Goal: Task Accomplishment & Management: Use online tool/utility

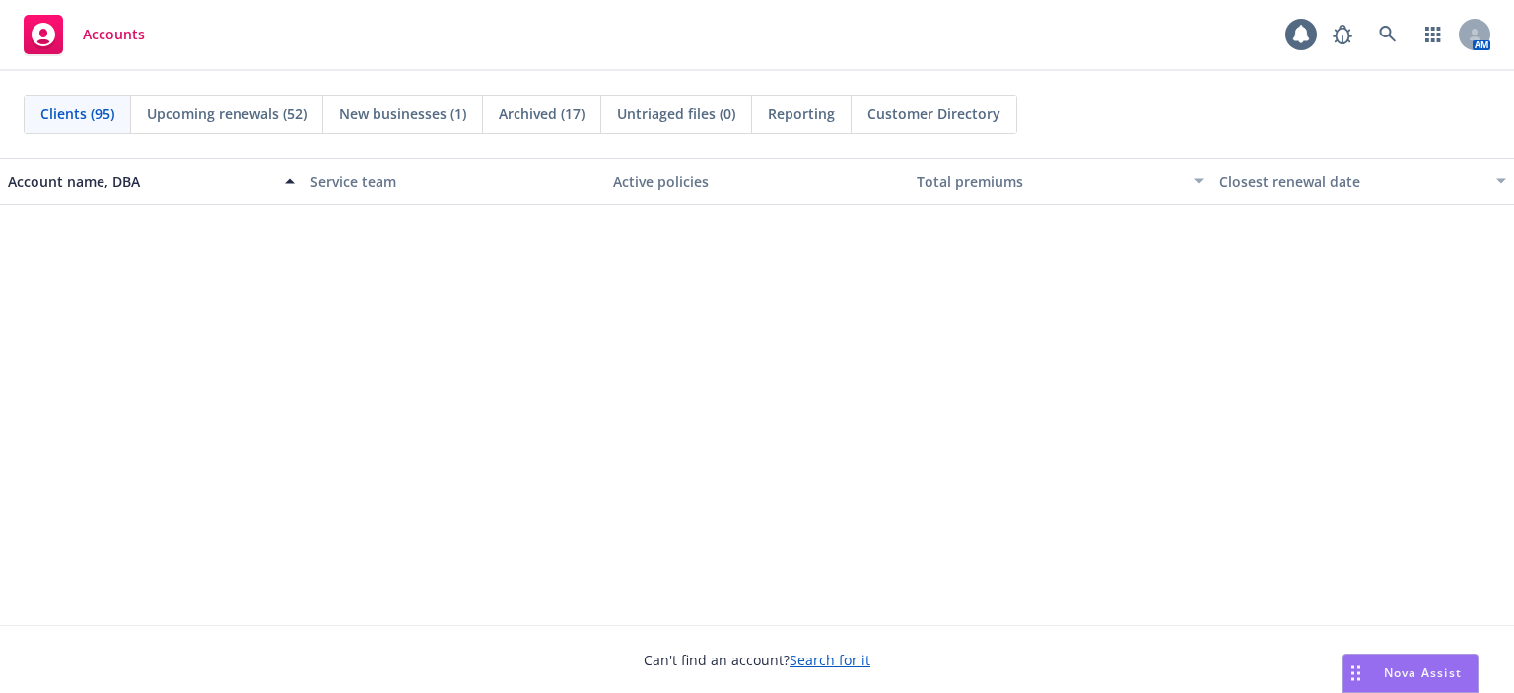
scroll to position [1775, 0]
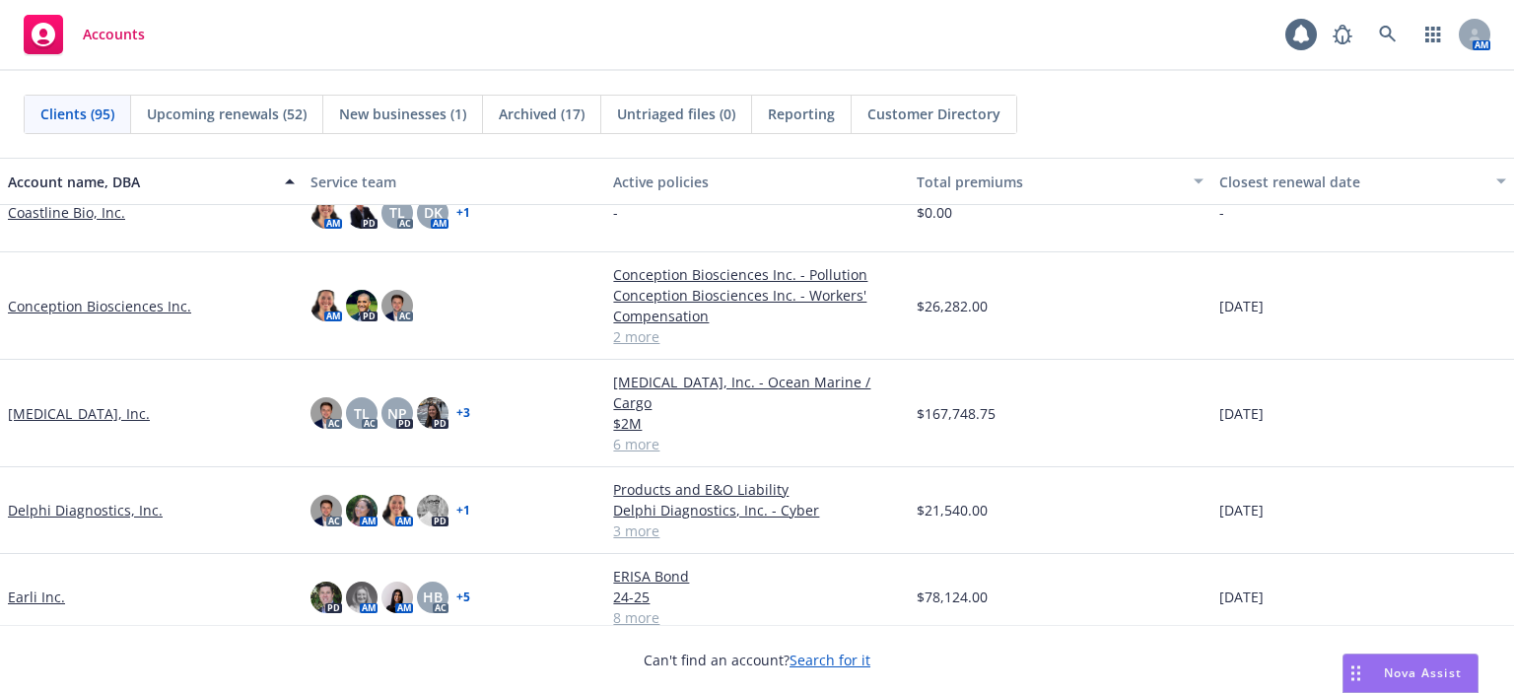
click at [43, 212] on link "Coastline Bio, Inc." at bounding box center [66, 212] width 117 height 21
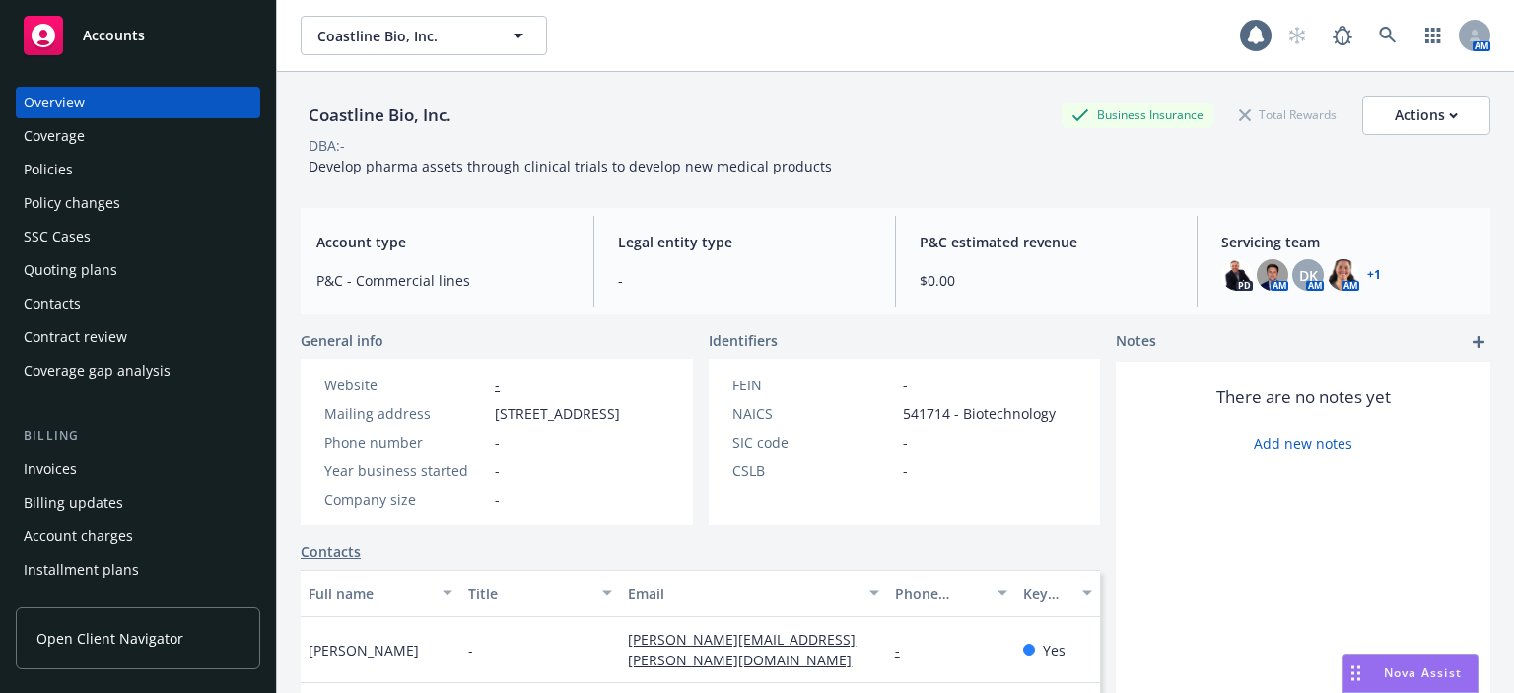
click at [43, 212] on div "Policy changes" at bounding box center [72, 203] width 97 height 32
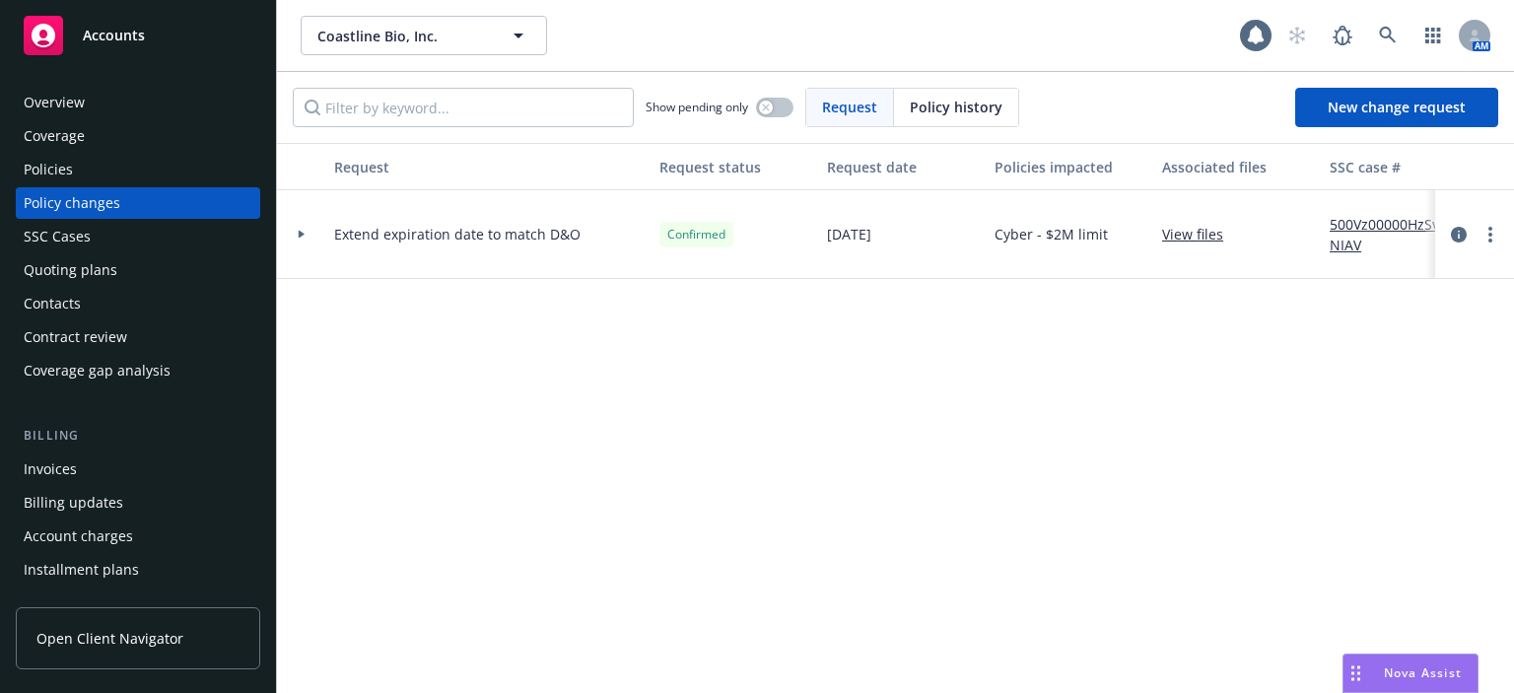
click at [46, 181] on div "Policies" at bounding box center [48, 170] width 49 height 32
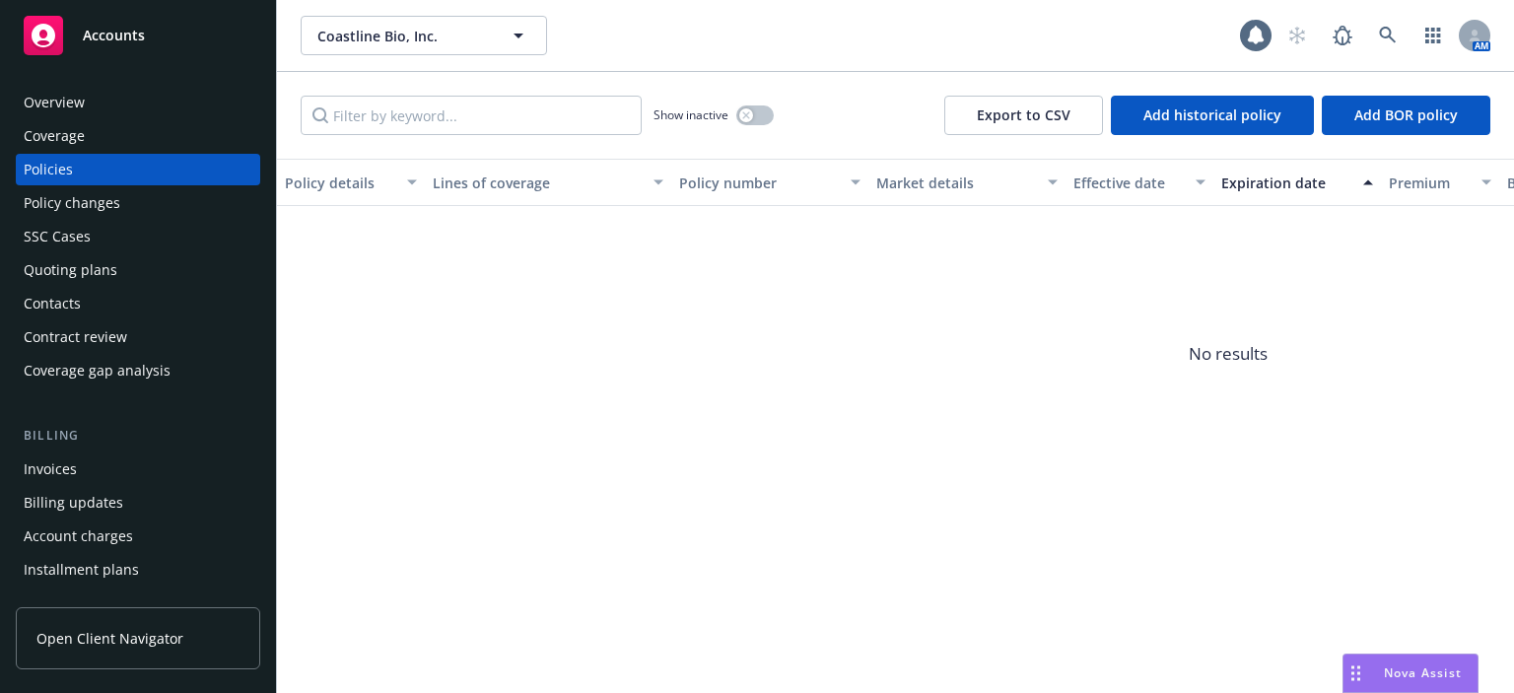
click at [67, 157] on div "Policies" at bounding box center [48, 170] width 49 height 32
click at [81, 133] on div "Coverage" at bounding box center [54, 136] width 61 height 32
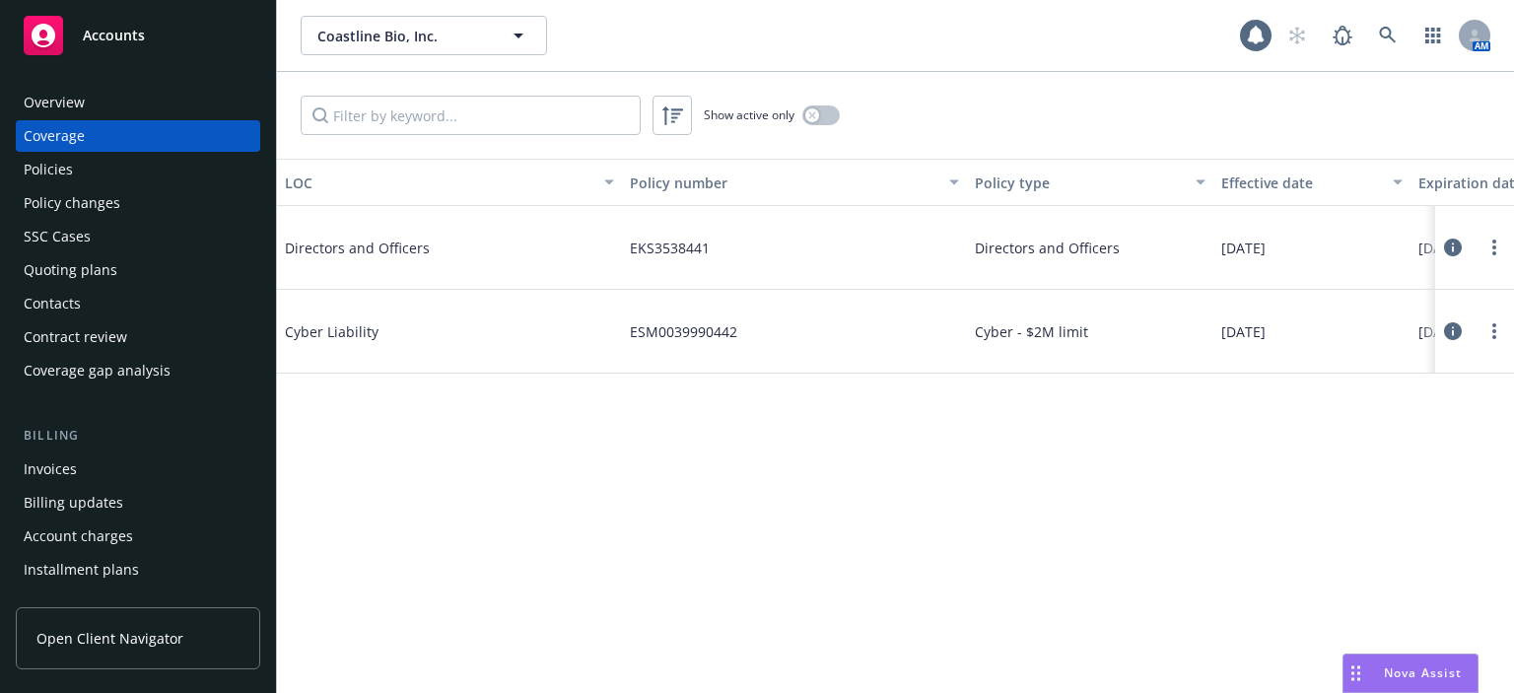
click at [81, 167] on div "Policies" at bounding box center [138, 170] width 229 height 32
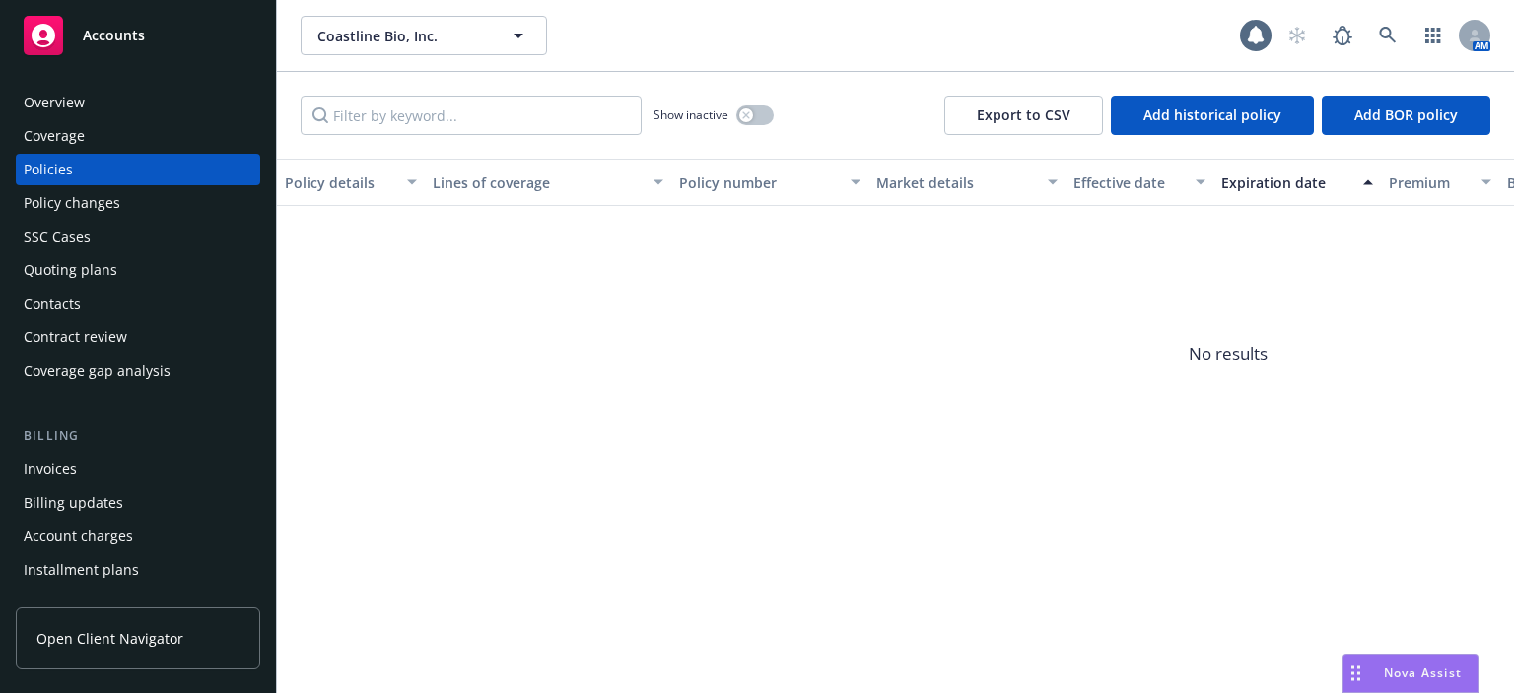
click at [75, 279] on div "Quoting plans" at bounding box center [71, 270] width 94 height 32
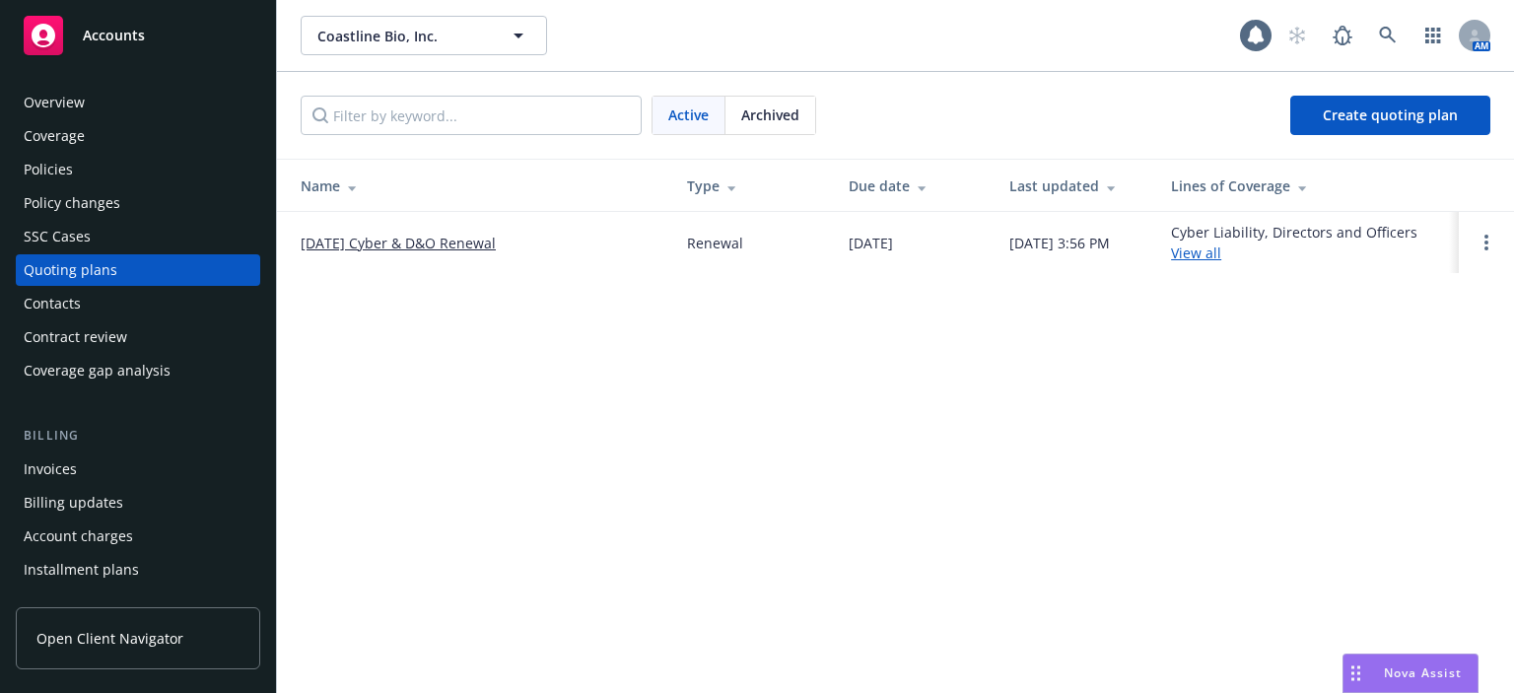
click at [359, 235] on link "08/15/2025 Cyber & D&O Renewal" at bounding box center [398, 243] width 195 height 21
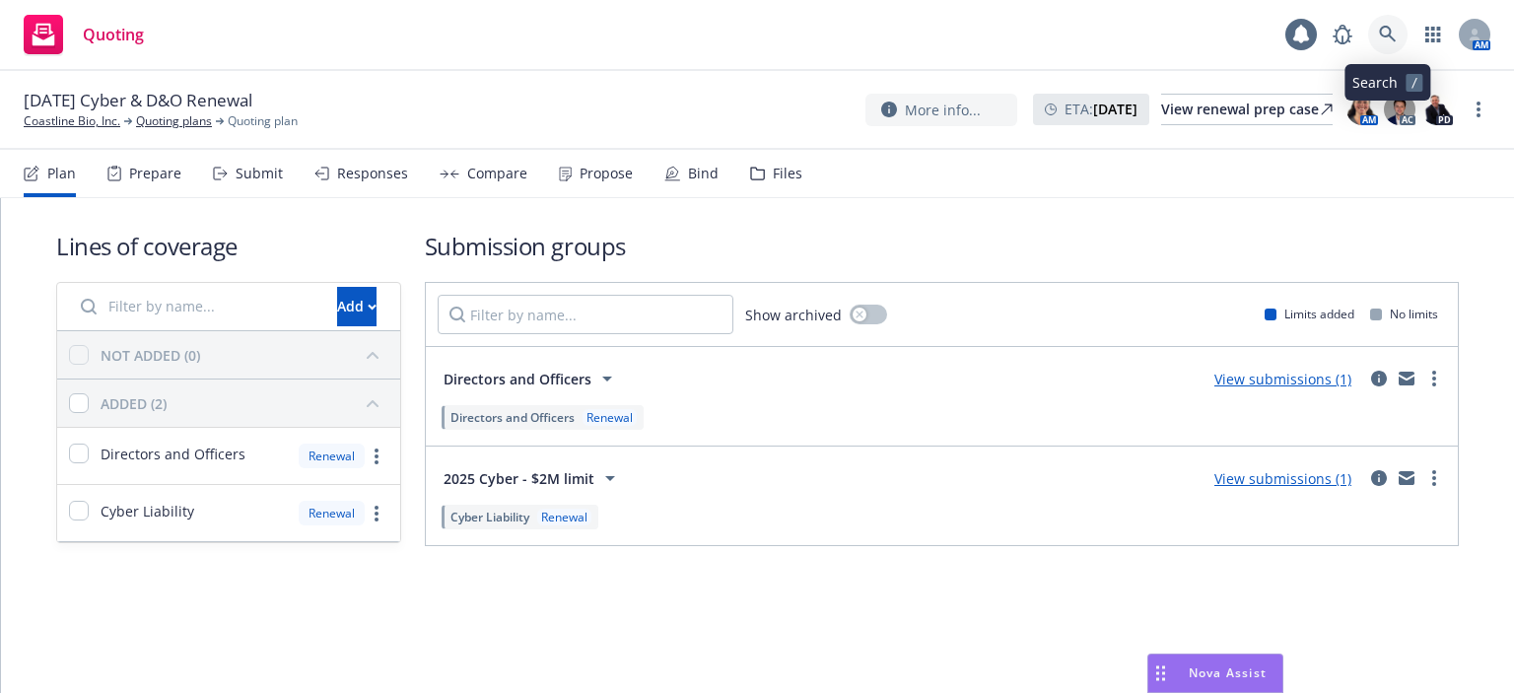
click at [1392, 27] on icon at bounding box center [1388, 35] width 18 height 18
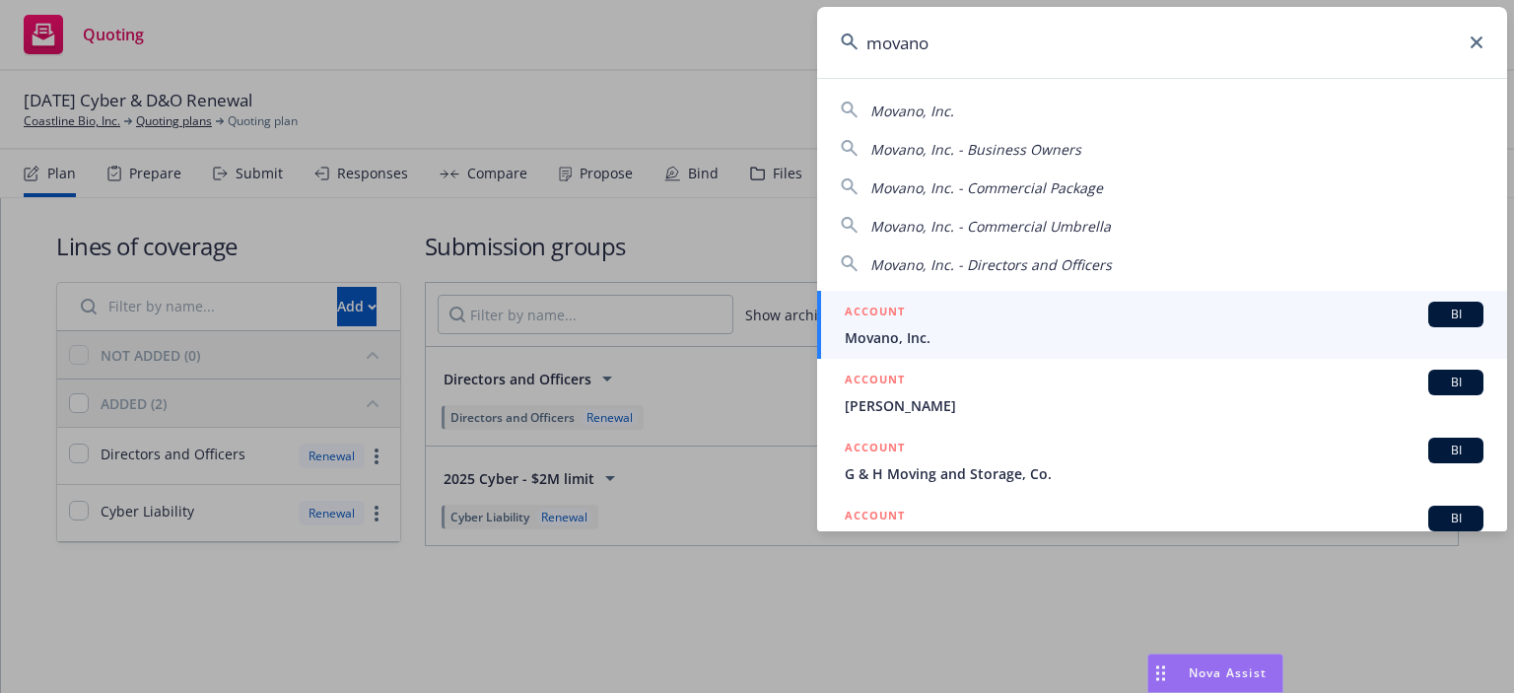
type input "movano"
click at [895, 330] on span "Movano, Inc." at bounding box center [1164, 337] width 639 height 21
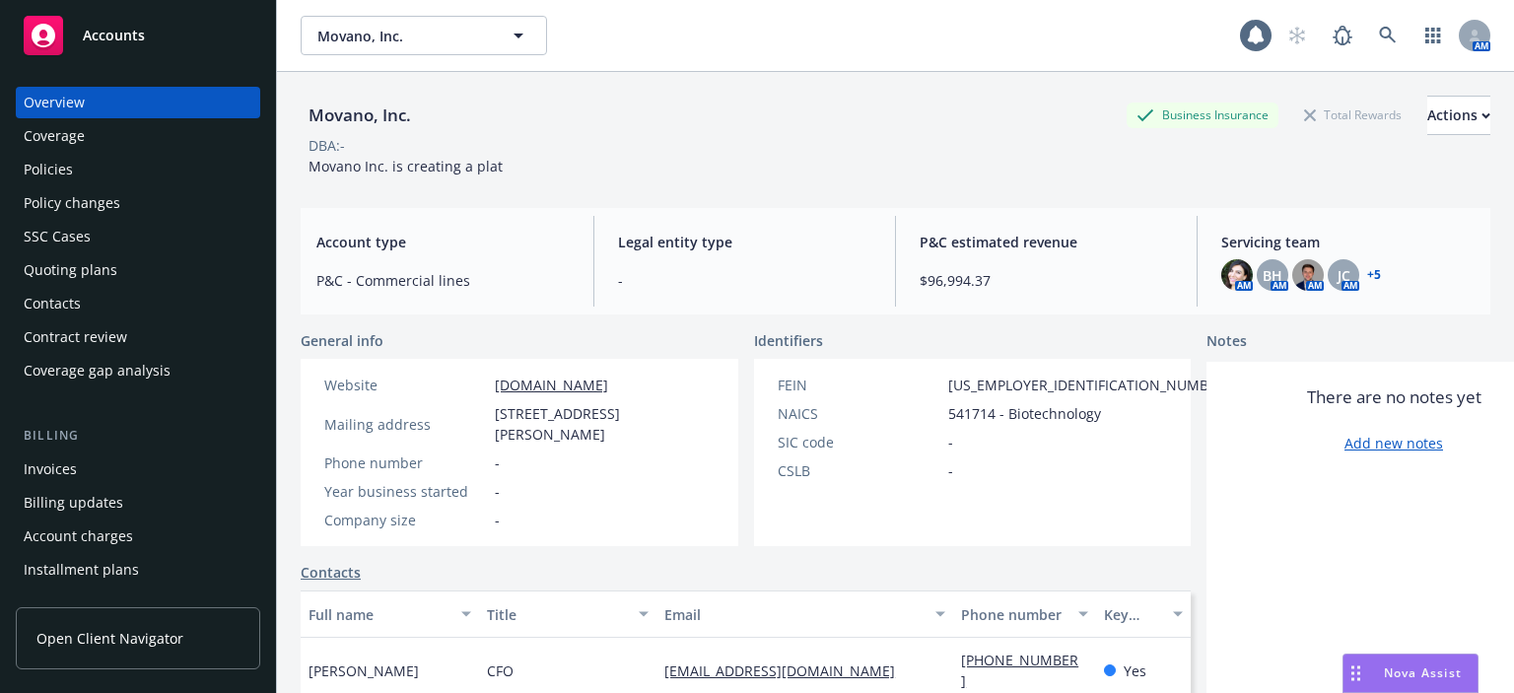
drag, startPoint x: 0, startPoint y: 0, endPoint x: 165, endPoint y: 467, distance: 495.5
click at [165, 467] on div "Invoices" at bounding box center [138, 470] width 229 height 32
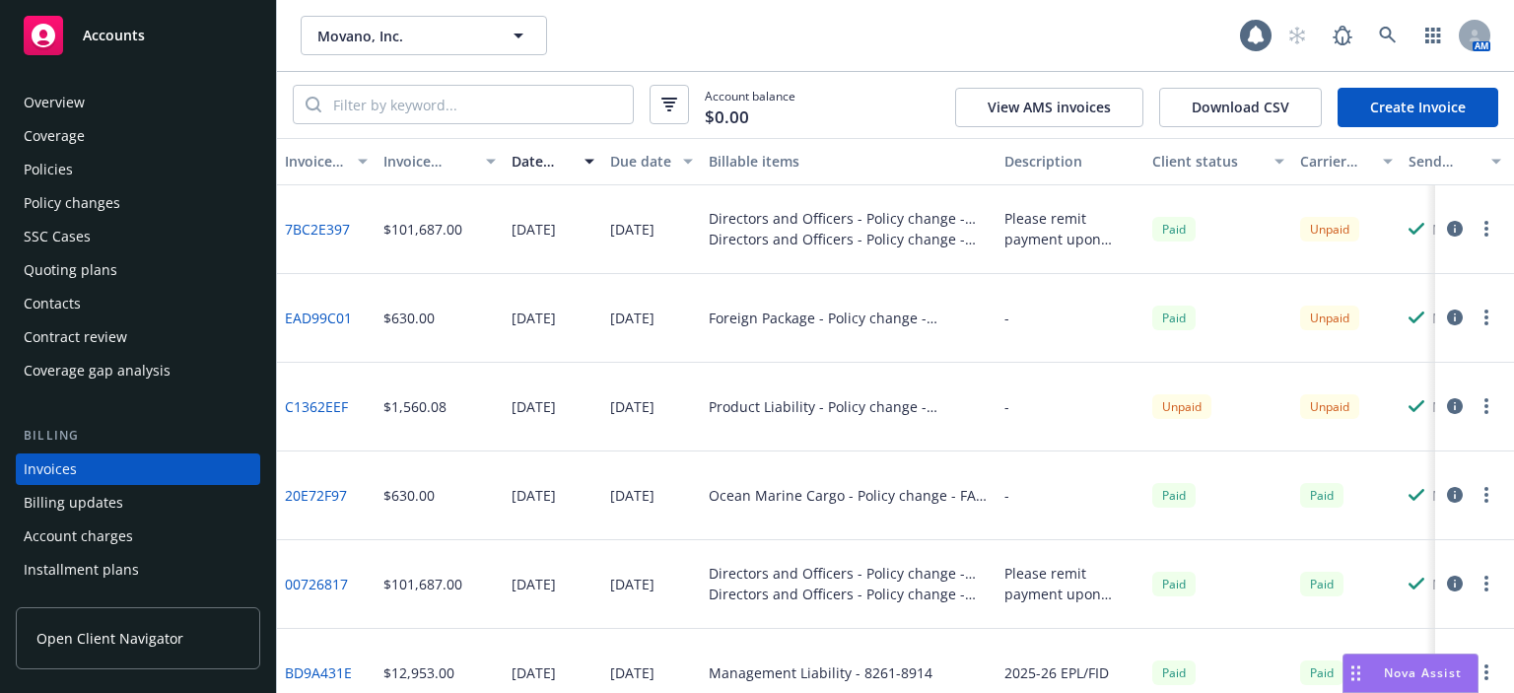
scroll to position [91, 0]
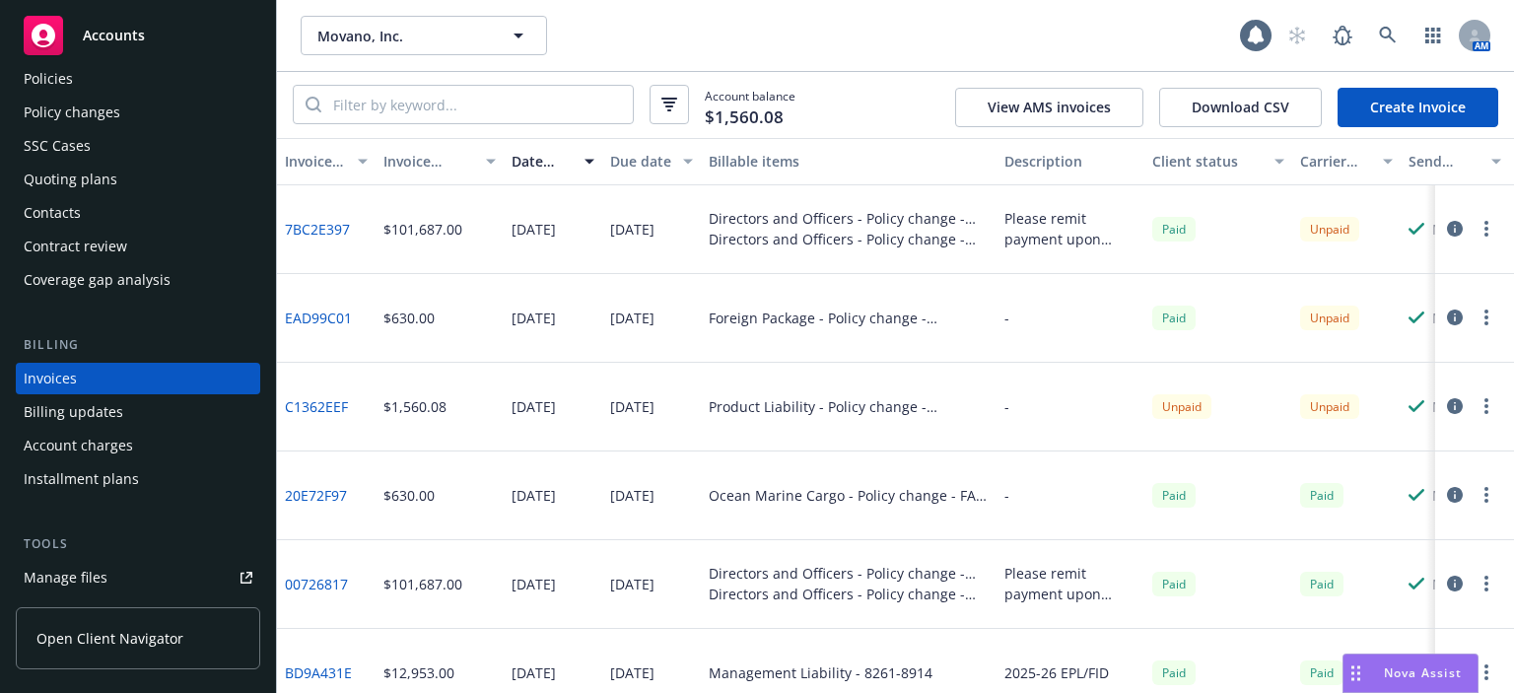
click at [81, 116] on div "Policy changes" at bounding box center [72, 113] width 97 height 32
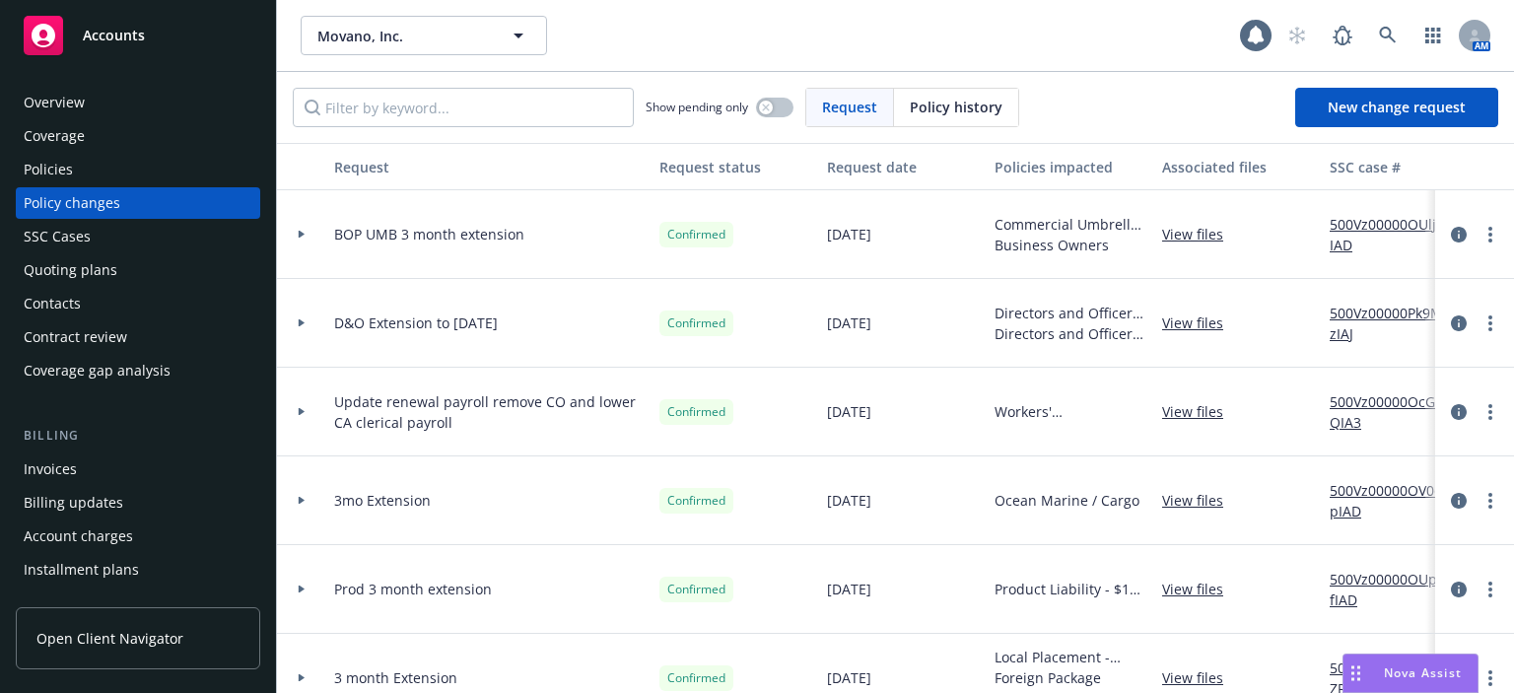
click at [67, 169] on div "Policies" at bounding box center [48, 170] width 49 height 32
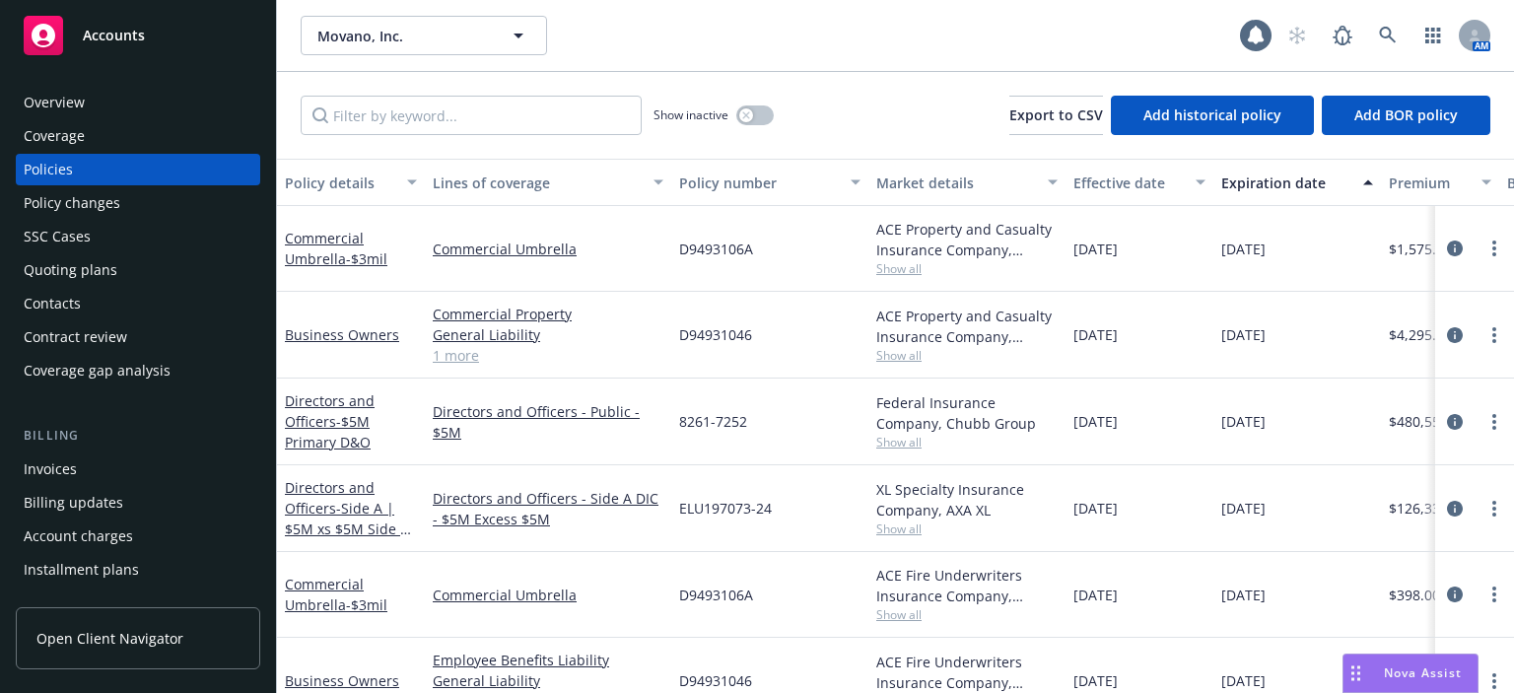
click at [159, 112] on div "Overview" at bounding box center [138, 103] width 229 height 32
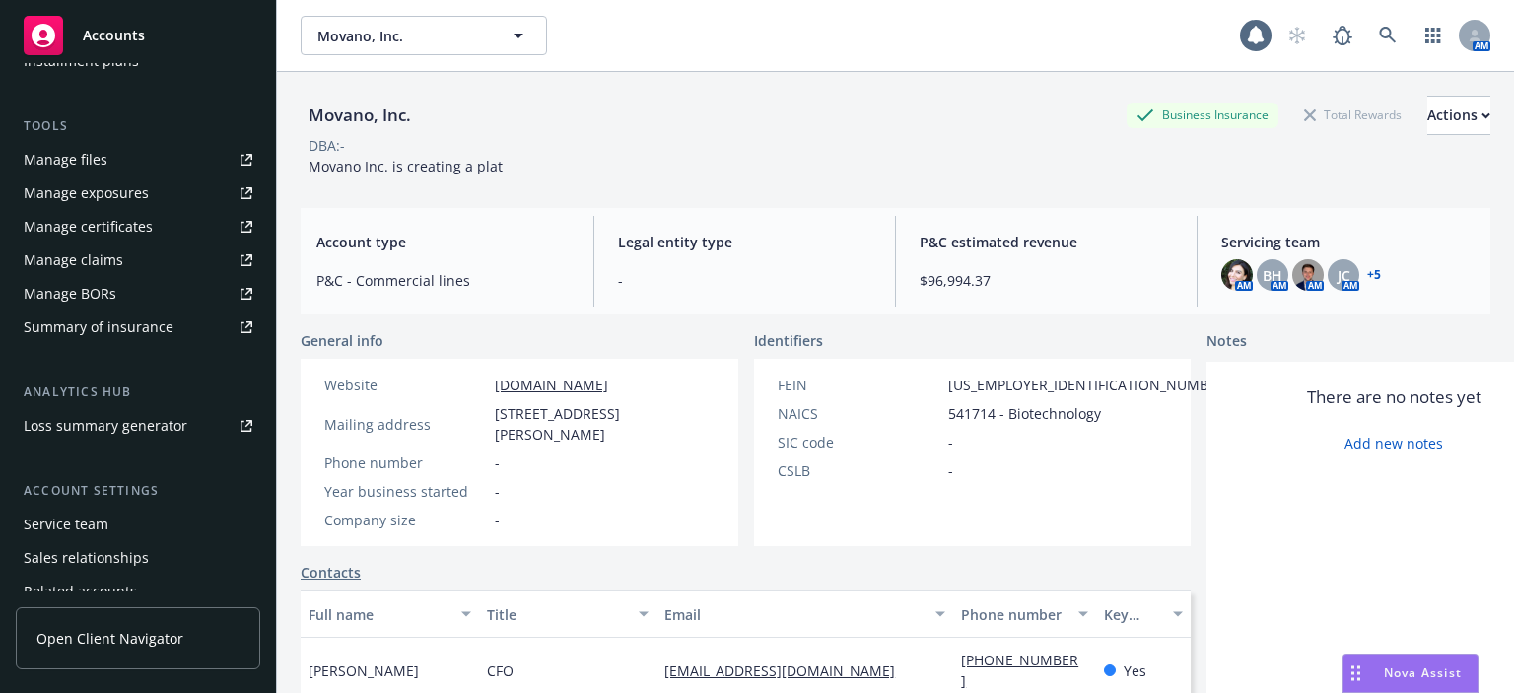
scroll to position [591, 0]
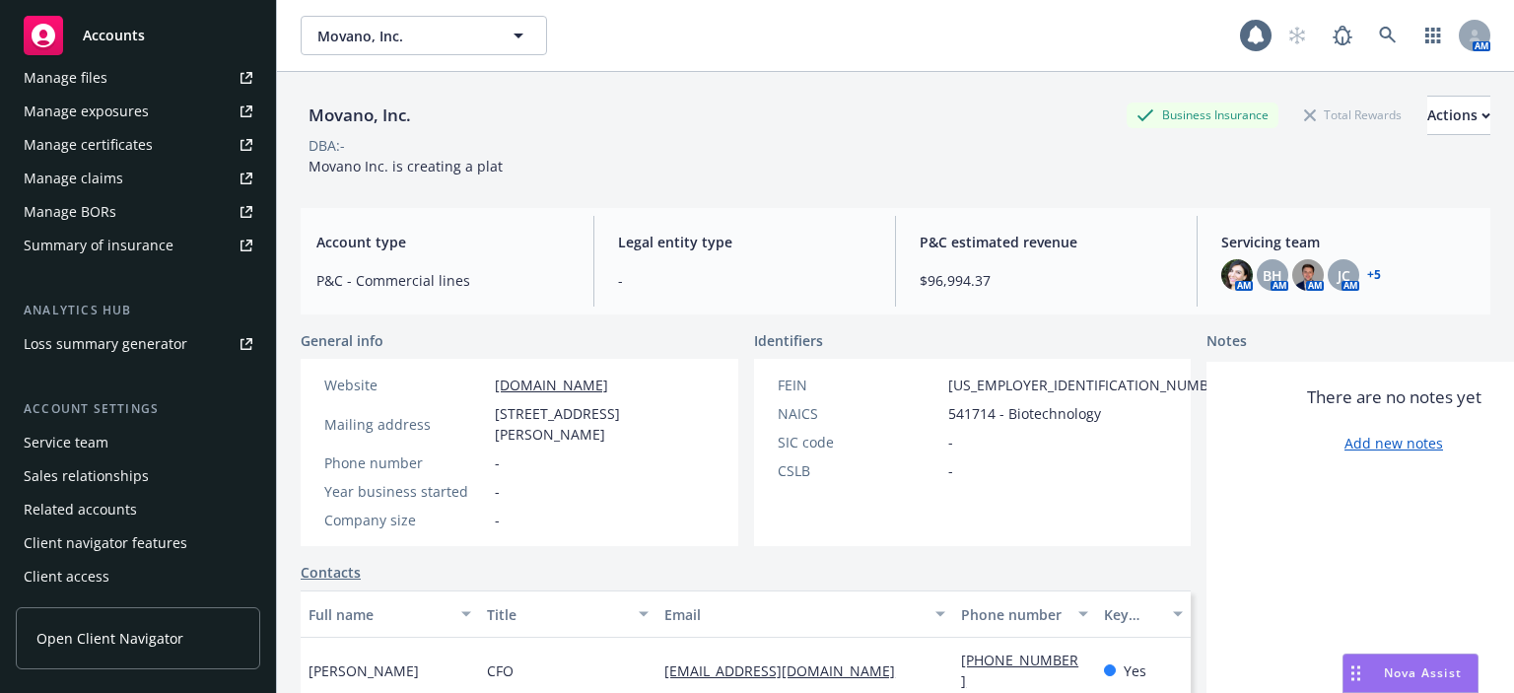
click at [66, 433] on div "Service team" at bounding box center [66, 443] width 85 height 32
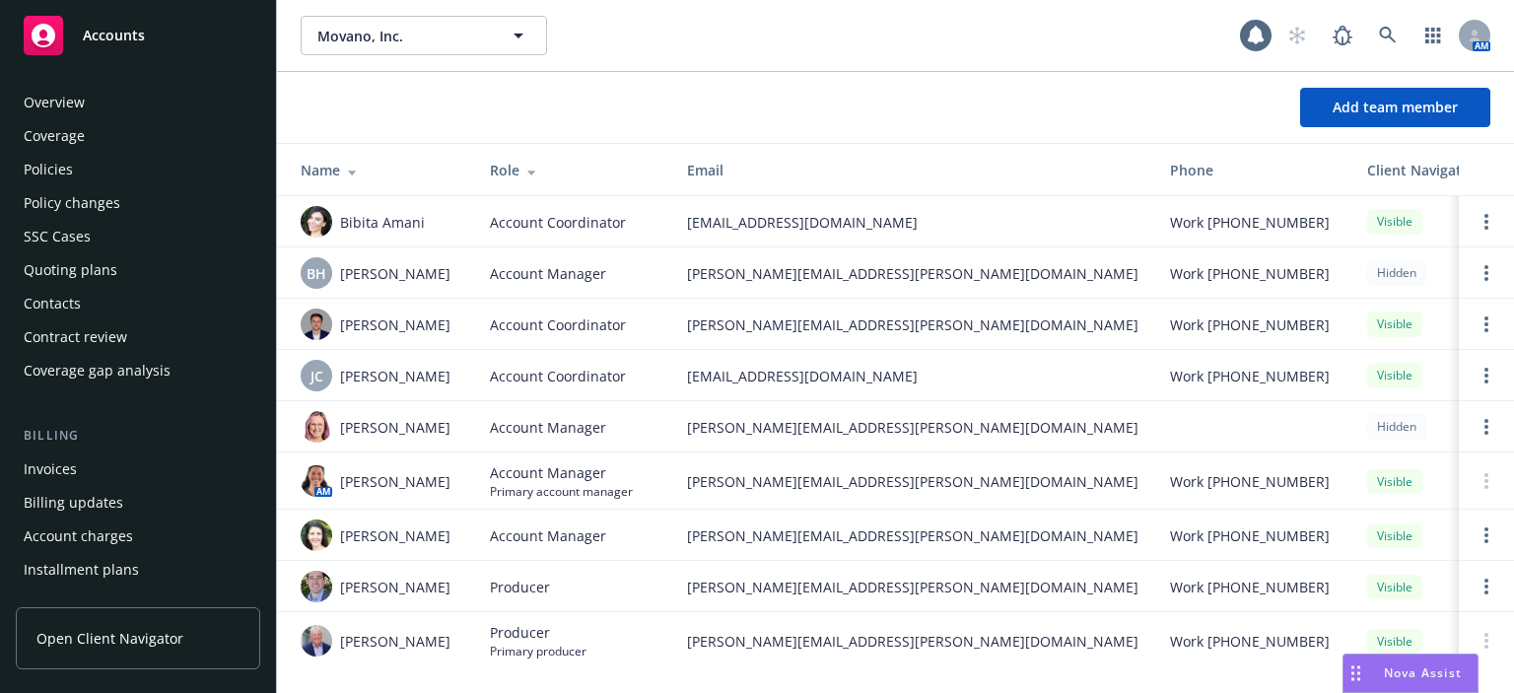
click at [137, 176] on div "Policies" at bounding box center [138, 170] width 229 height 32
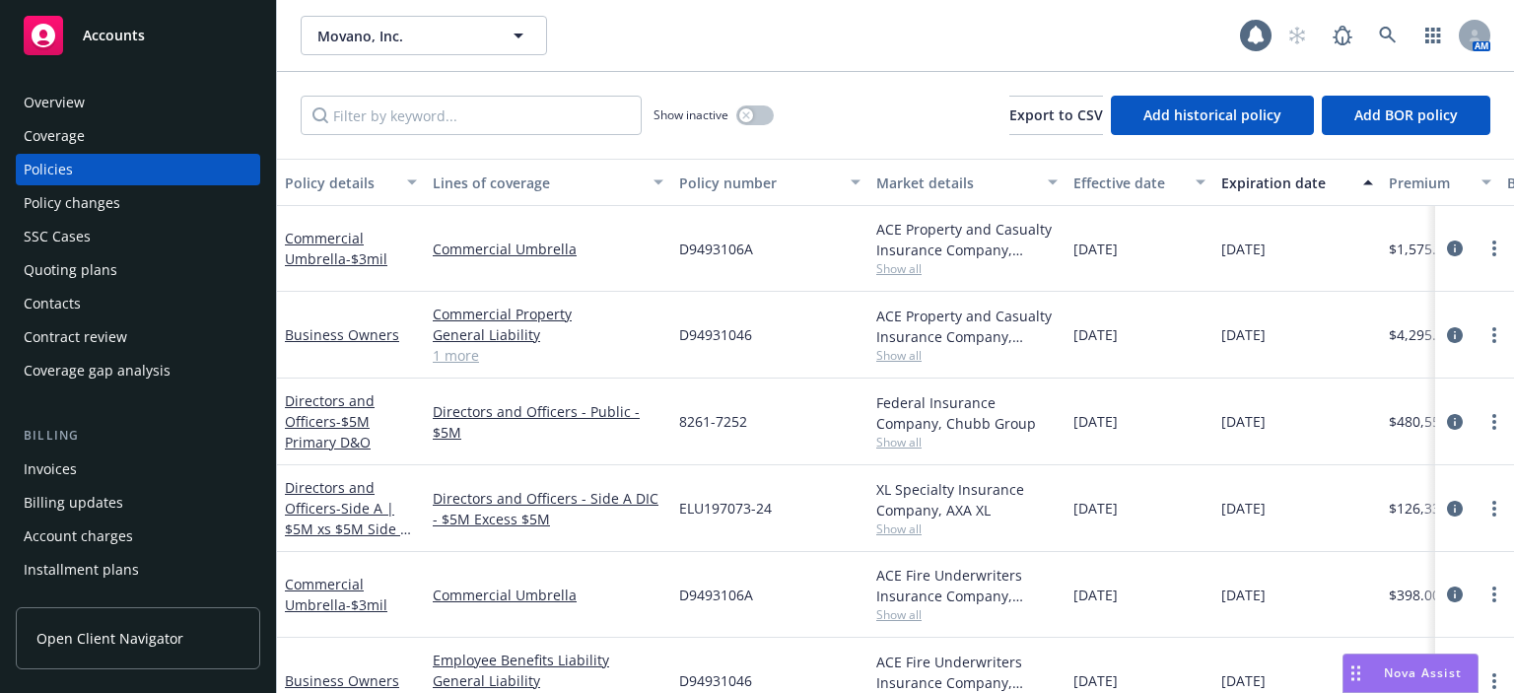
click at [36, 462] on div "Invoices" at bounding box center [50, 470] width 53 height 32
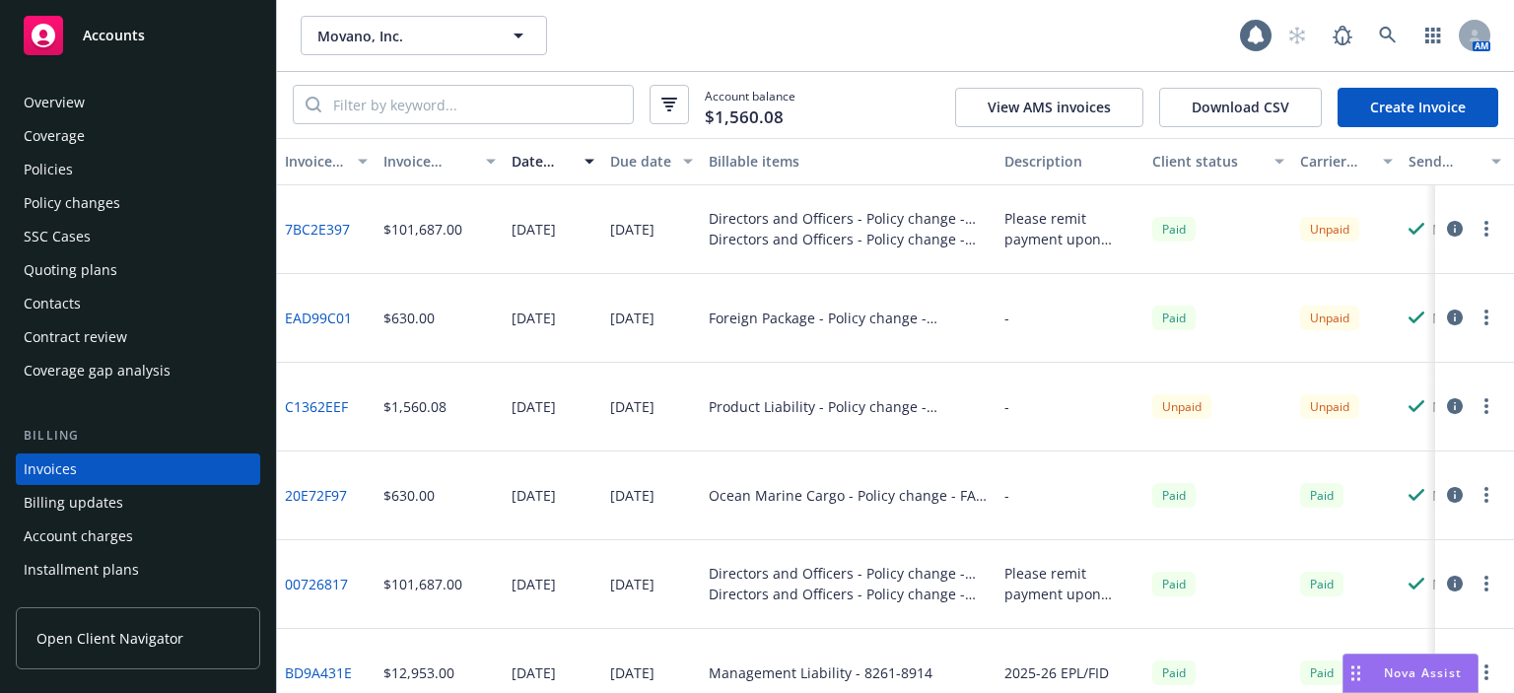
scroll to position [91, 0]
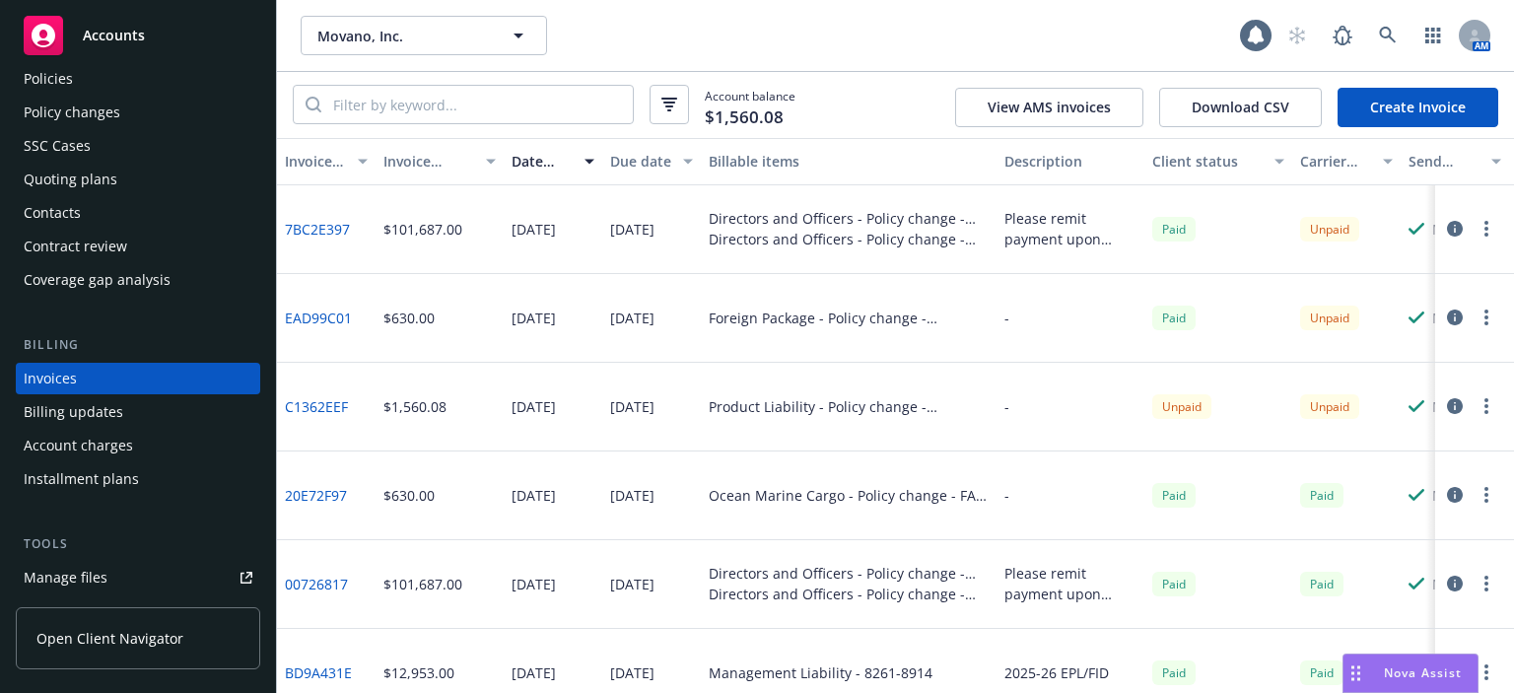
click at [1447, 318] on icon "button" at bounding box center [1455, 318] width 16 height 16
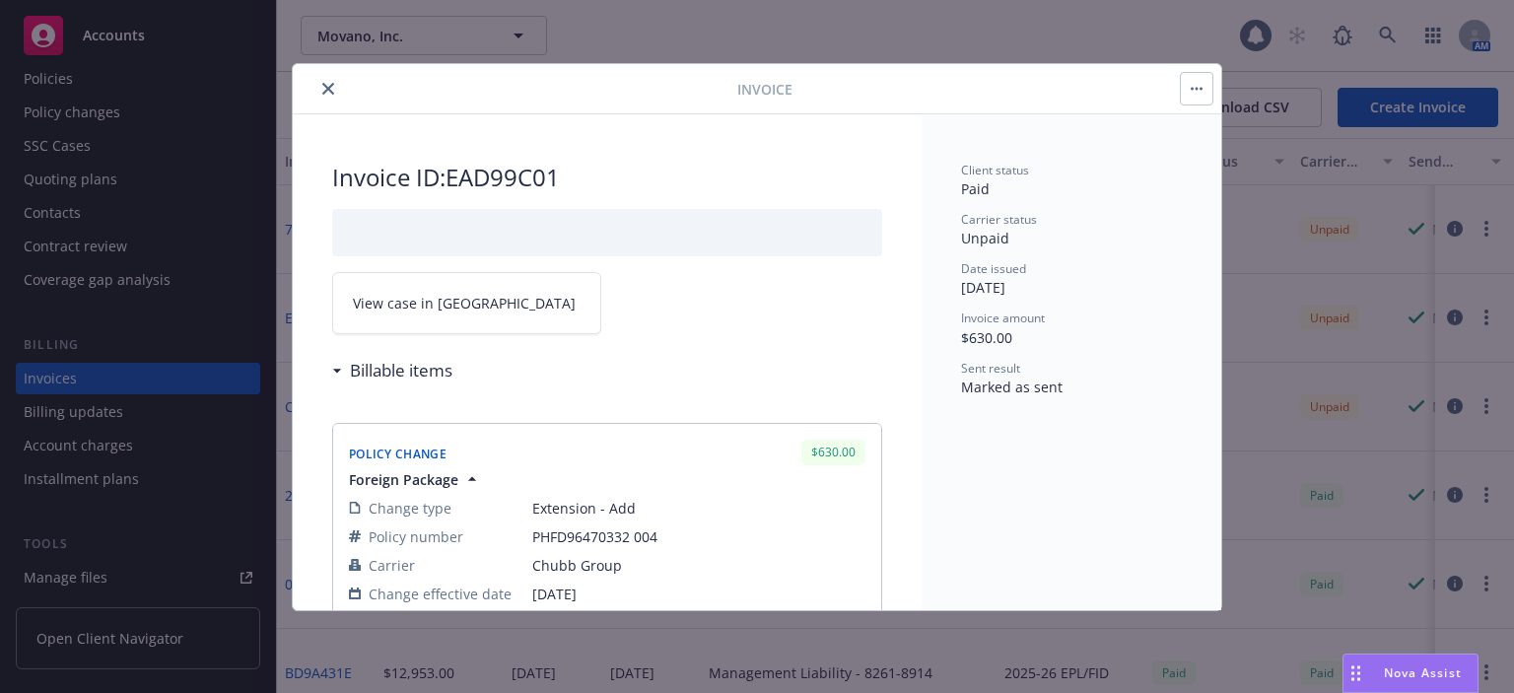
click at [493, 307] on link "View case in SSC" at bounding box center [466, 303] width 269 height 62
click at [333, 94] on button "close" at bounding box center [328, 89] width 24 height 24
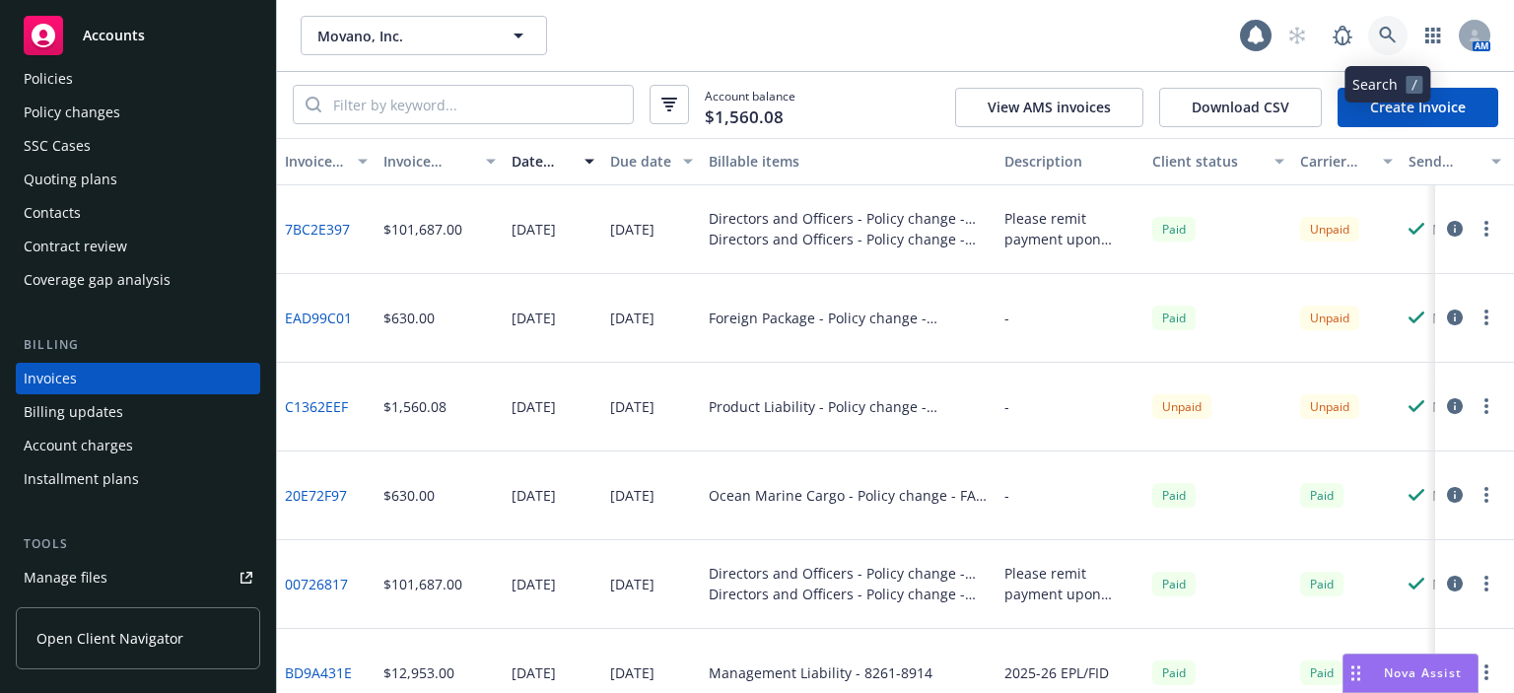
click at [1399, 22] on link at bounding box center [1388, 35] width 39 height 39
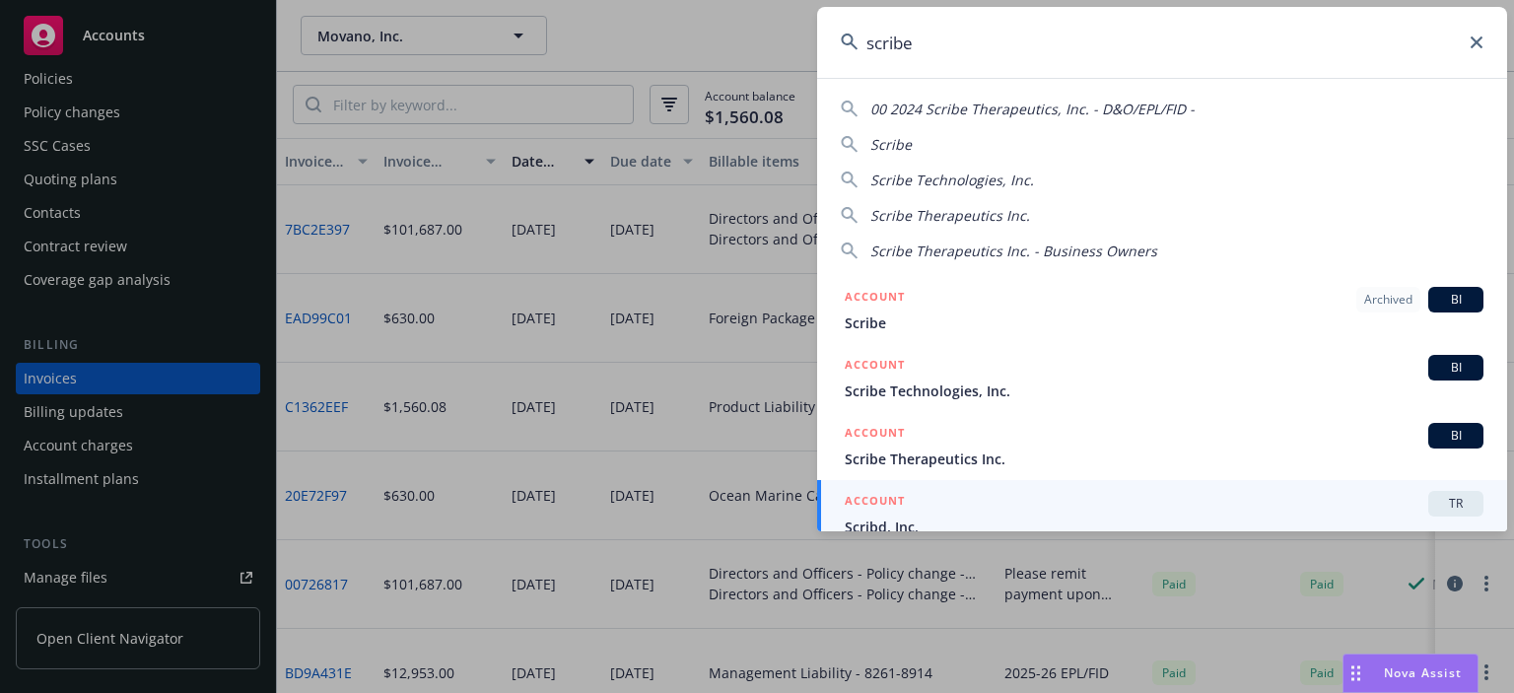
scroll to position [16, 0]
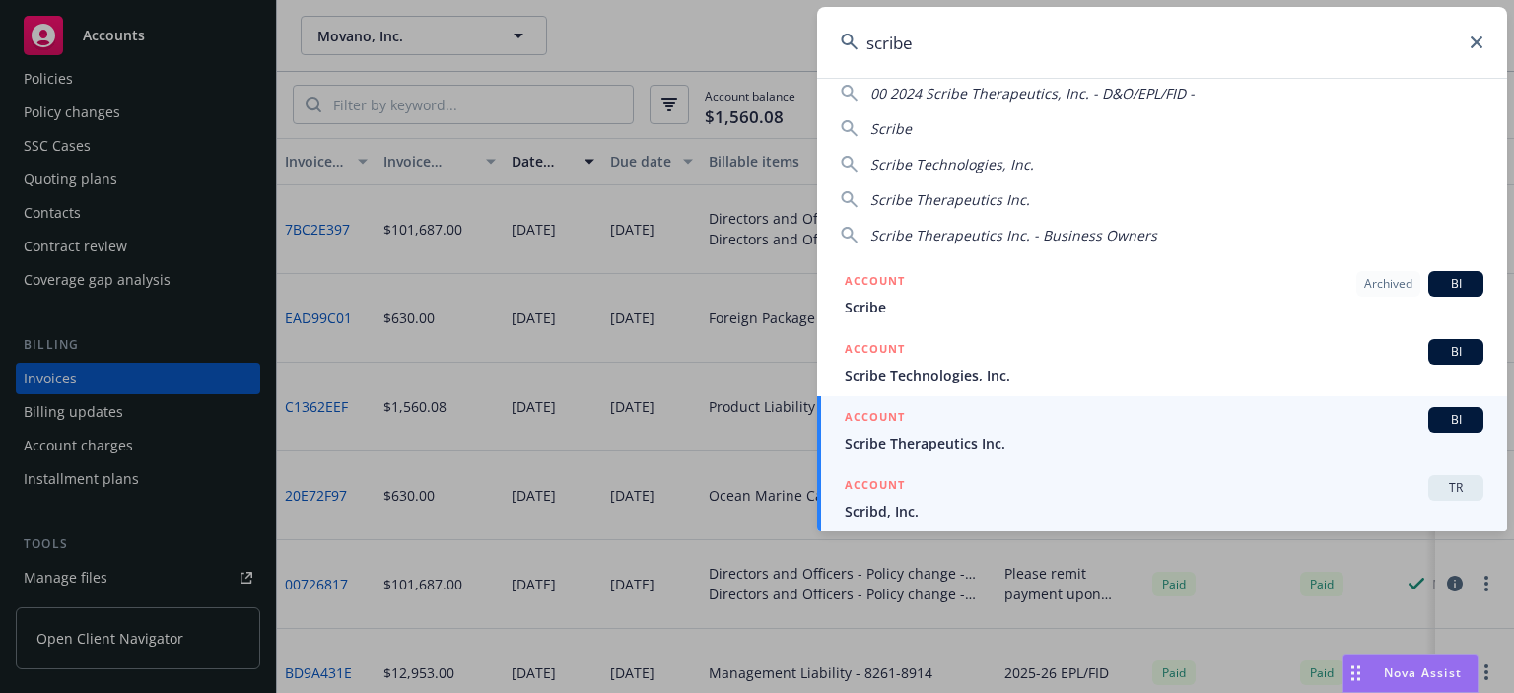
type input "scribe"
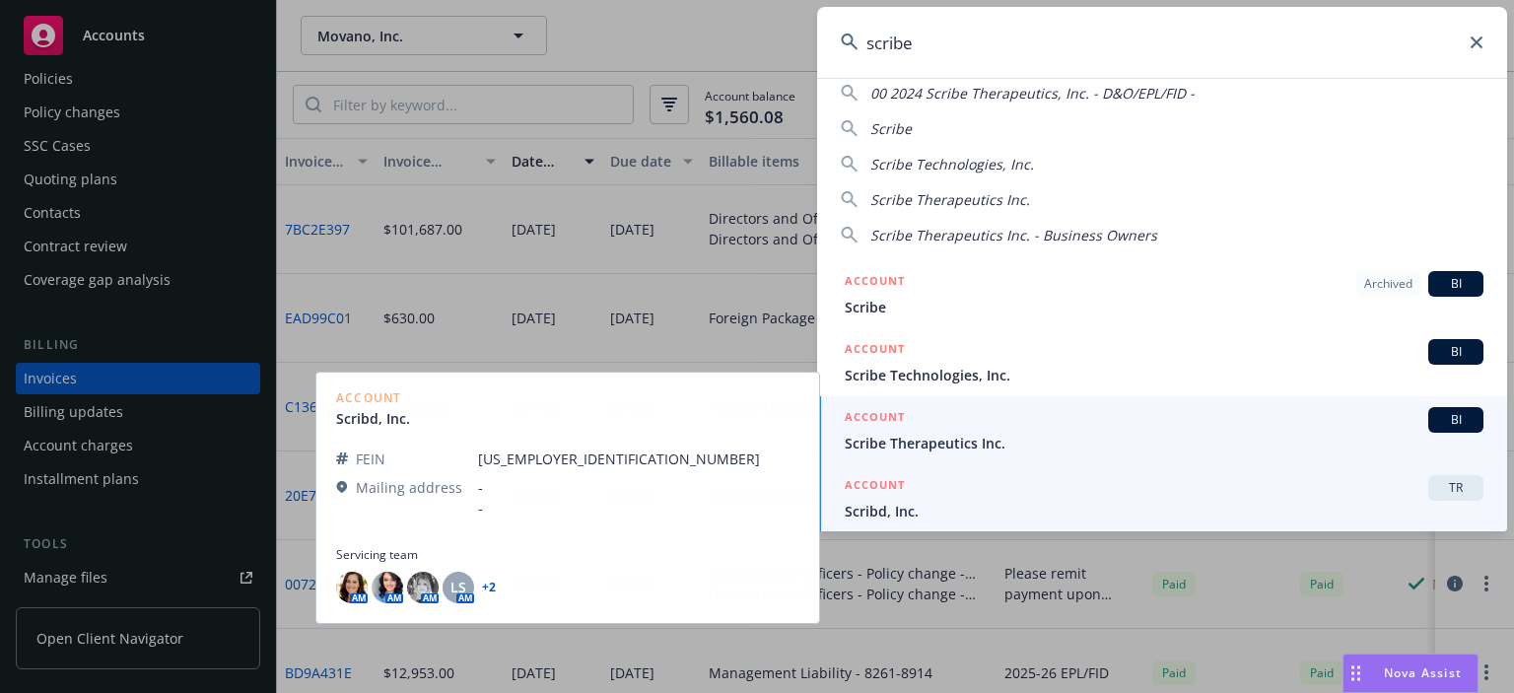
click at [895, 442] on span "Scribe Therapeutics Inc." at bounding box center [1164, 443] width 639 height 21
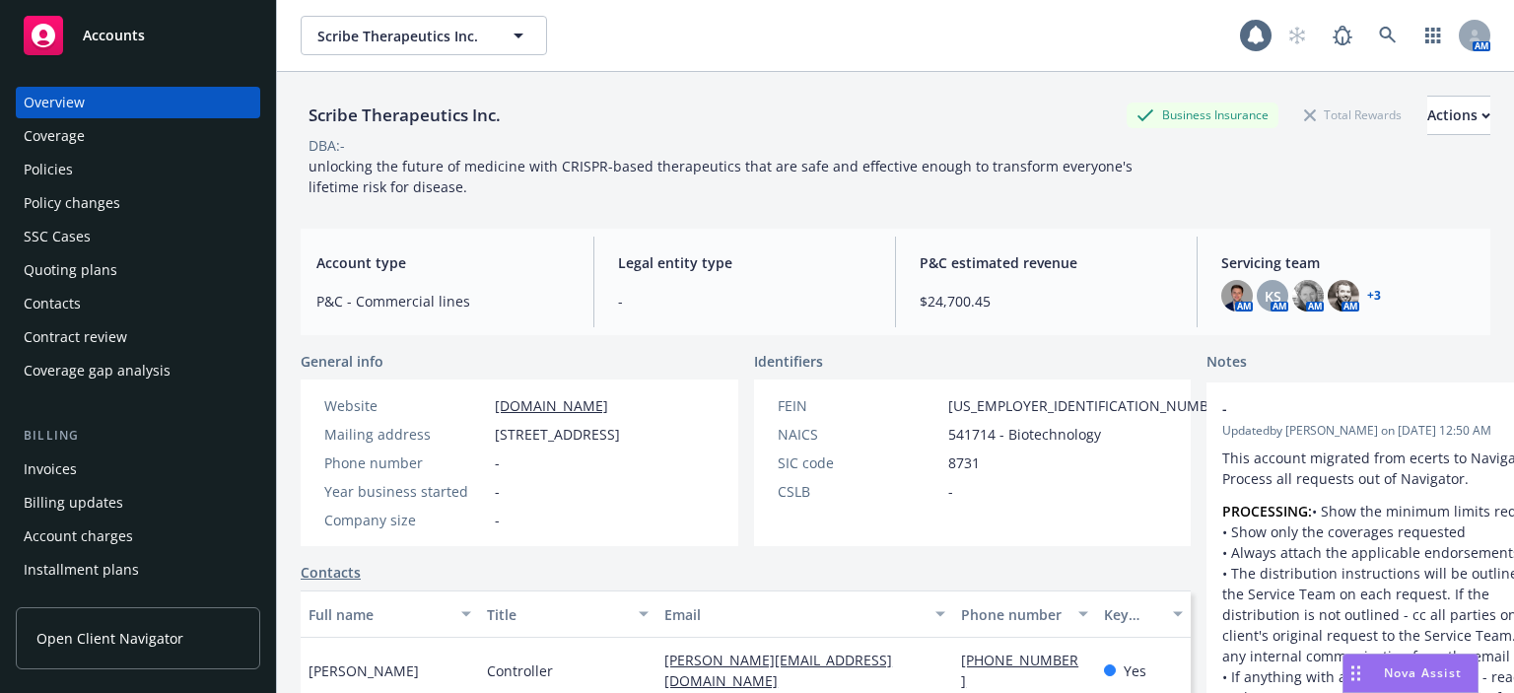
click at [55, 271] on div "Quoting plans" at bounding box center [71, 270] width 94 height 32
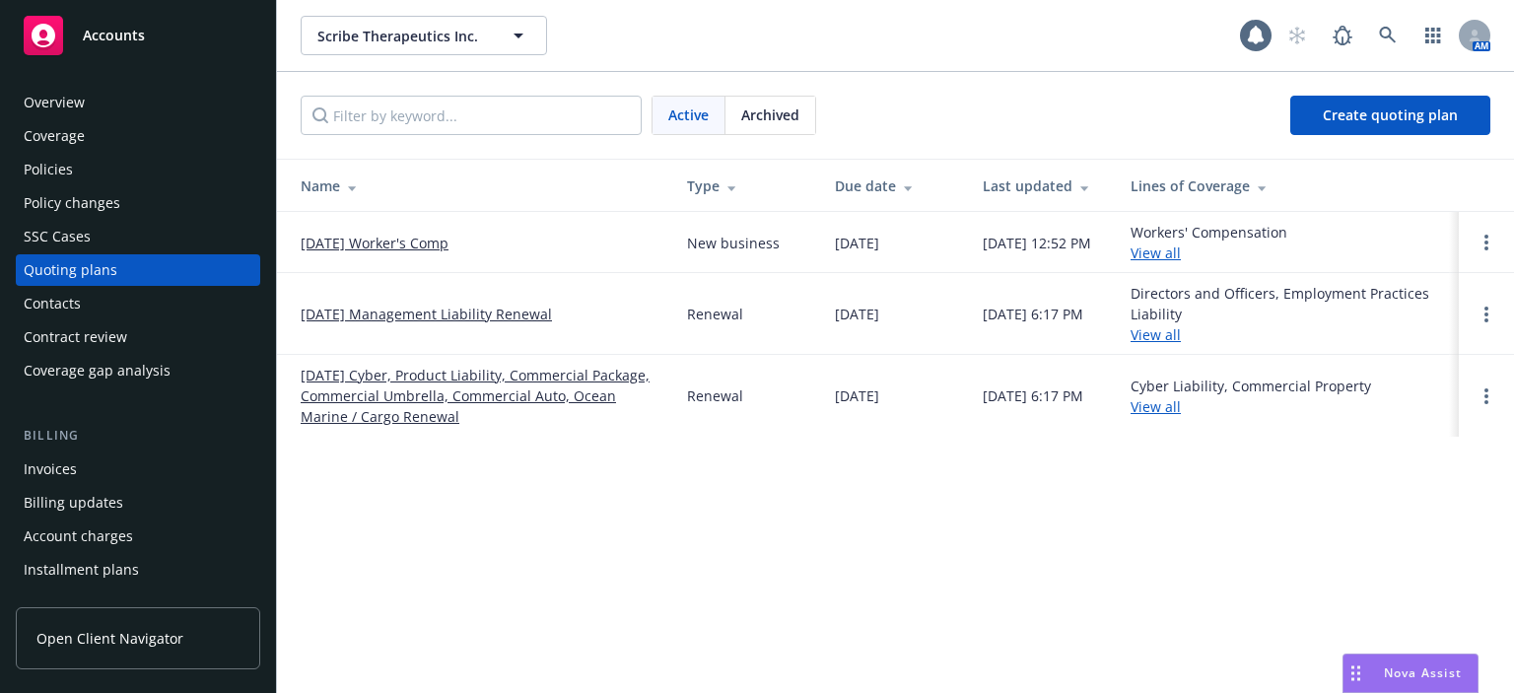
click at [369, 236] on link "10/1/2025 Worker's Comp" at bounding box center [375, 243] width 148 height 21
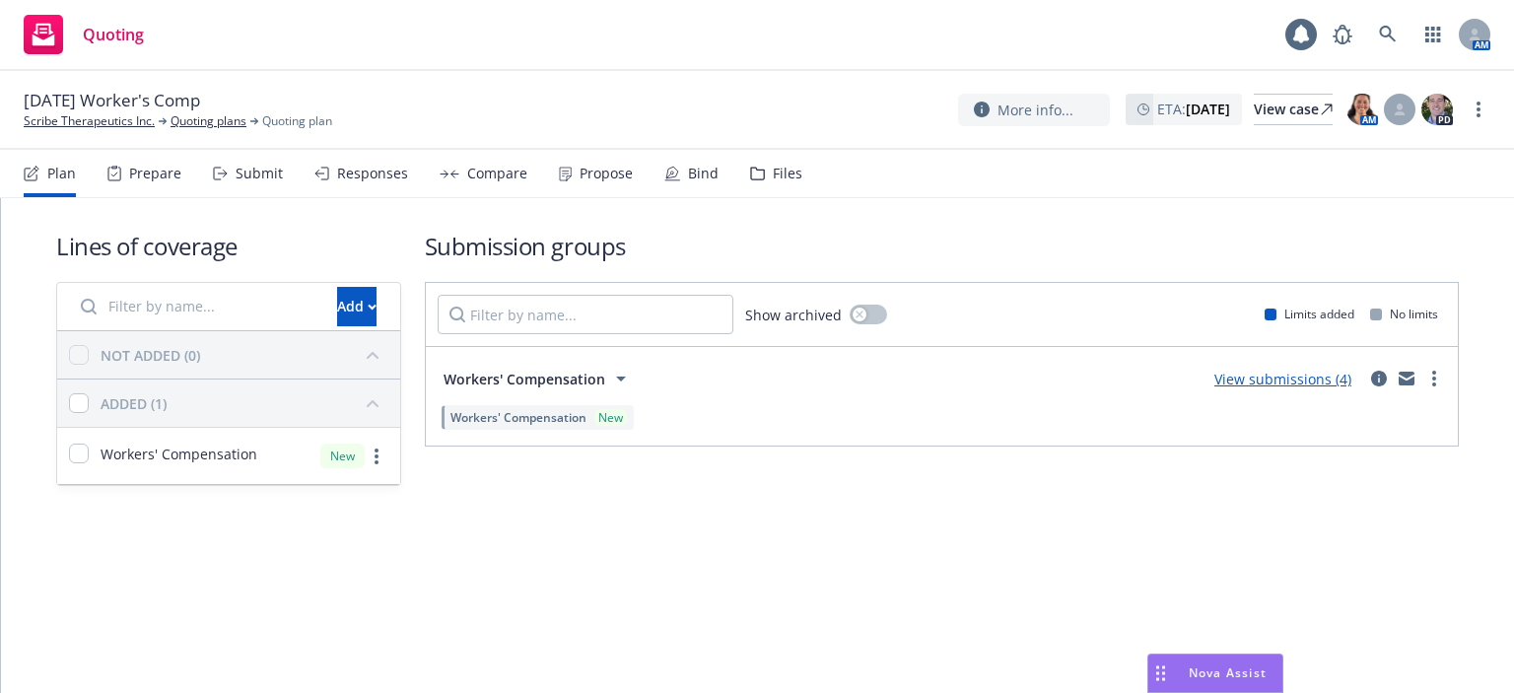
click at [266, 172] on div "Submit" at bounding box center [259, 174] width 47 height 16
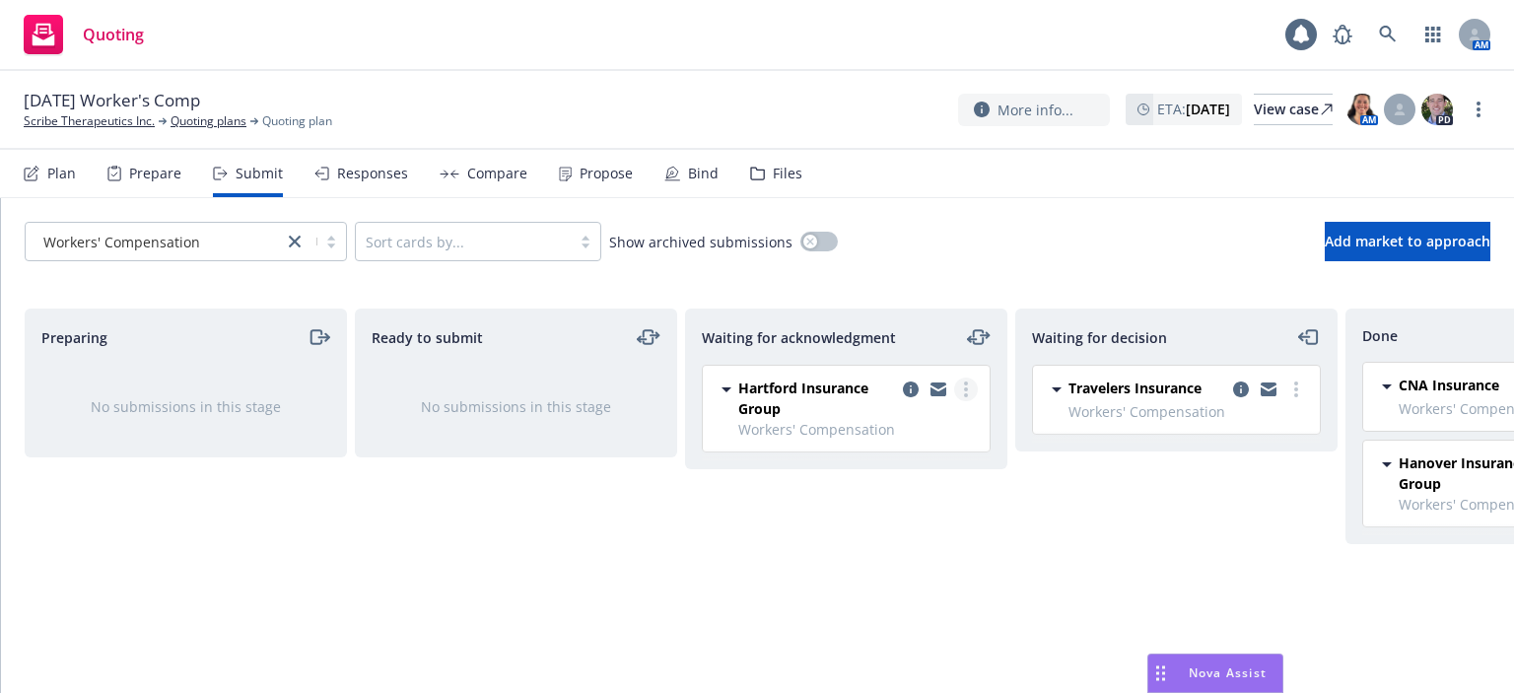
click at [966, 387] on circle "more" at bounding box center [966, 389] width 4 height 4
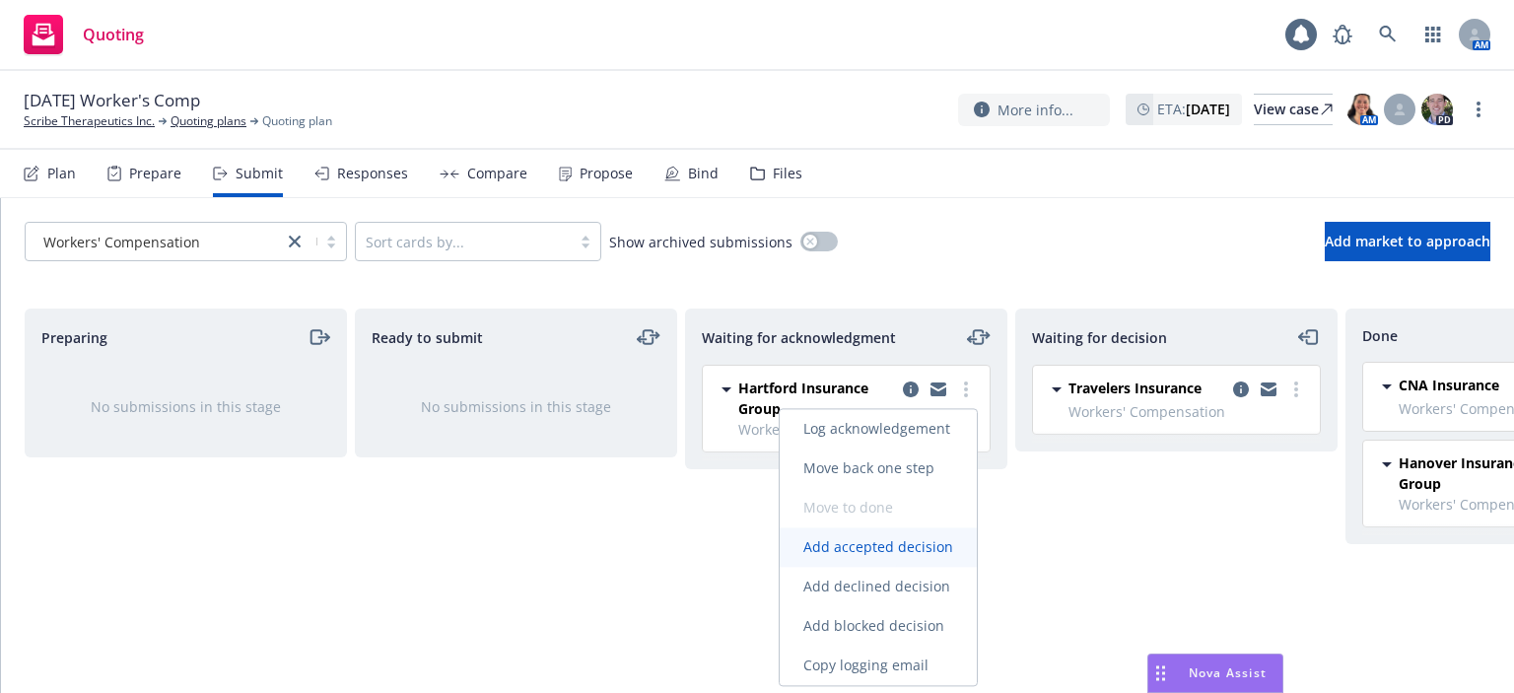
click at [916, 546] on span "Add accepted decision" at bounding box center [878, 546] width 197 height 19
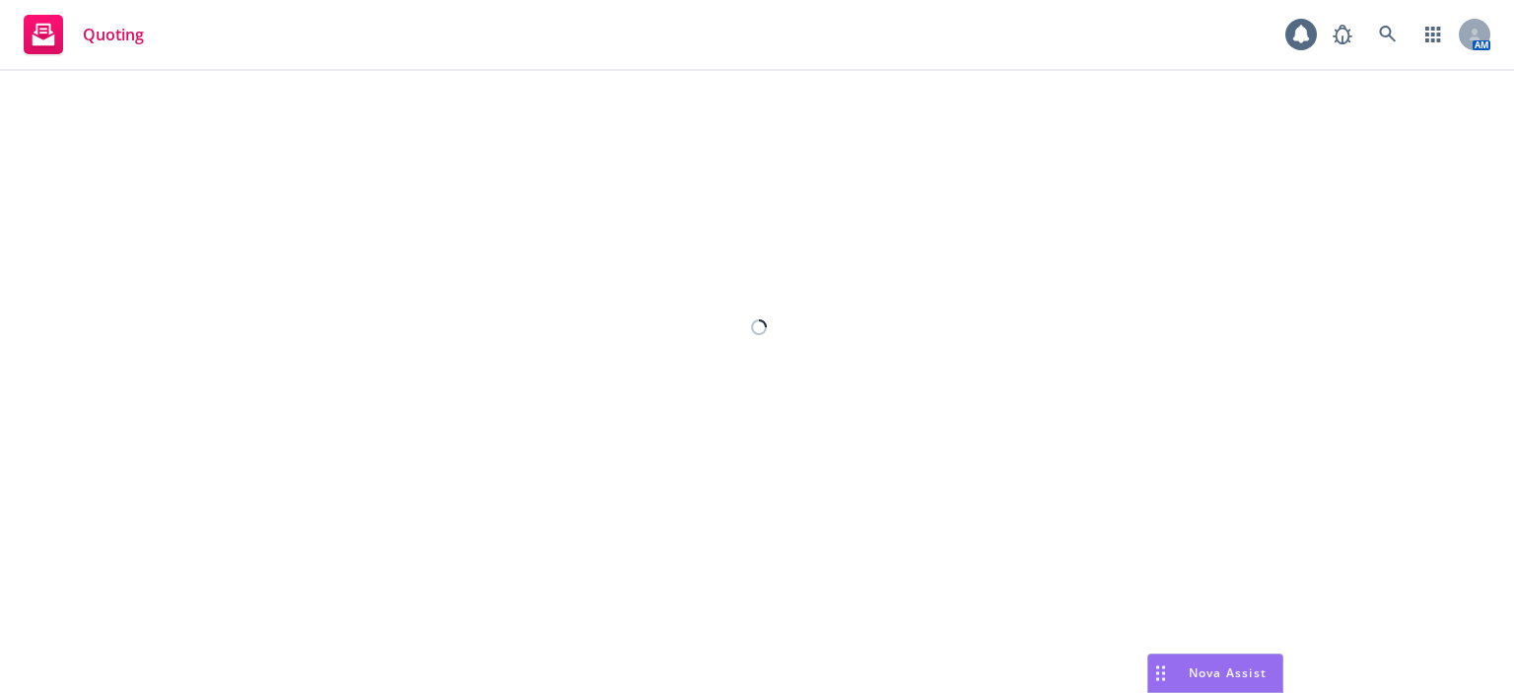
select select "12"
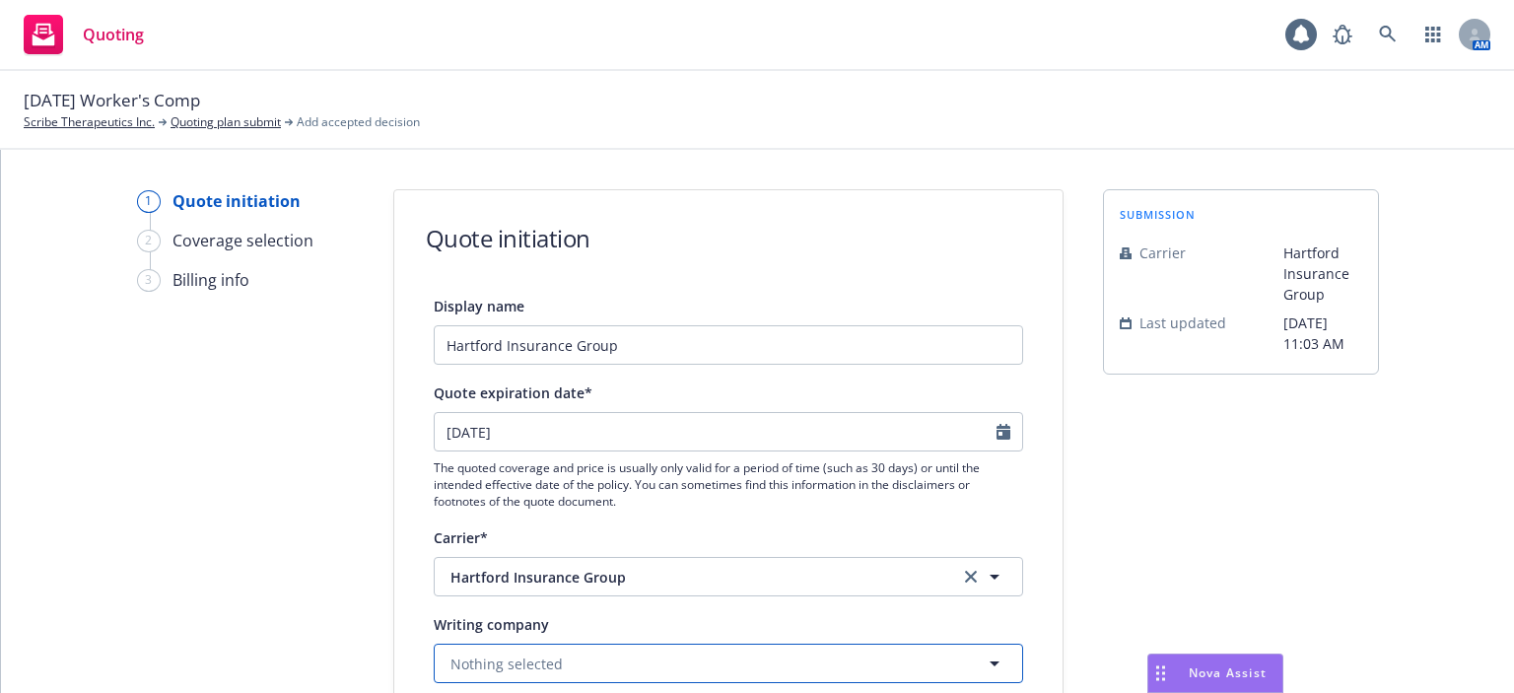
click at [539, 676] on button "Nothing selected" at bounding box center [729, 663] width 590 height 39
type input "sen"
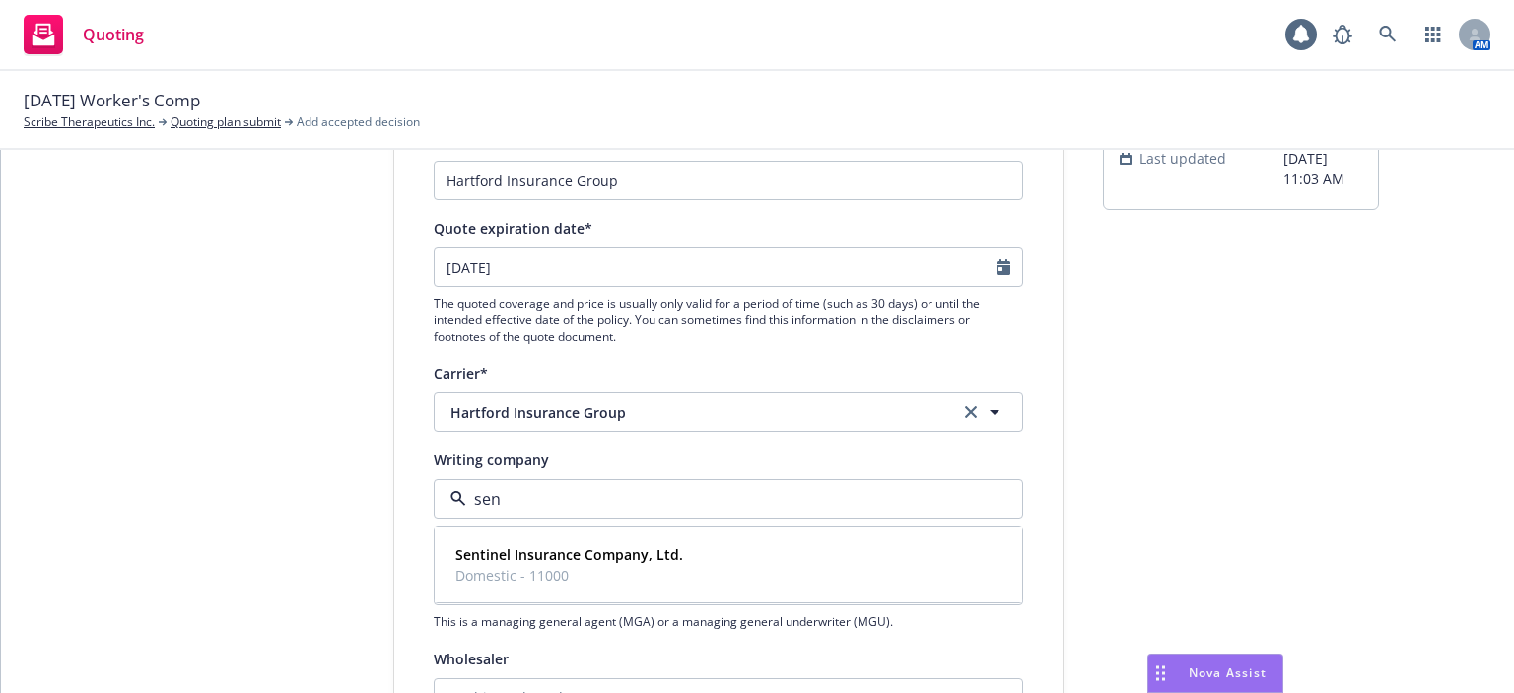
scroll to position [197, 0]
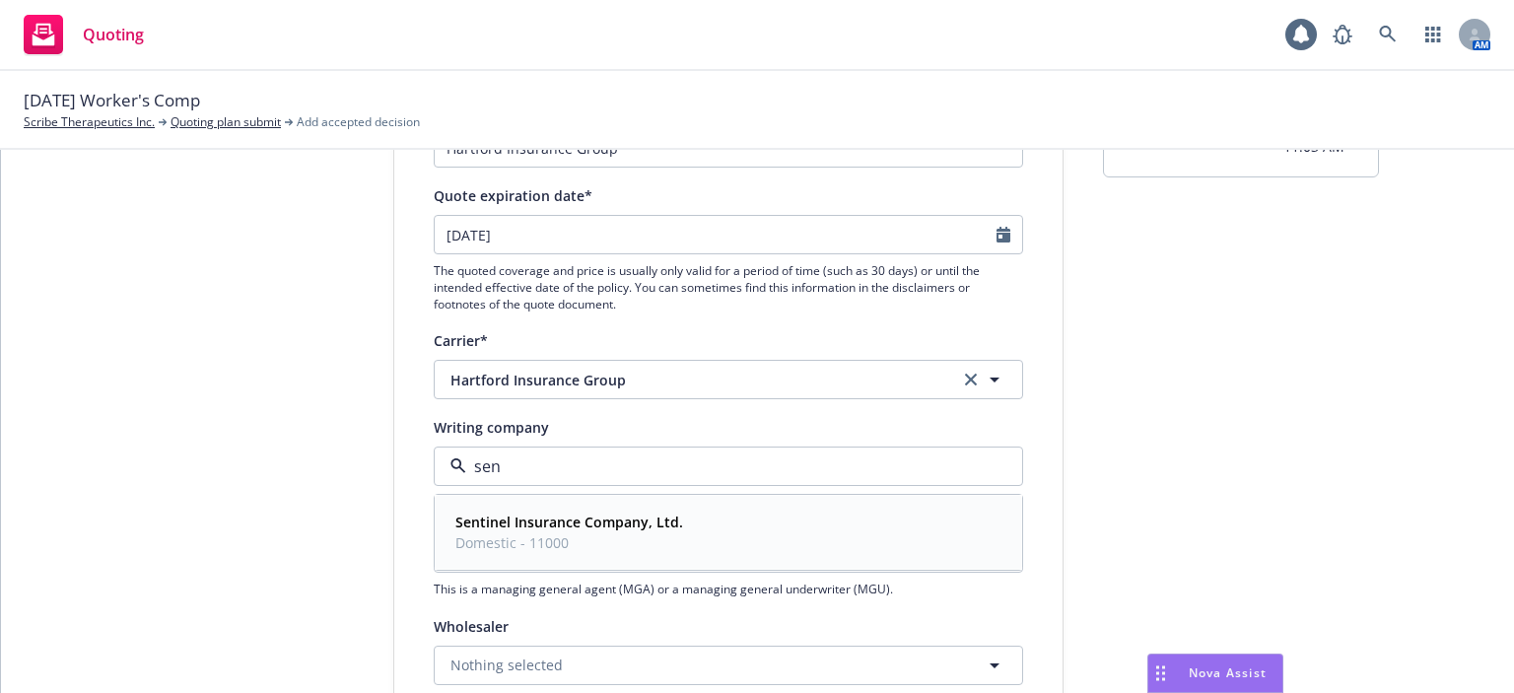
click at [506, 506] on div "Sentinel Insurance Company, Ltd. Domestic - 11000" at bounding box center [729, 532] width 586 height 73
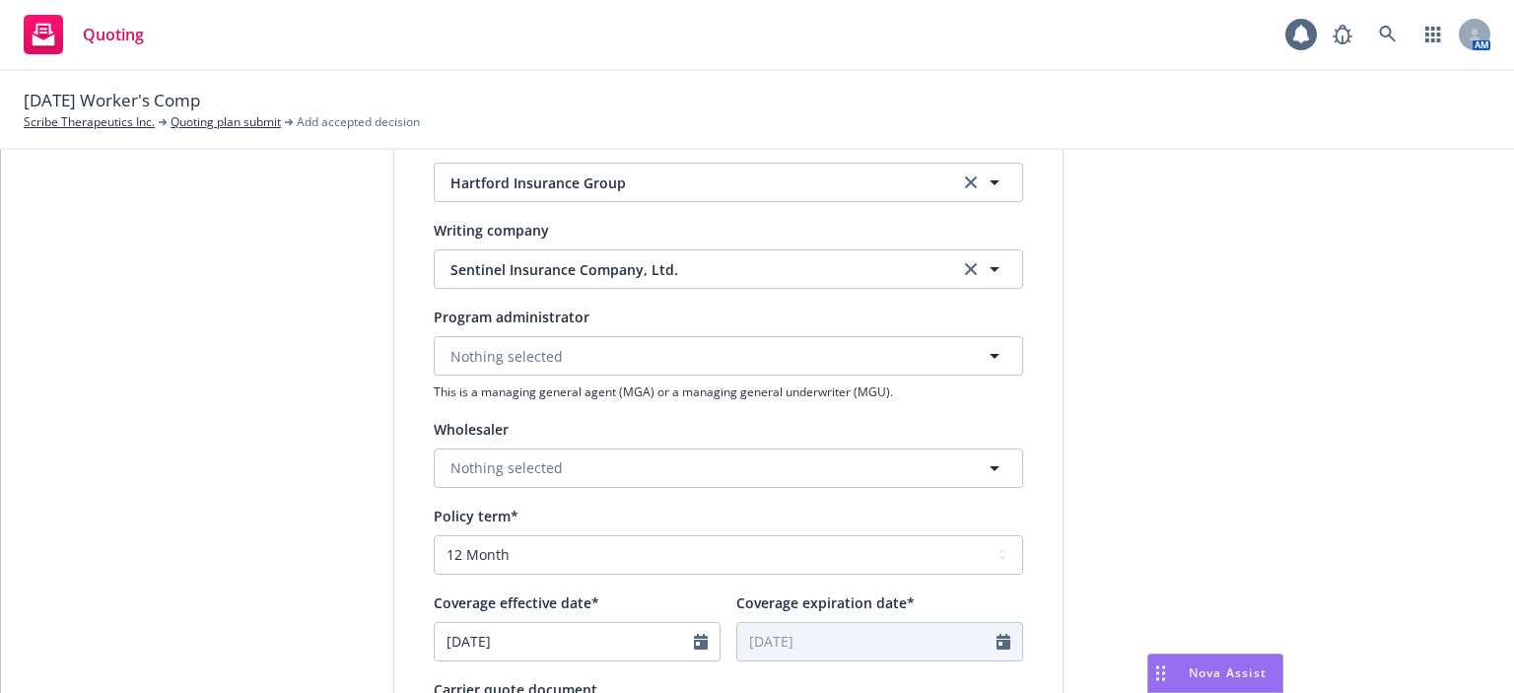
scroll to position [592, 0]
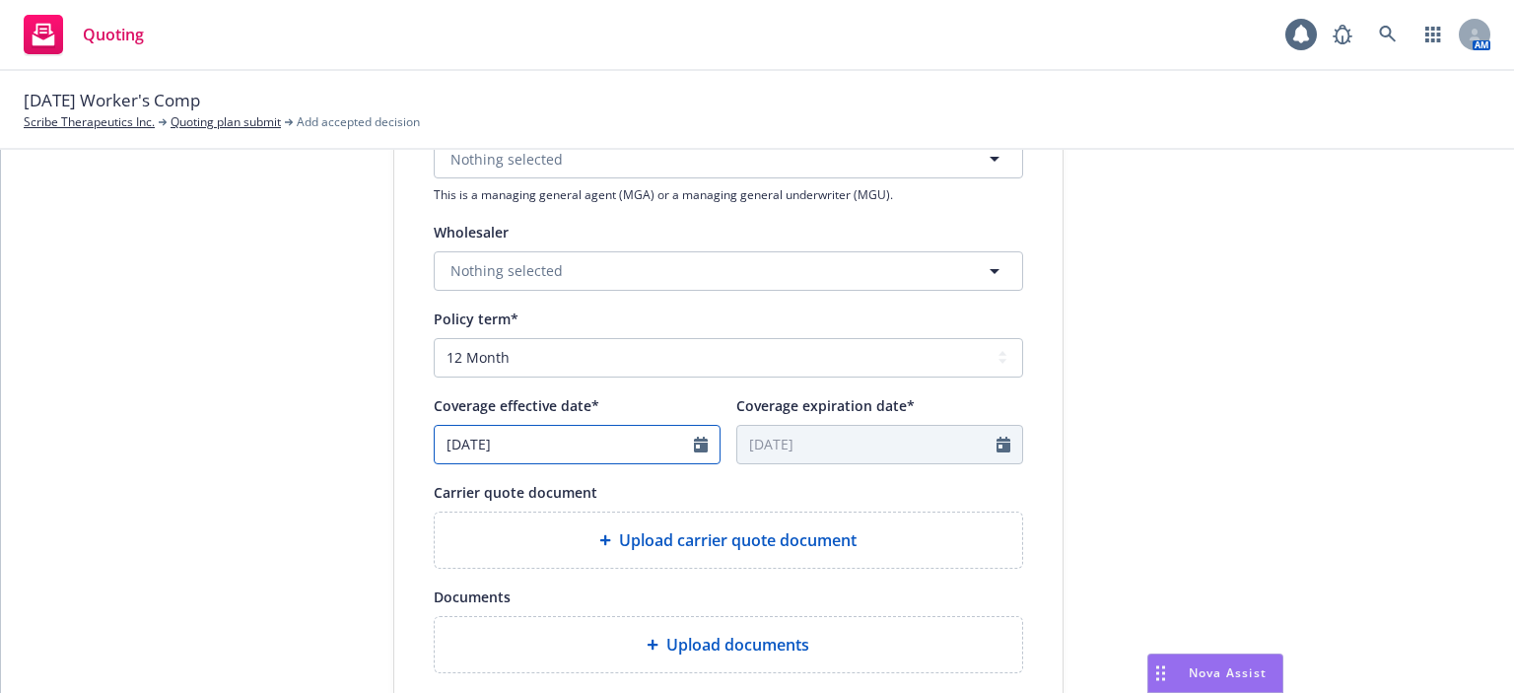
click at [520, 453] on input "06/02/2025" at bounding box center [564, 444] width 259 height 37
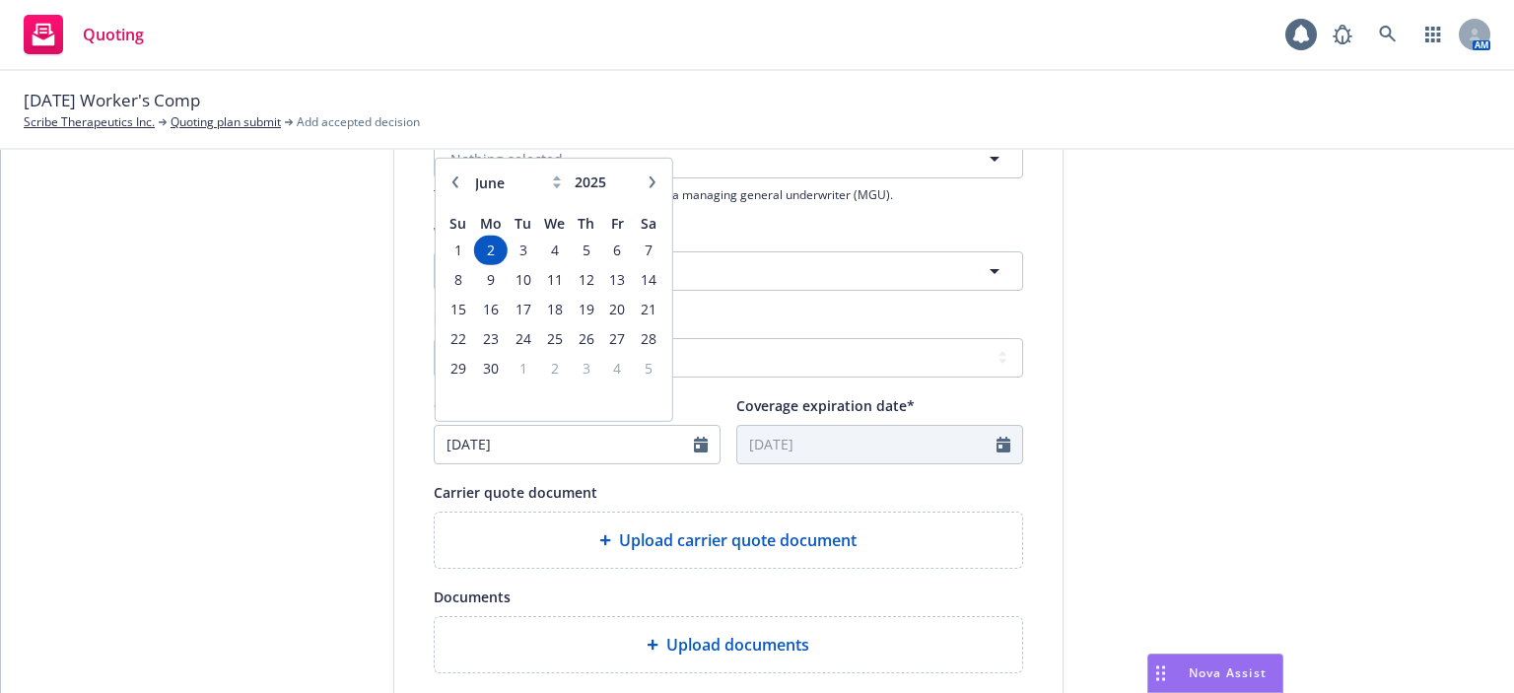
click at [646, 185] on icon "button" at bounding box center [652, 182] width 12 height 12
click at [646, 184] on icon "button" at bounding box center [652, 182] width 12 height 12
select select "10"
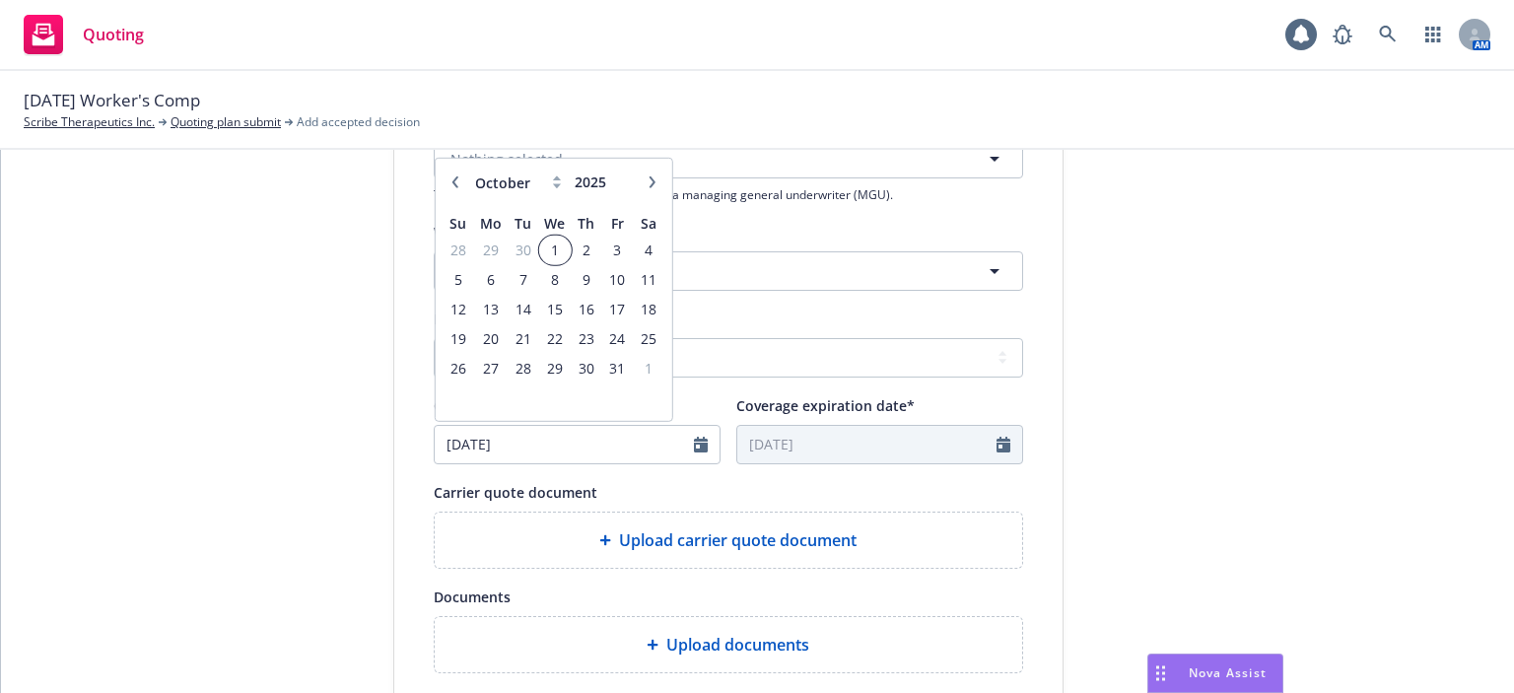
click at [542, 250] on span "1" at bounding box center [554, 250] width 29 height 25
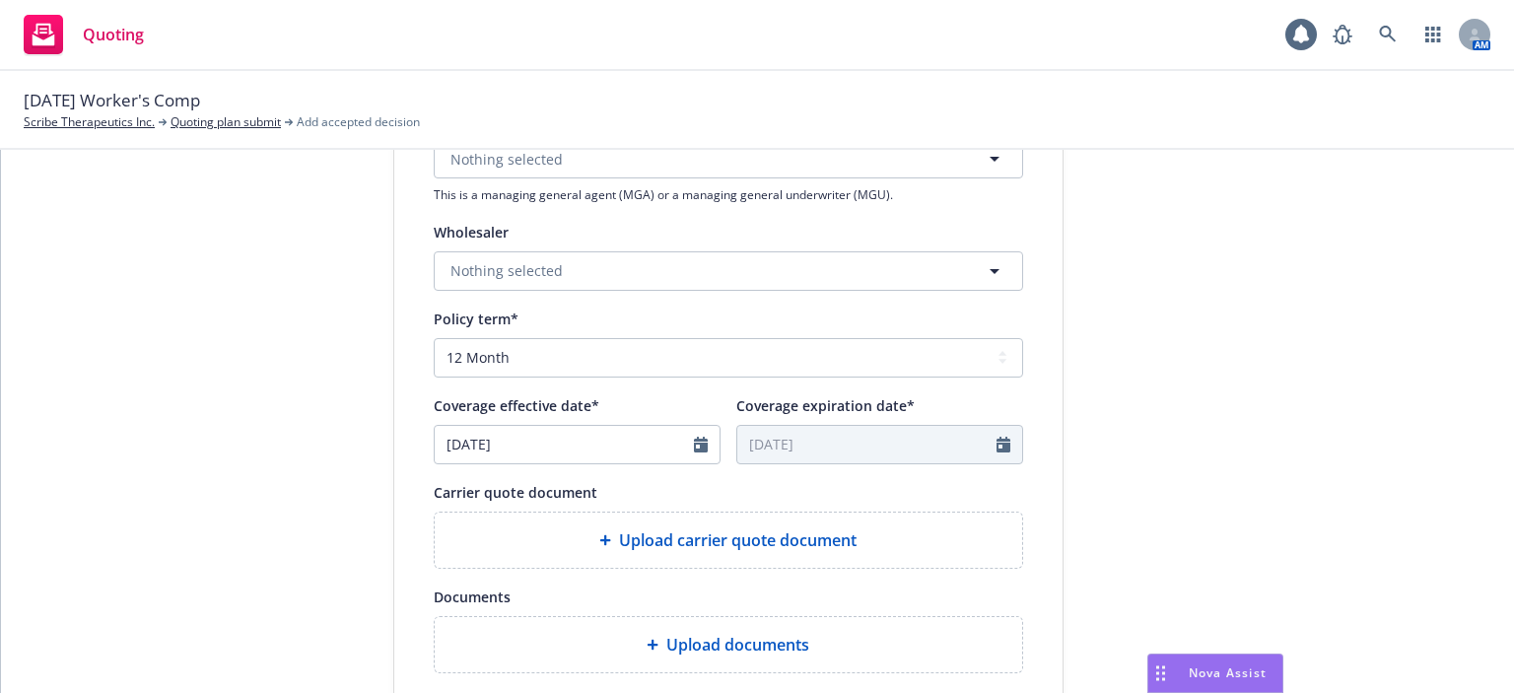
type input "10/01/2025"
type input "10/01/2026"
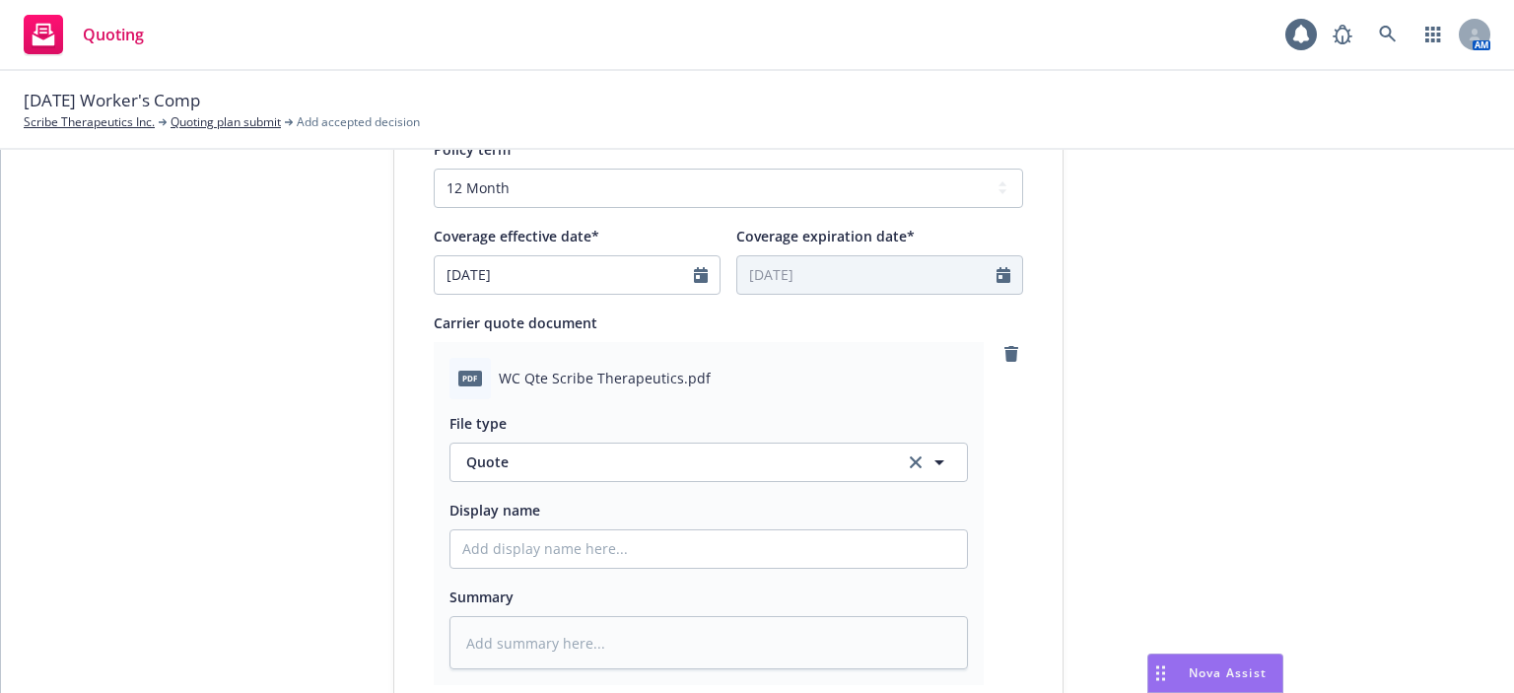
scroll to position [789, 0]
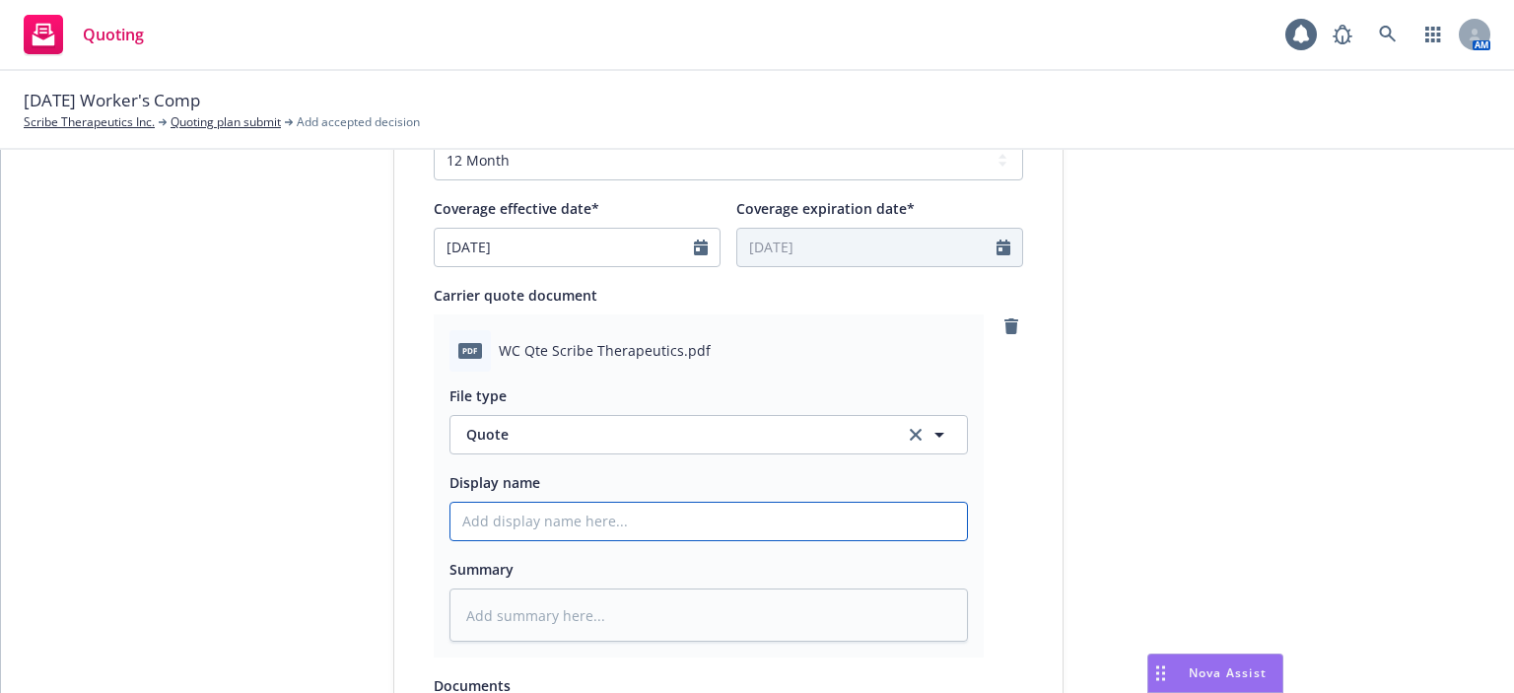
click at [497, 511] on input "Display name" at bounding box center [709, 521] width 517 height 37
type textarea "x"
type input "2"
type textarea "x"
type input "25"
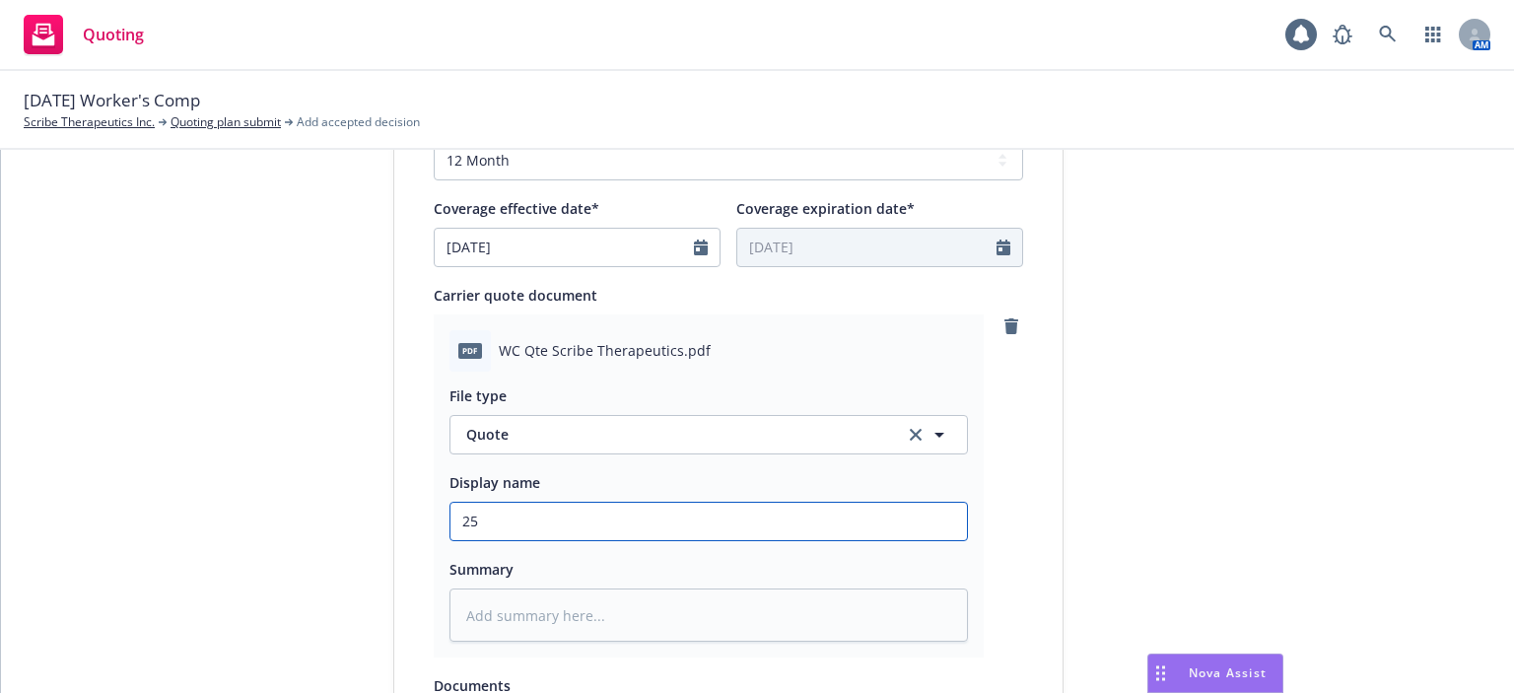
type textarea "x"
type input "25-"
type textarea "x"
type input "25-2"
type textarea "x"
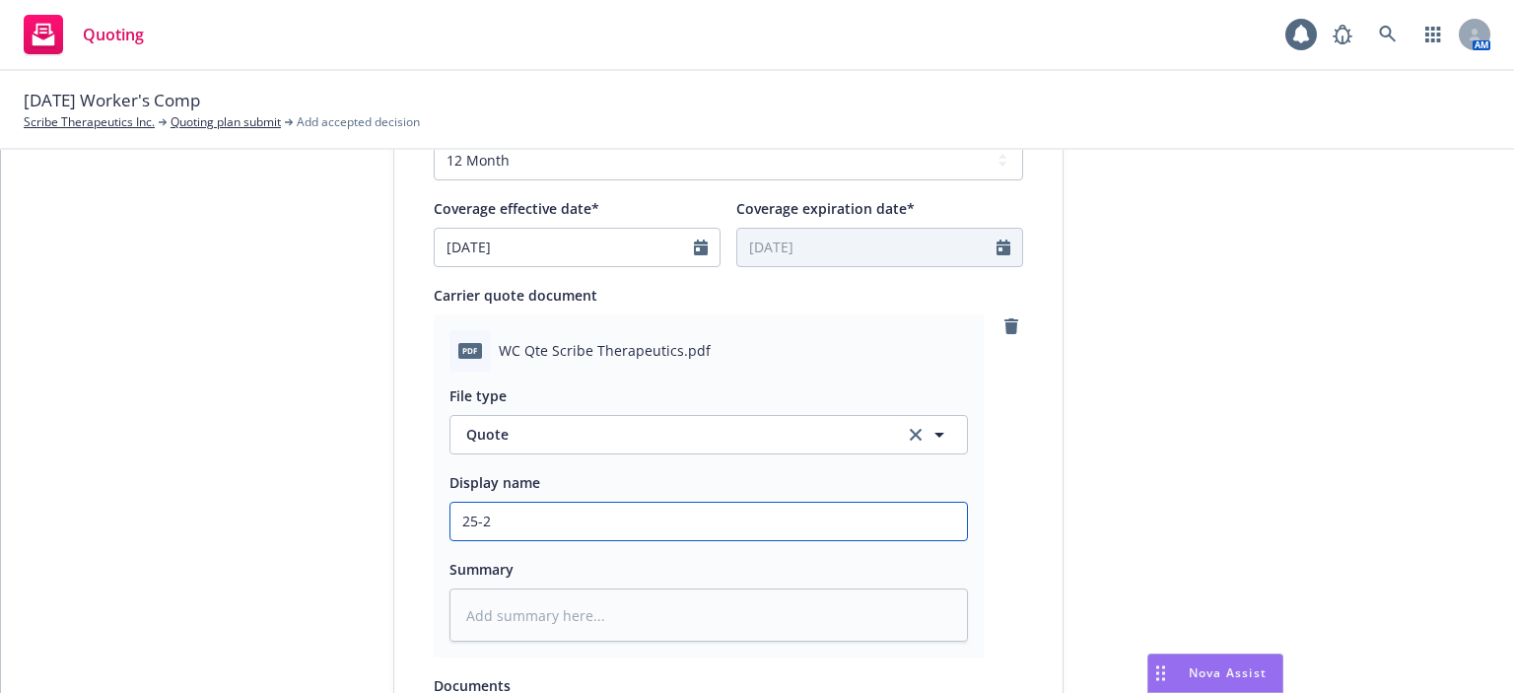
type input "25-26"
type textarea "x"
type input "25-26"
type textarea "x"
type input "25-26 W"
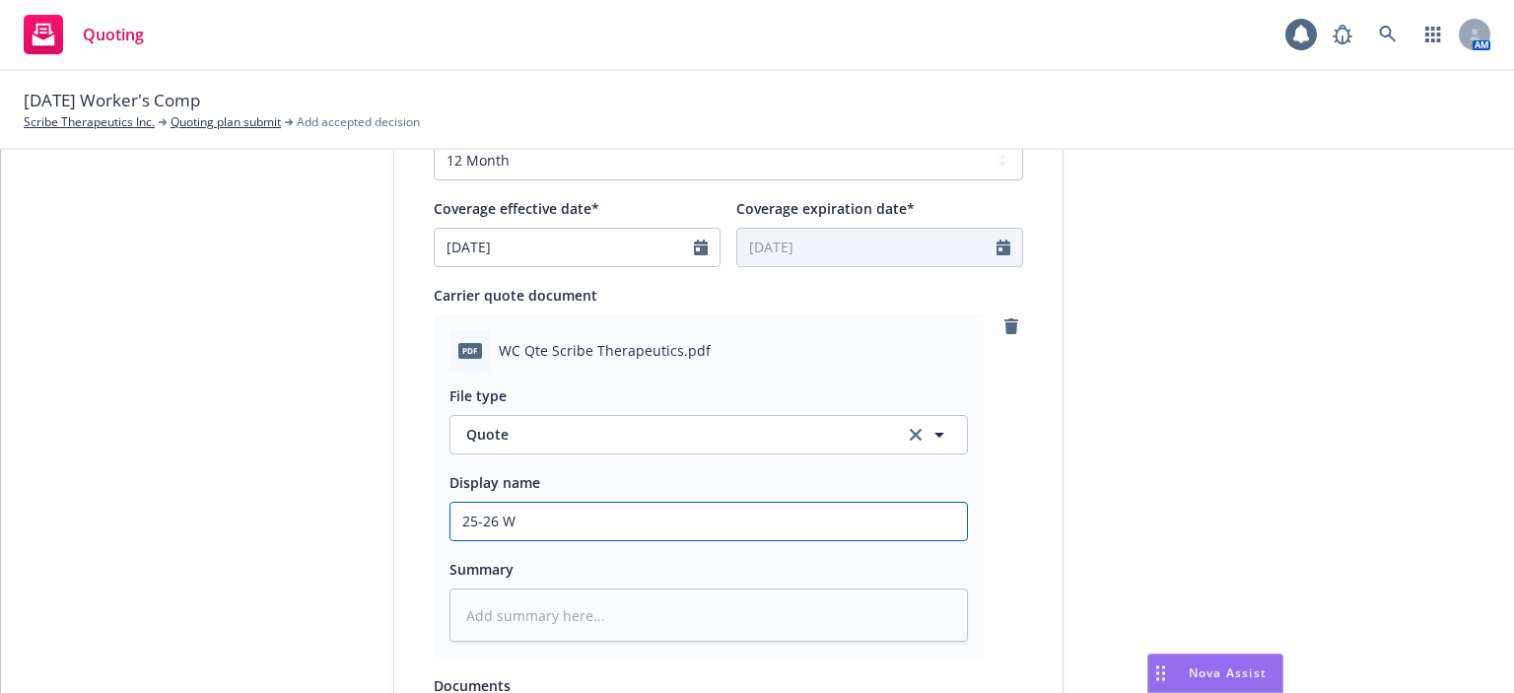
type textarea "x"
type input "25-26 WC"
type textarea "x"
type input "25-26 WC"
type textarea "x"
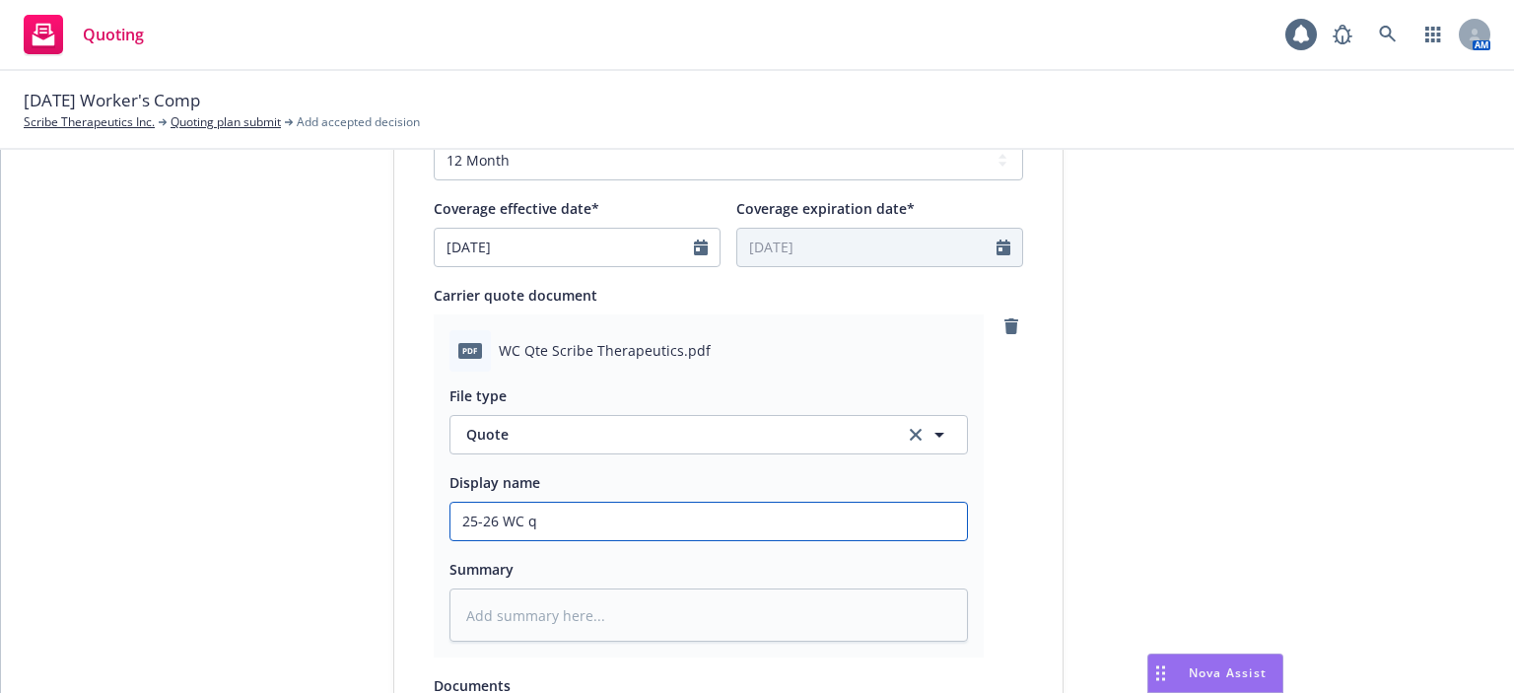
type input "25-26 WC qu"
type textarea "x"
type input "25-26 WC quo"
type textarea "x"
type input "25-26 WC quot"
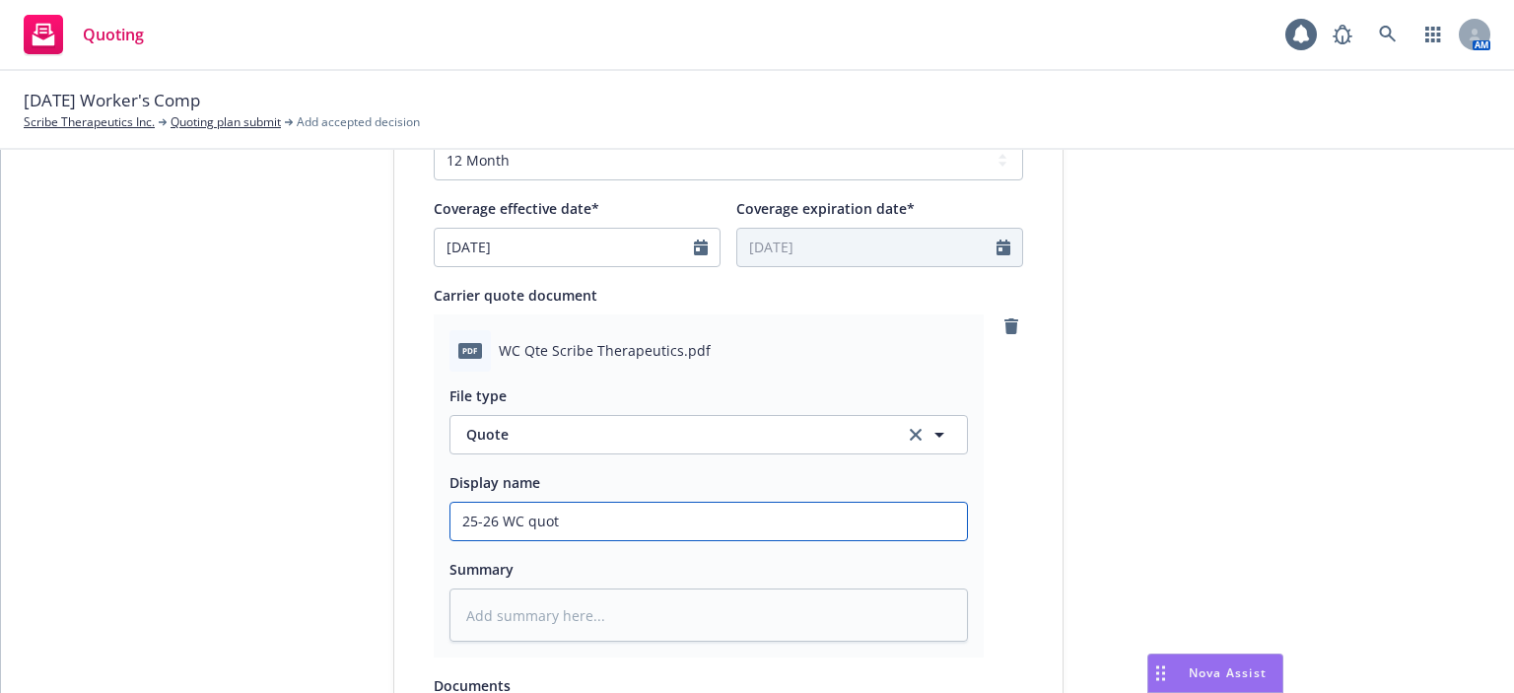
type textarea "x"
type input "25-26 WC quote"
type textarea "x"
type input "25-26 WC quote"
type textarea "x"
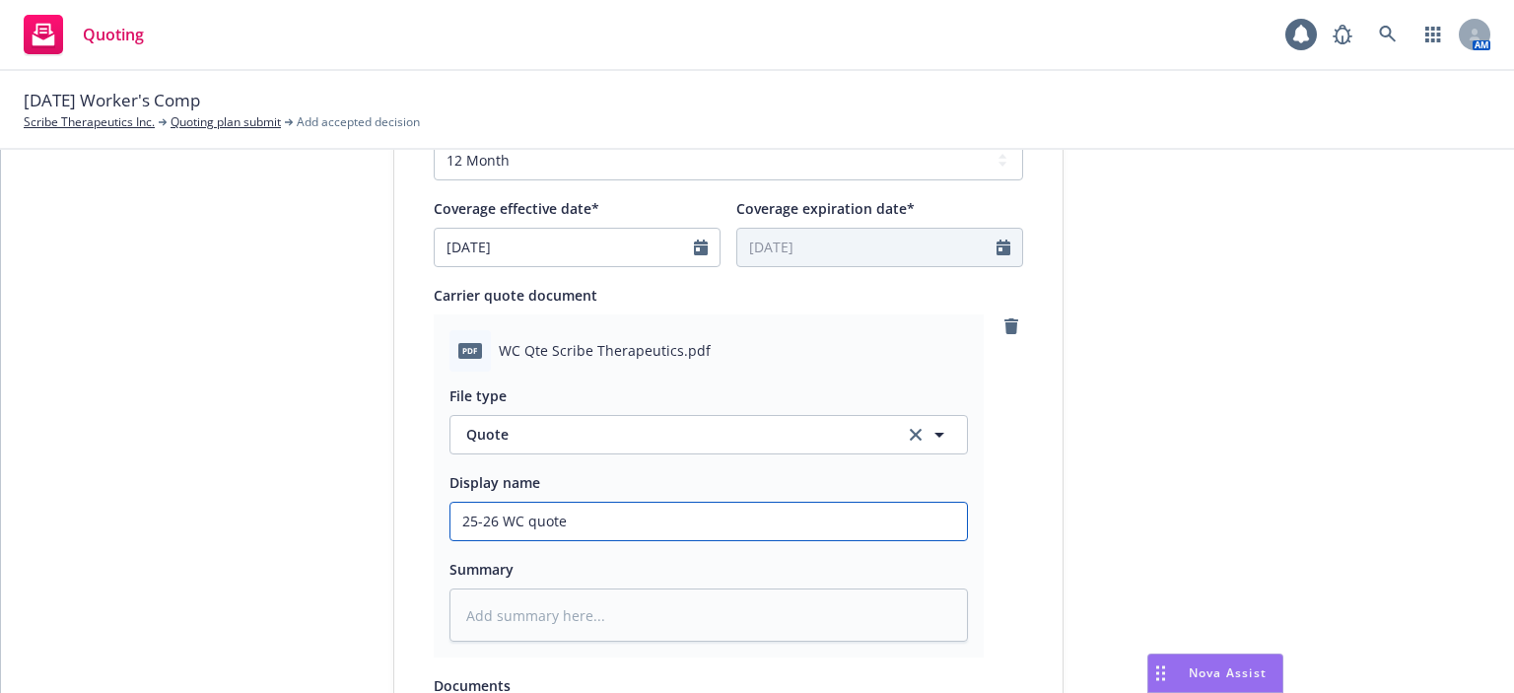
type input "25-26 WC quote H"
type textarea "x"
type input "25-26 WC quote Ha"
type textarea "x"
type input "25-26 WC quote Har"
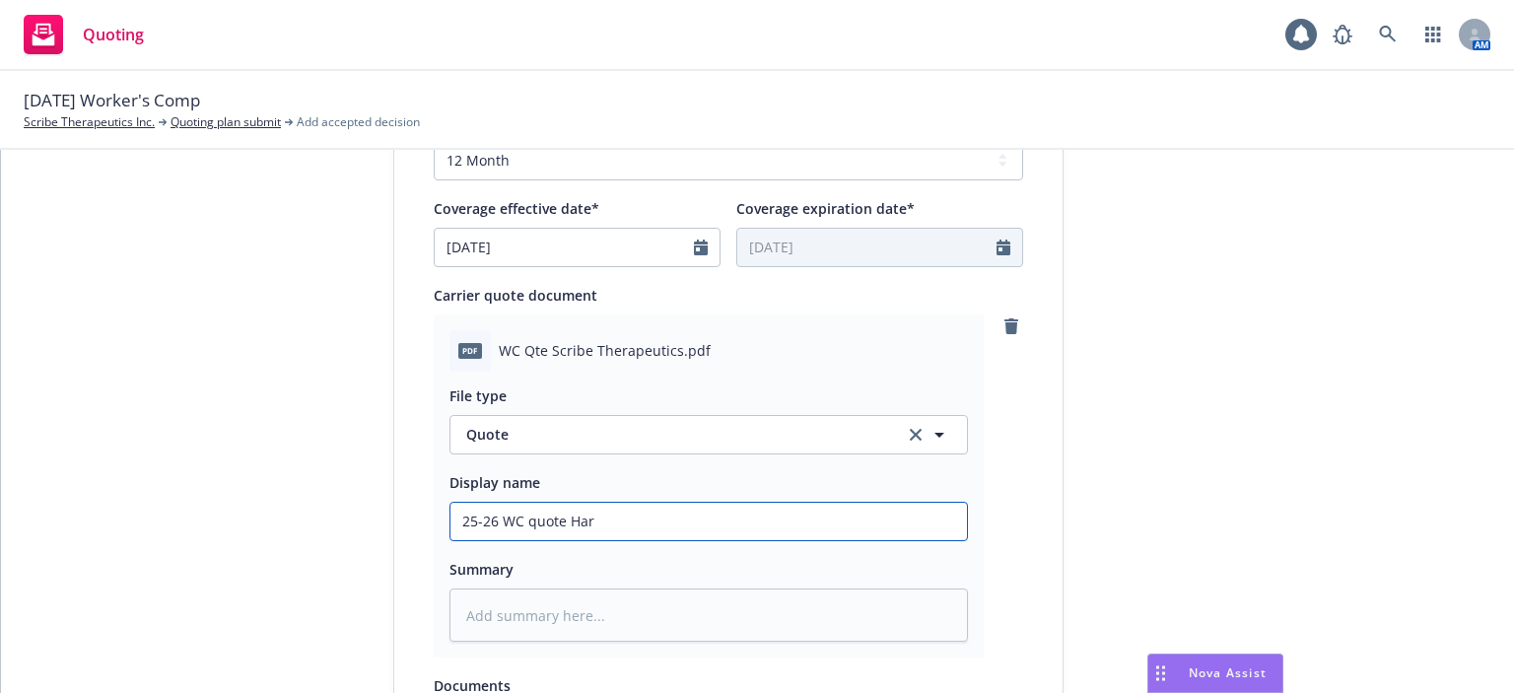
type textarea "x"
type input "25-26 WC quote Hart"
type textarea "x"
type input "25-26 WC quote Hartf"
type textarea "x"
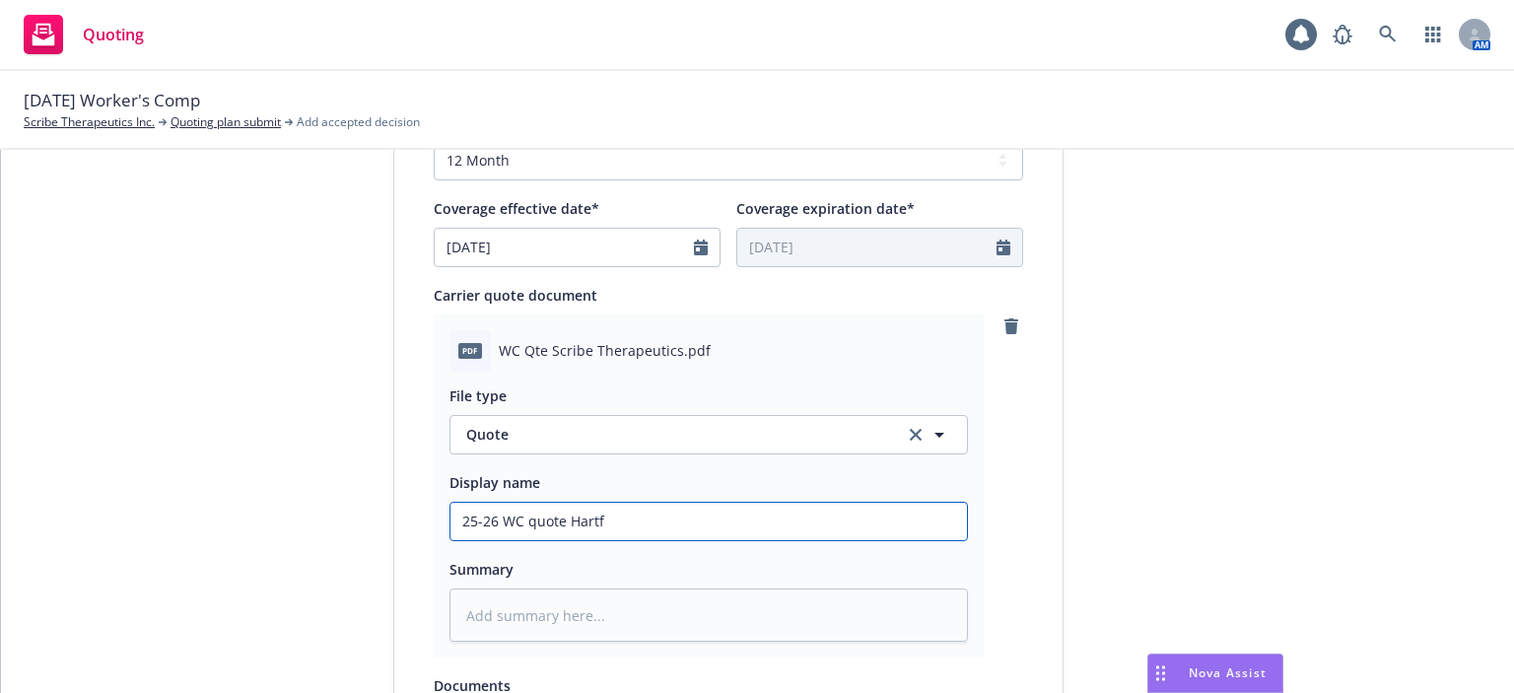
type input "25-26 WC quote Hartfo"
type textarea "x"
type input "25-26 WC quote Hartfor"
type textarea "x"
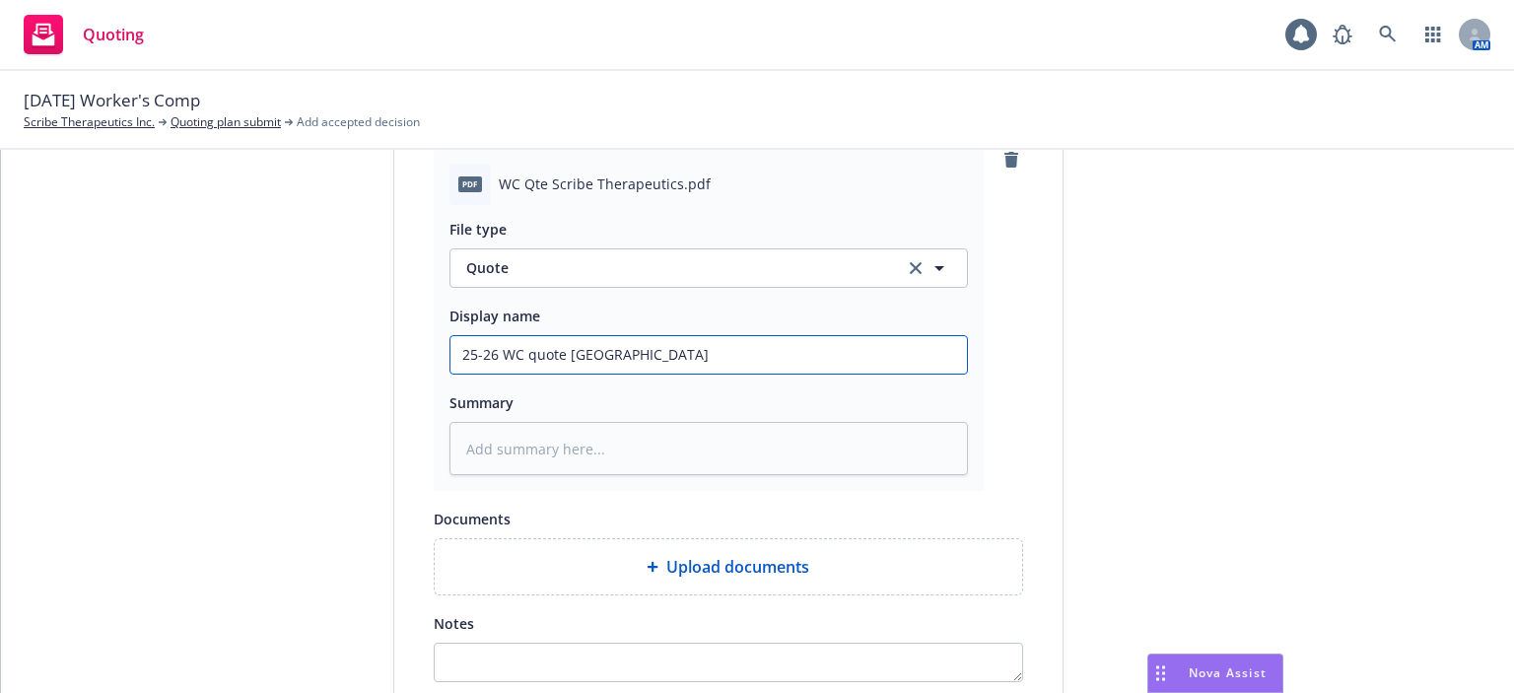
scroll to position [986, 0]
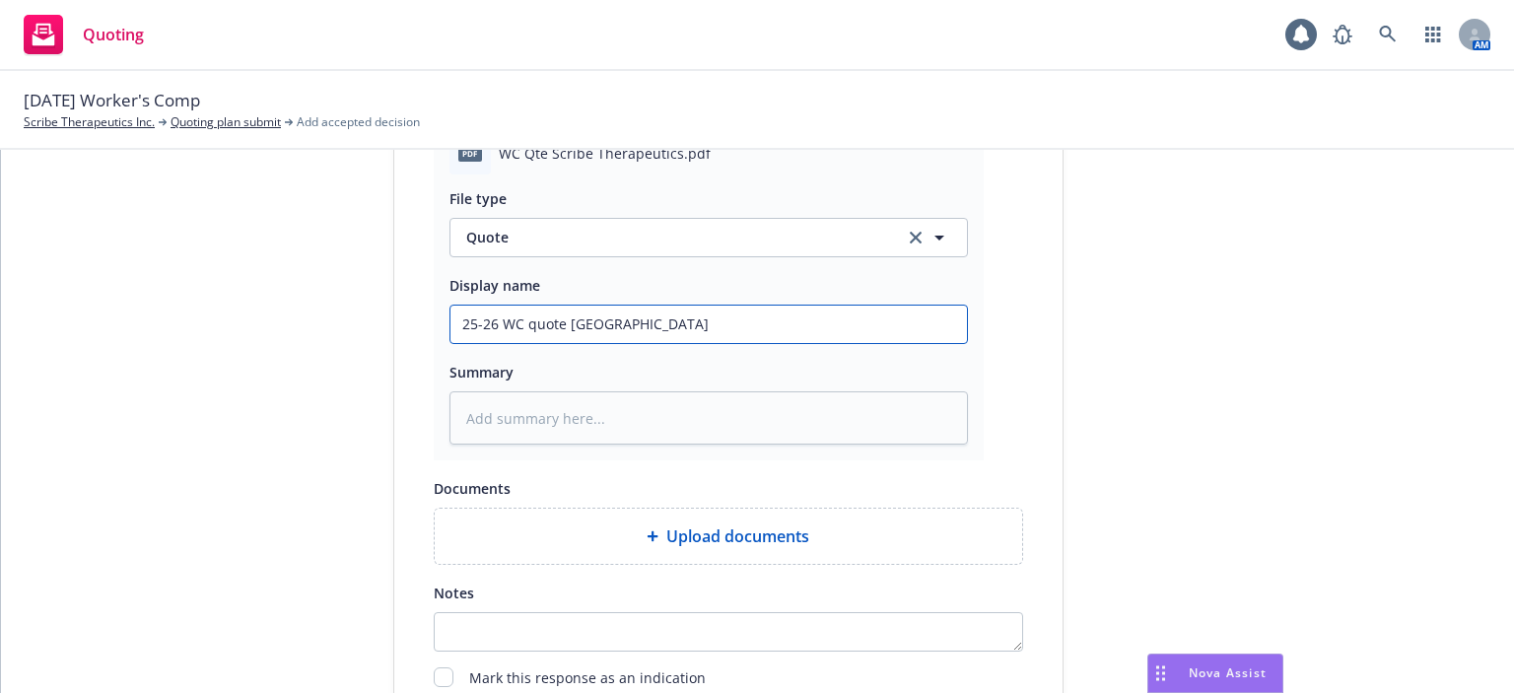
type input "25-26 WC quote Hartford"
type textarea "x"
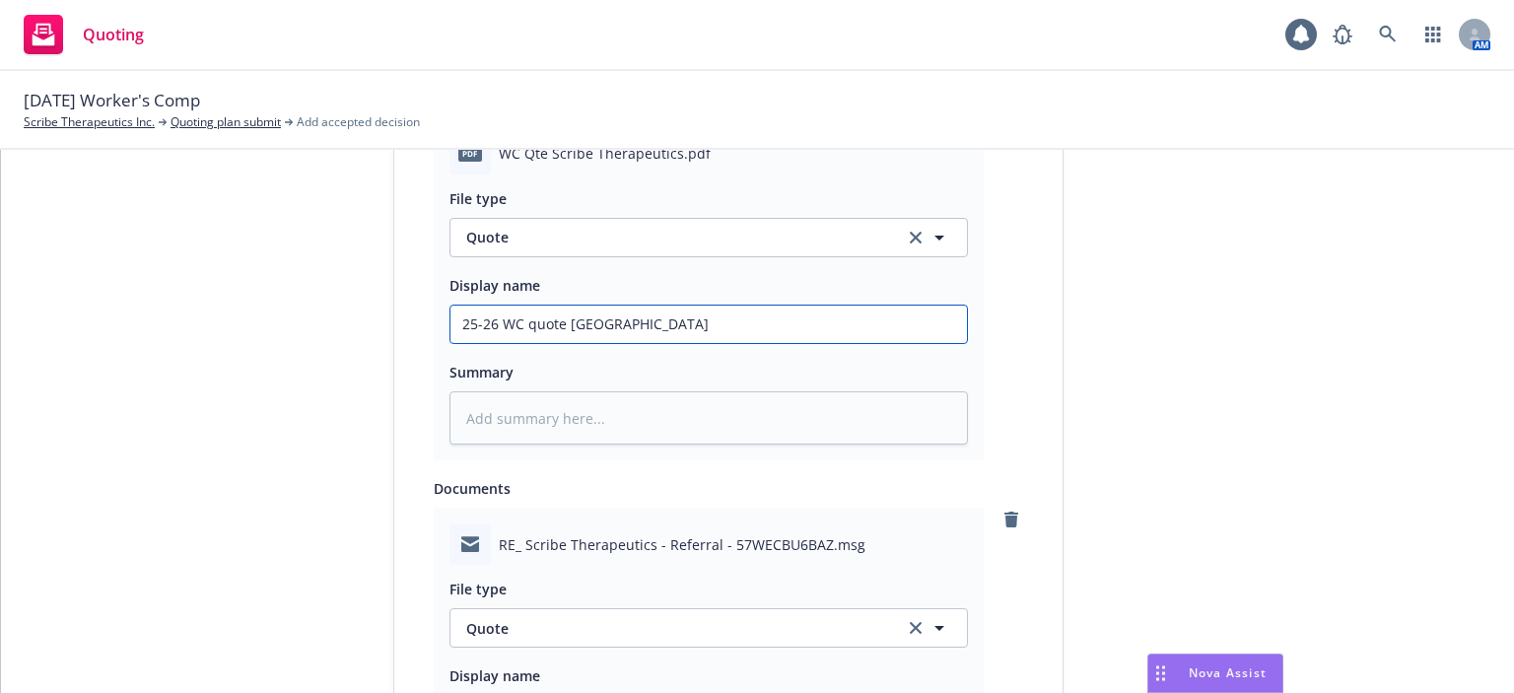
scroll to position [1183, 0]
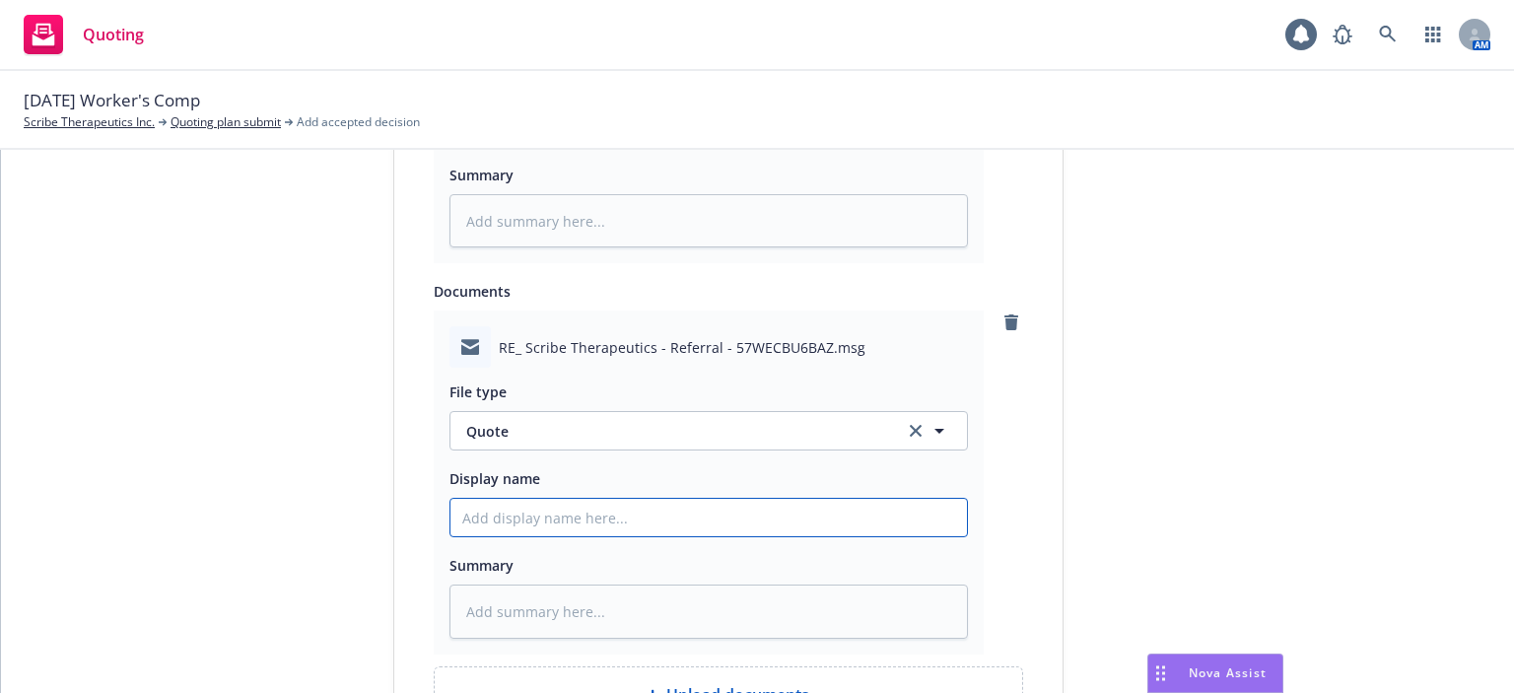
click at [517, 146] on input "Display name" at bounding box center [709, 126] width 517 height 37
click at [499, 435] on span "Quote" at bounding box center [673, 431] width 415 height 21
type input "em"
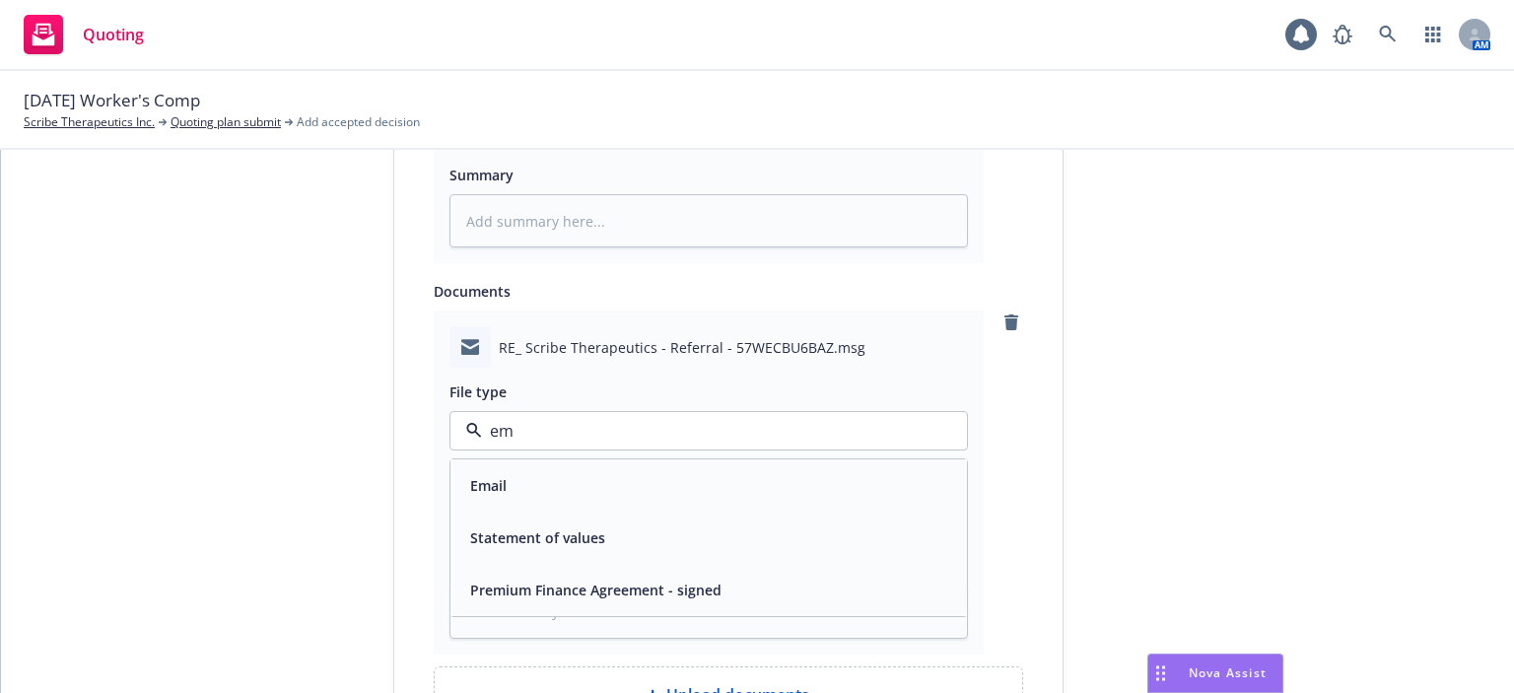
click at [504, 474] on div "Email" at bounding box center [708, 485] width 493 height 29
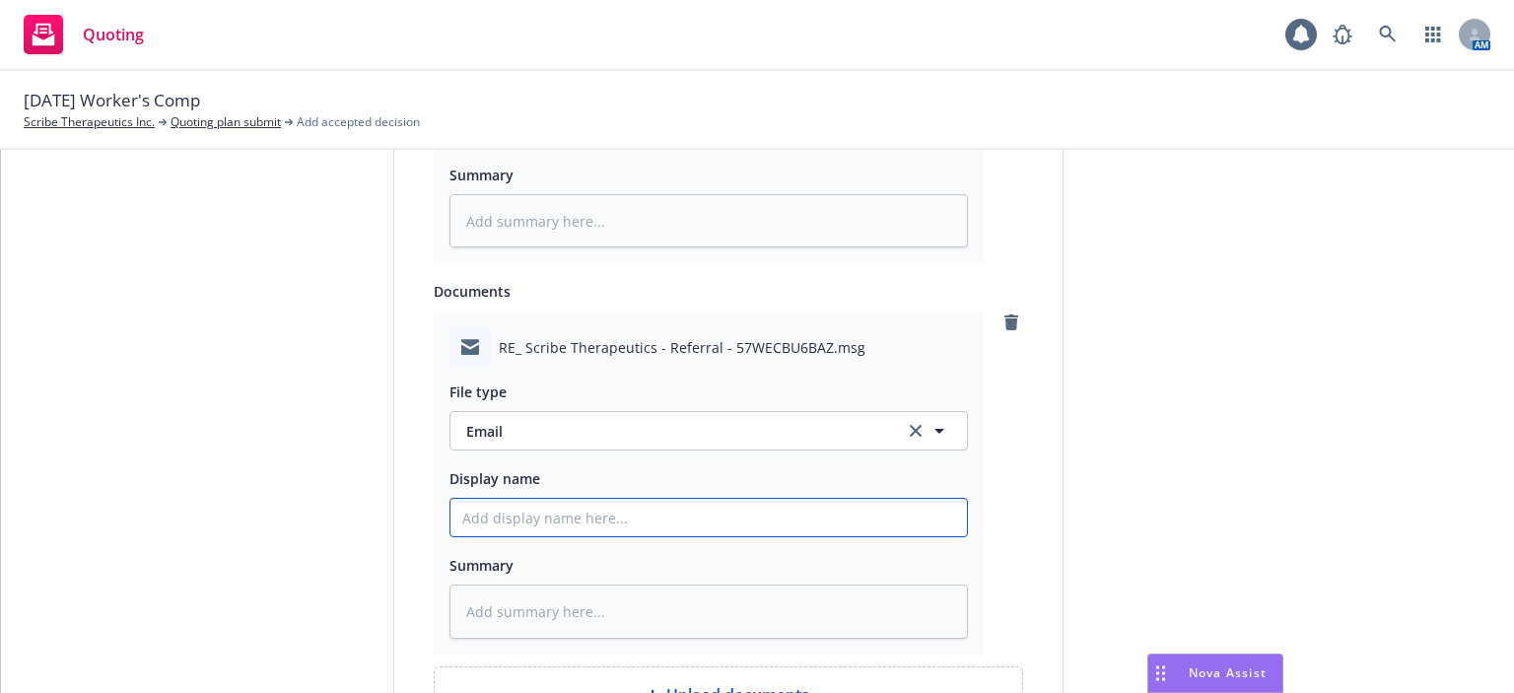
click at [506, 146] on input "Display name" at bounding box center [709, 126] width 517 height 37
paste input "25-26 WC quote Hartford"
type textarea "x"
type input "25-26 WC quote Hartford"
click at [562, 146] on input "25-26 WC quote Hartford" at bounding box center [709, 126] width 517 height 37
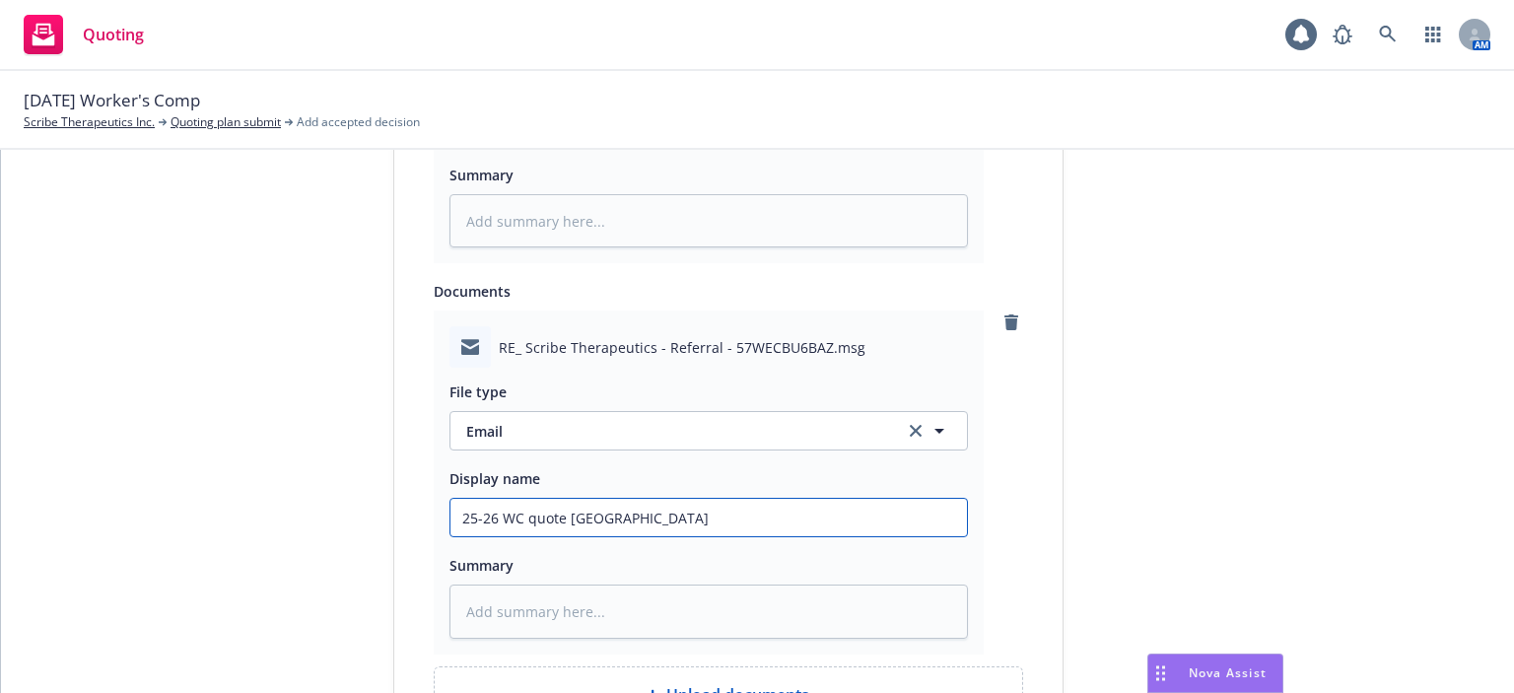
type textarea "x"
type input "25-26 WC quote EMHartford"
type textarea "x"
type input "25-26 WC quote EM Hartford"
type textarea "x"
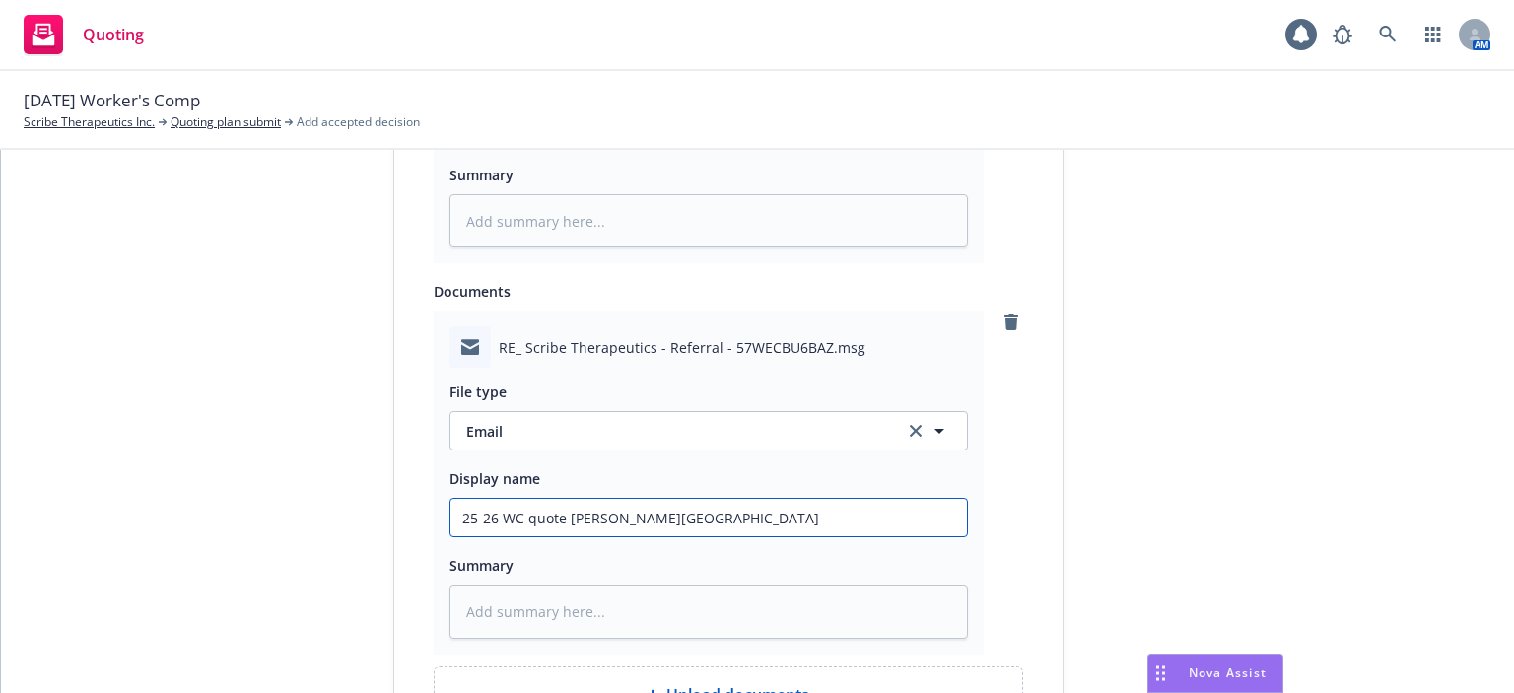
type input "25-26 WC quote EM fHartford"
type textarea "x"
type input "25-26 WC quote EM frHartford"
type textarea "x"
type input "25-26 WC quote EM frmHartford"
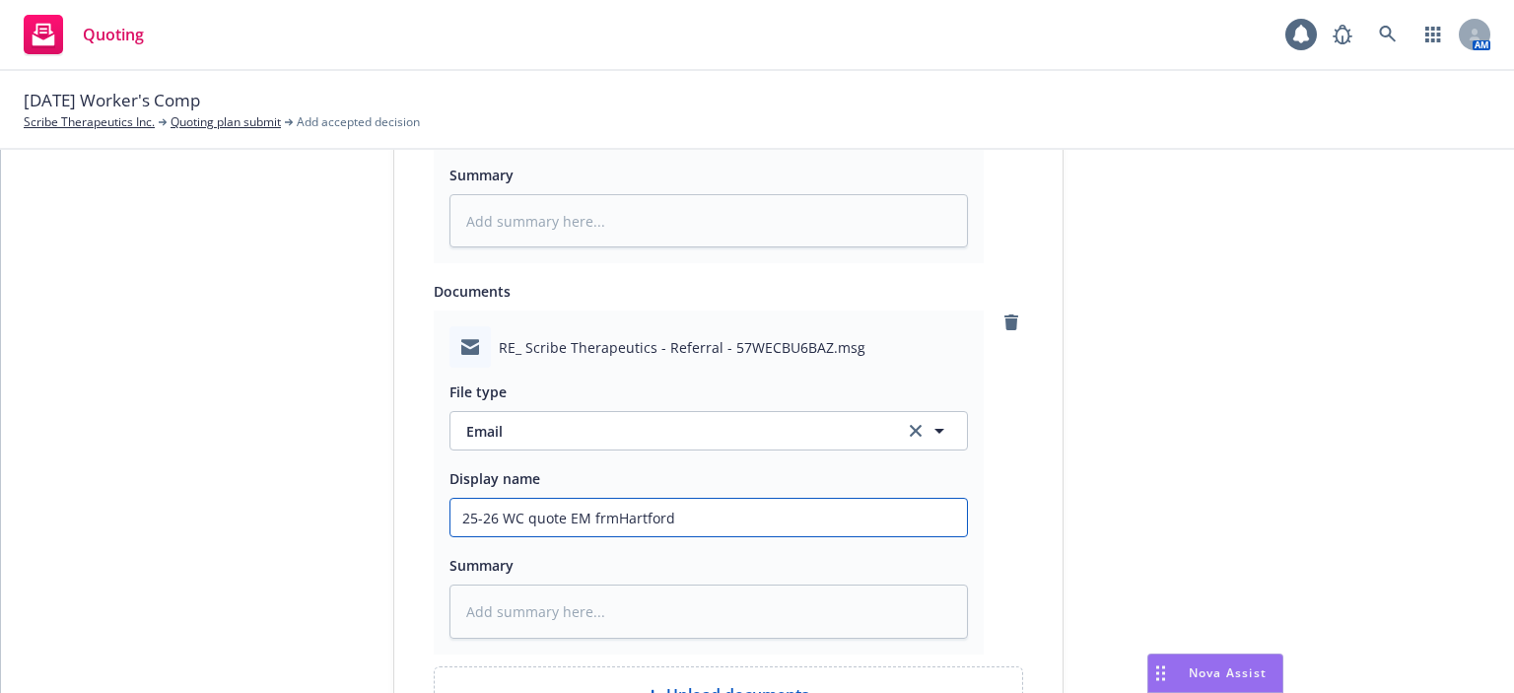
type textarea "x"
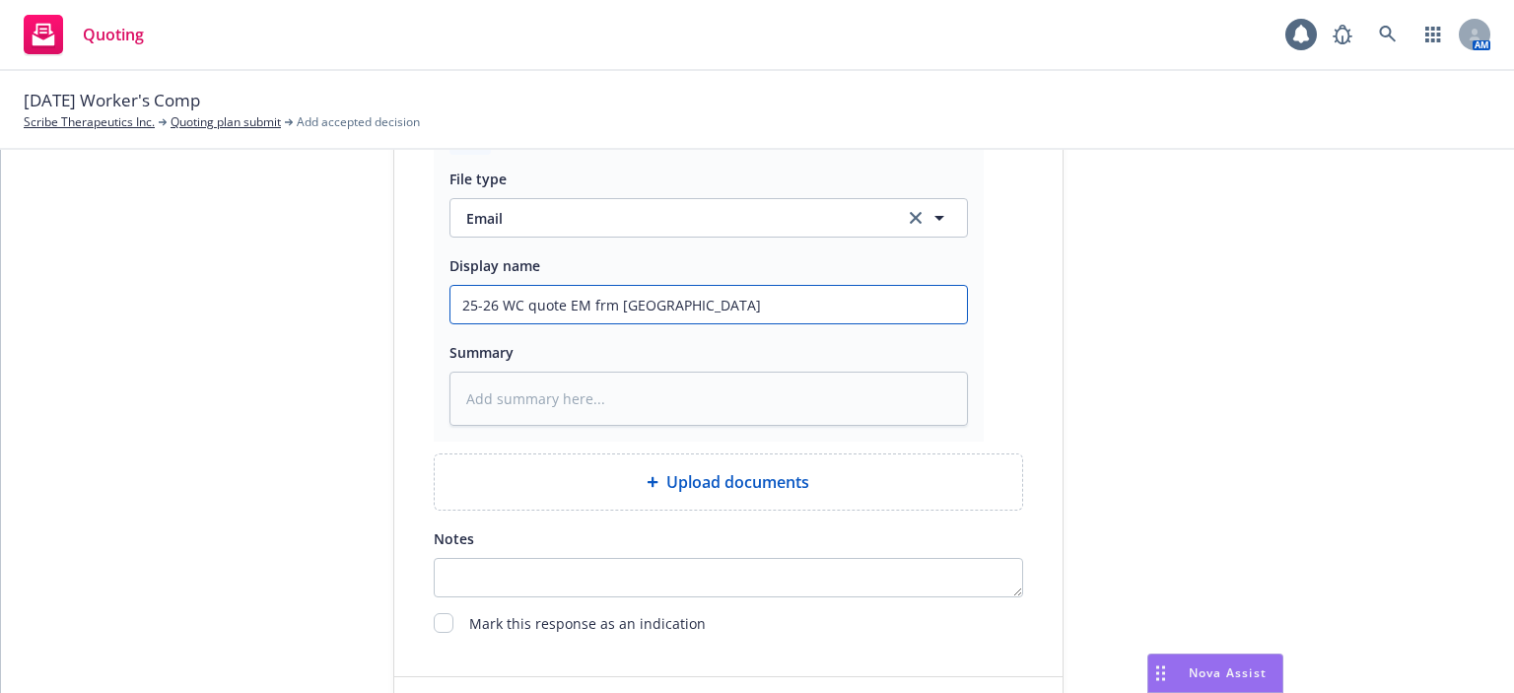
scroll to position [1498, 0]
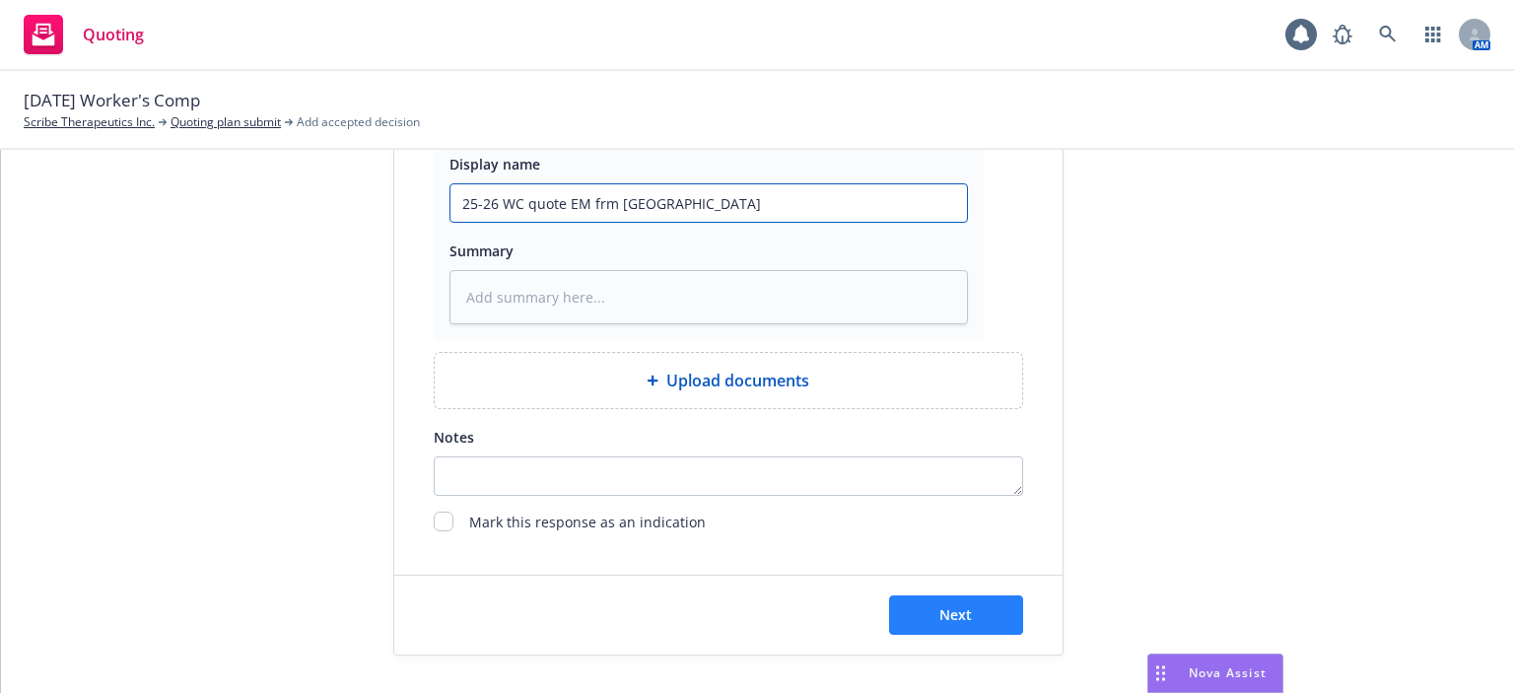
type input "25-26 WC quote EM frm Hartford"
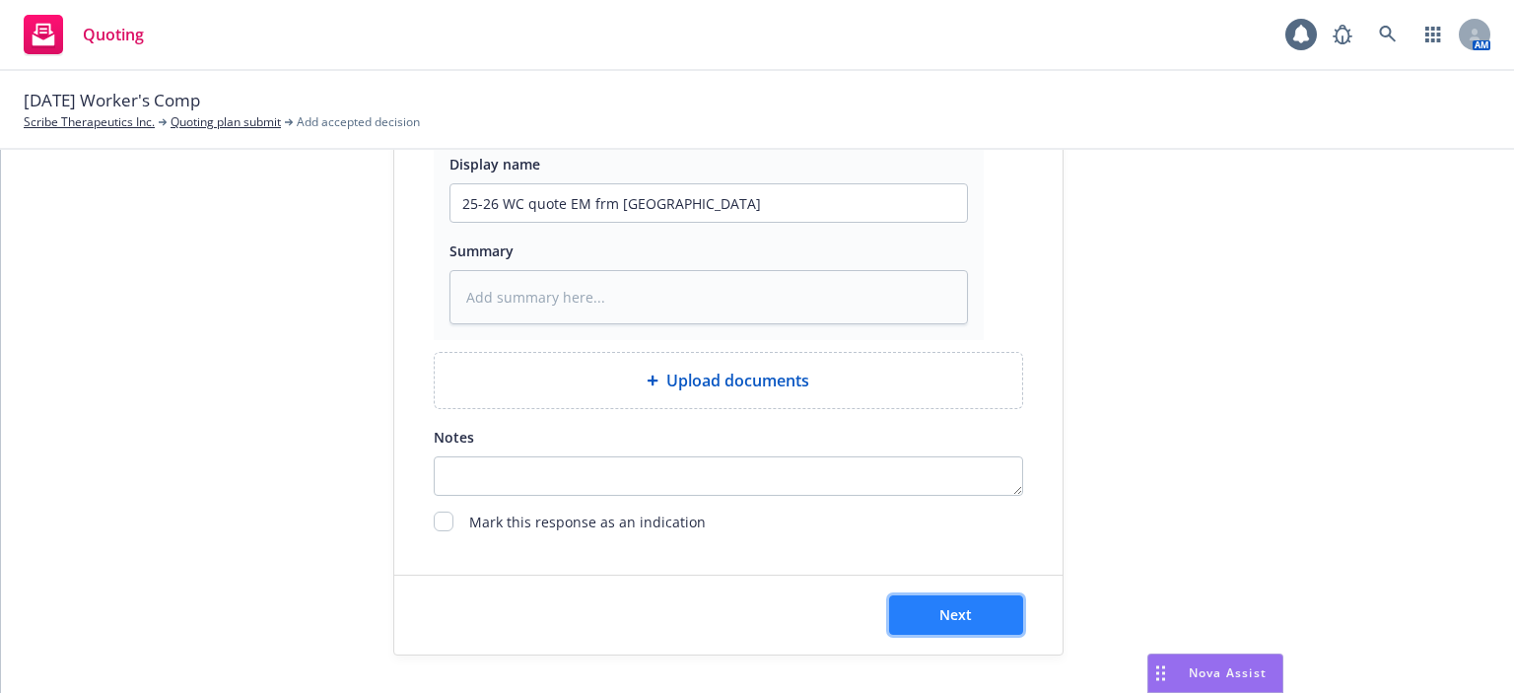
click at [897, 599] on button "Next" at bounding box center [956, 615] width 134 height 39
type textarea "x"
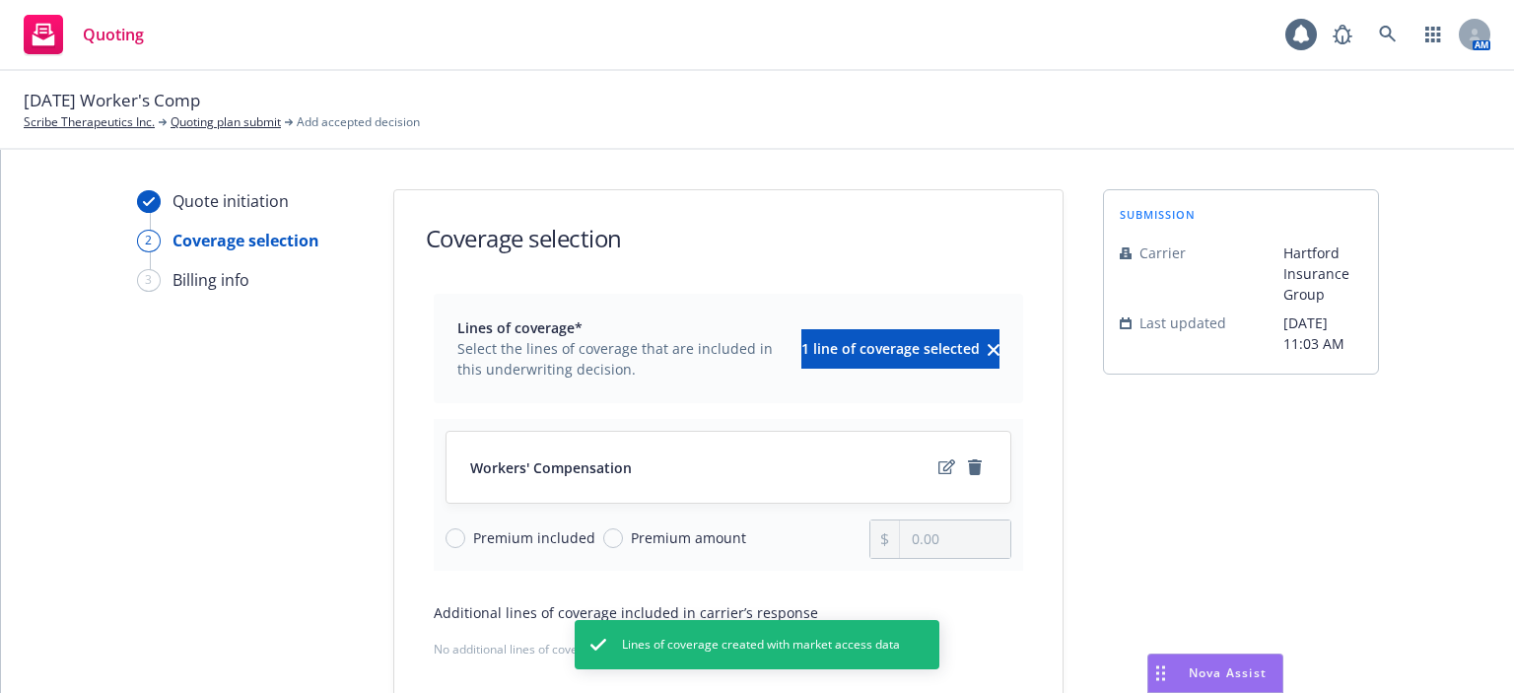
scroll to position [196, 0]
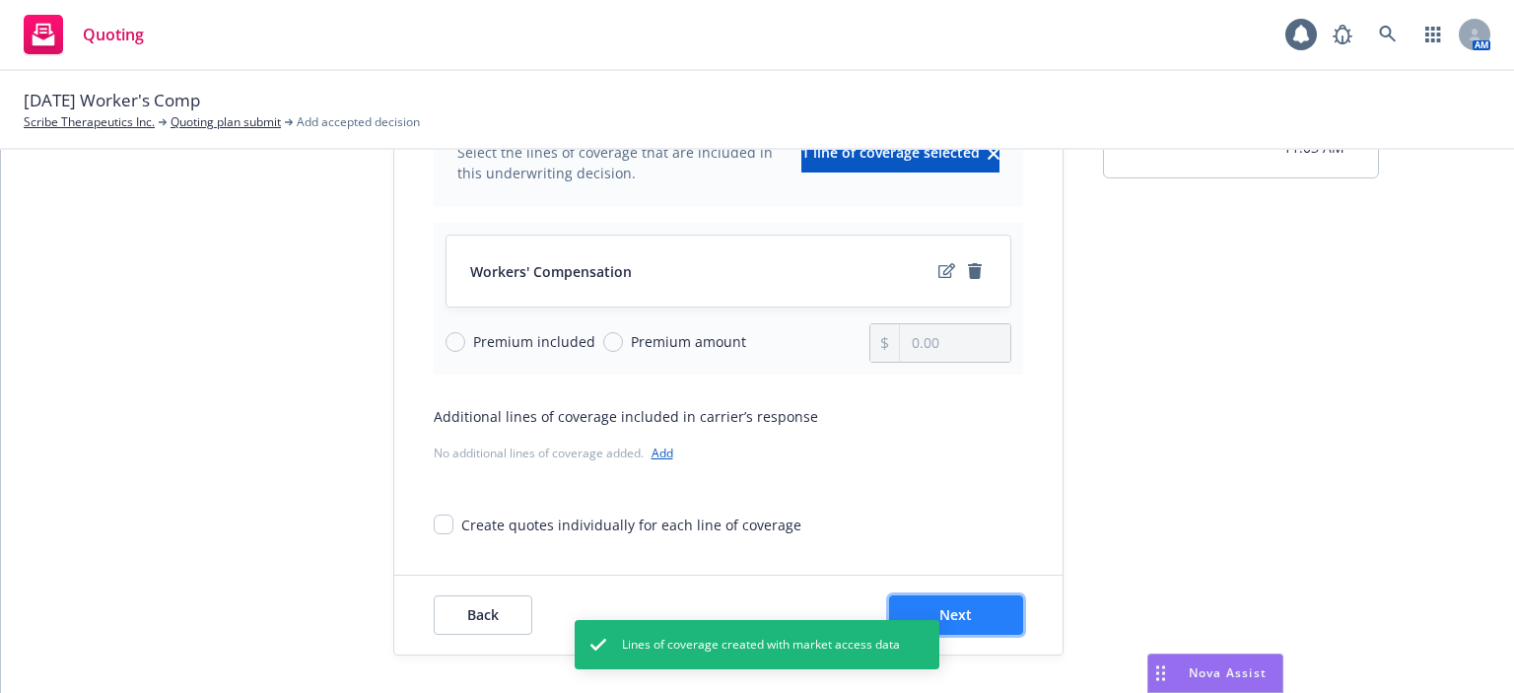
click at [948, 613] on span "Next" at bounding box center [956, 614] width 33 height 19
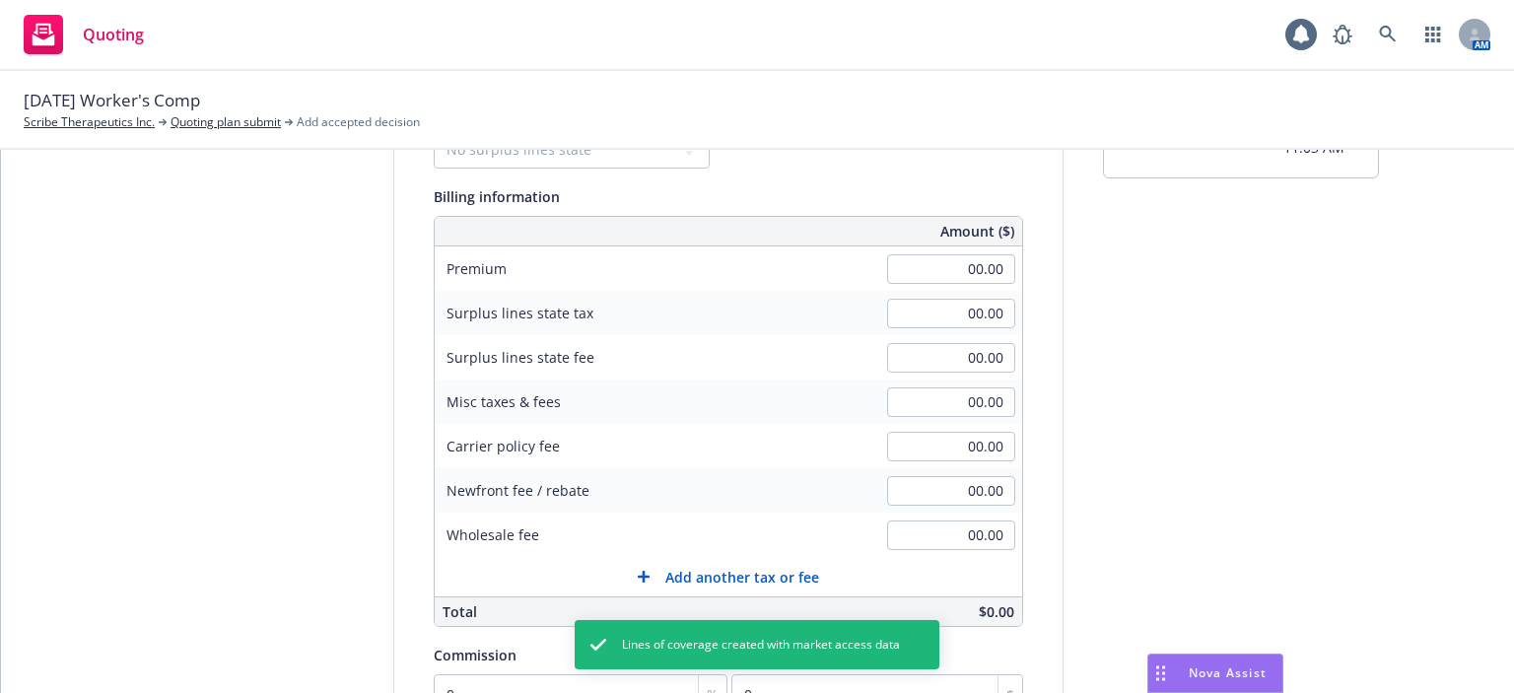
scroll to position [0, 0]
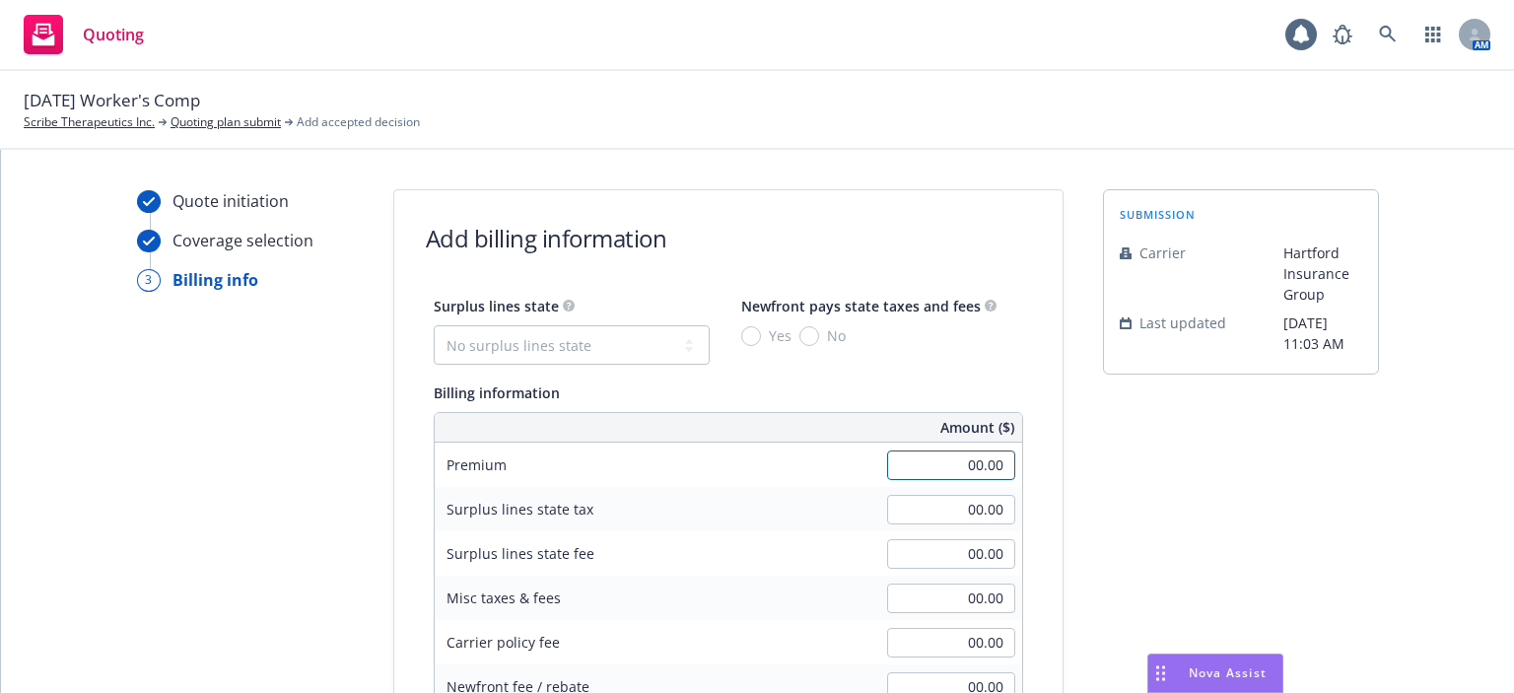
click at [907, 476] on input "00.00" at bounding box center [951, 466] width 128 height 30
type input "11,713.00"
type input "775.00"
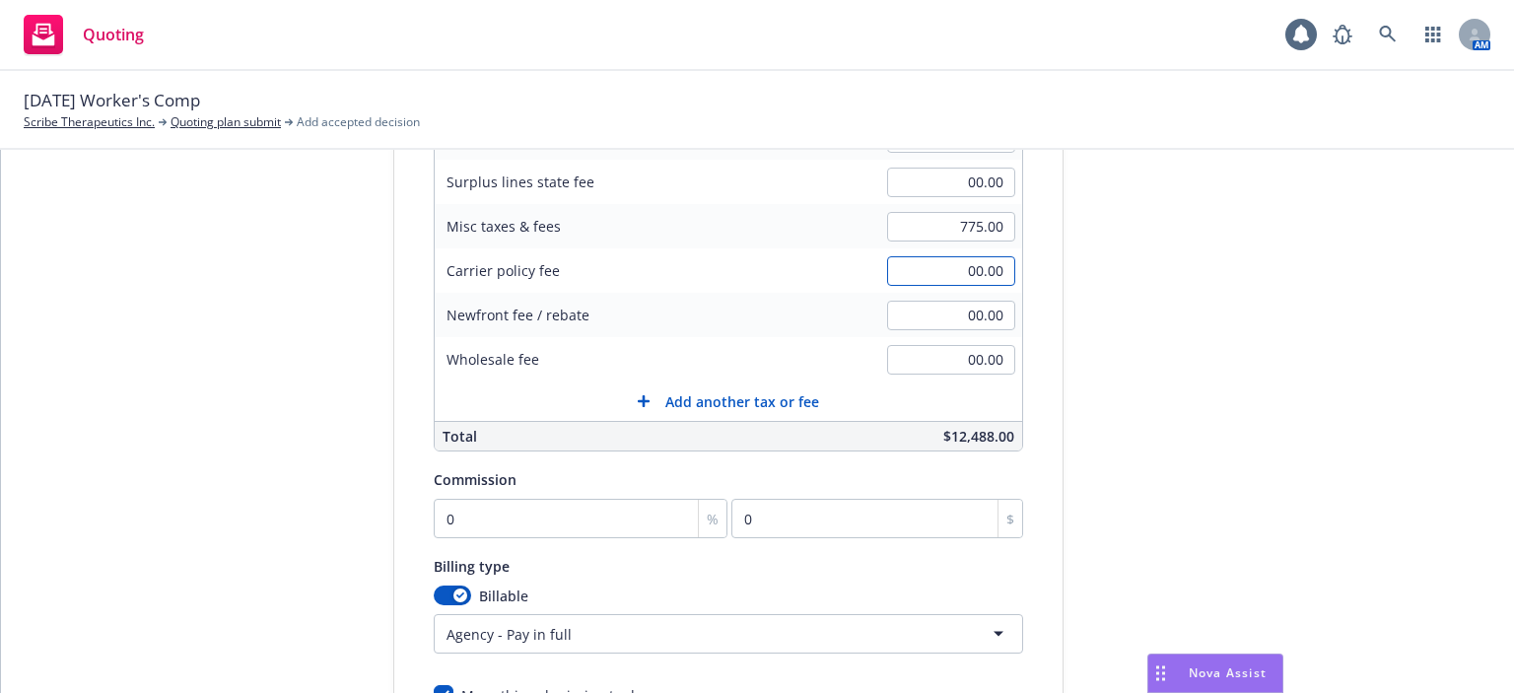
scroll to position [394, 0]
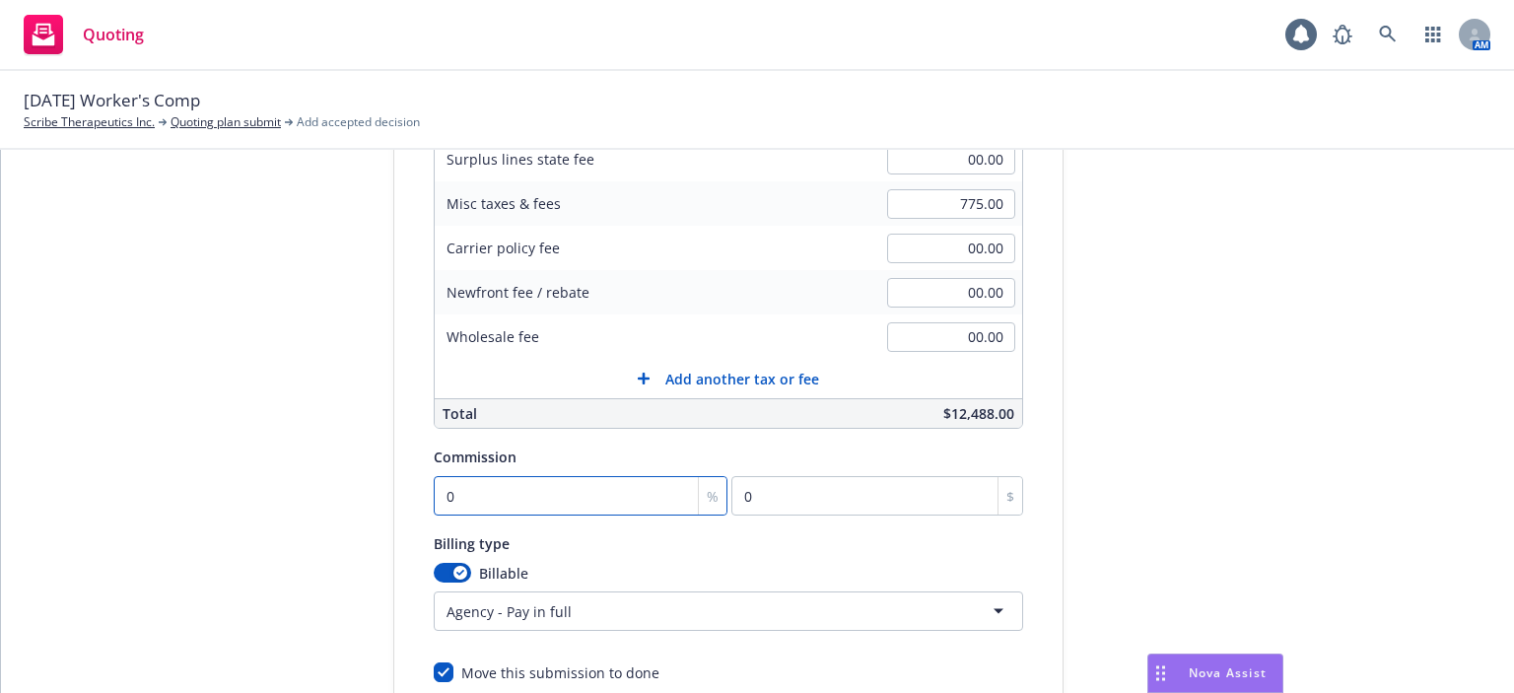
click at [461, 492] on input "0" at bounding box center [581, 495] width 295 height 39
type input "1"
type input "117.13"
type input "12"
type input "1405.56"
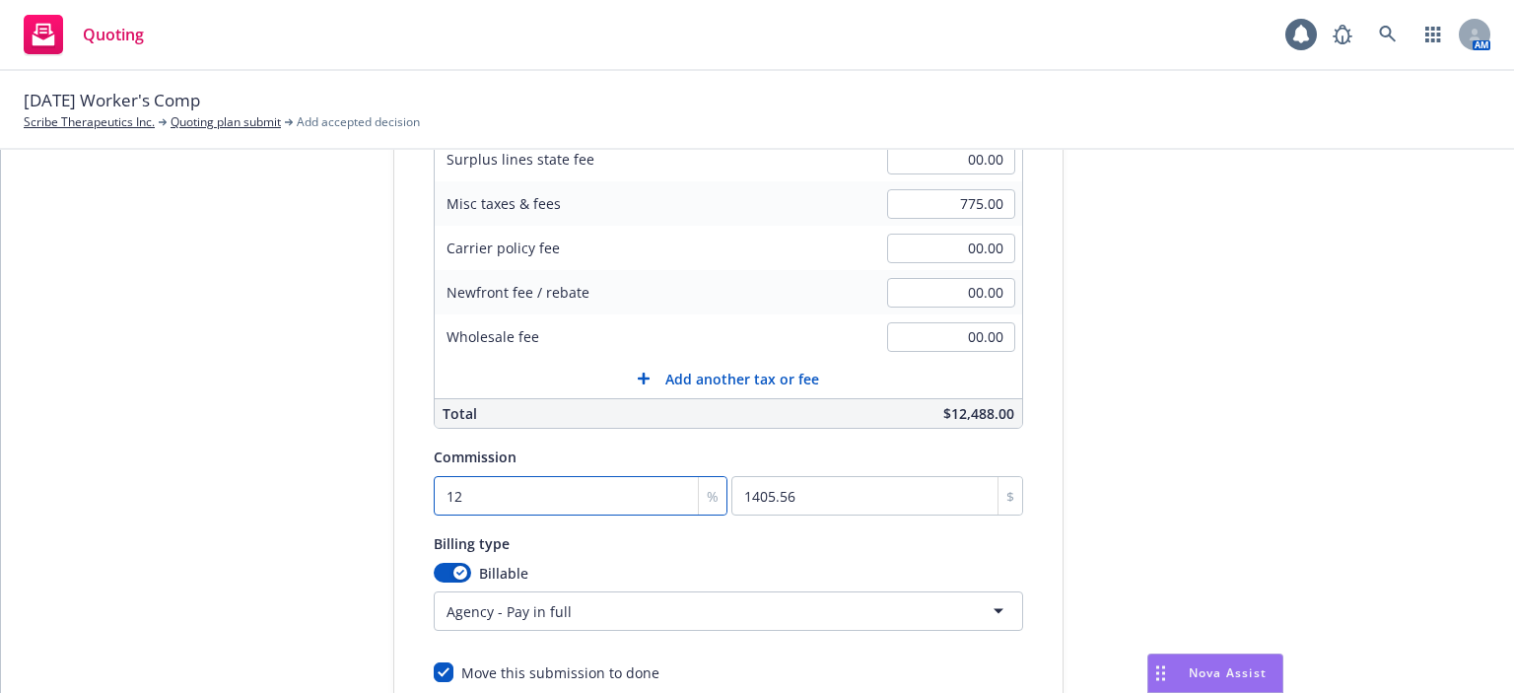
type input "12"
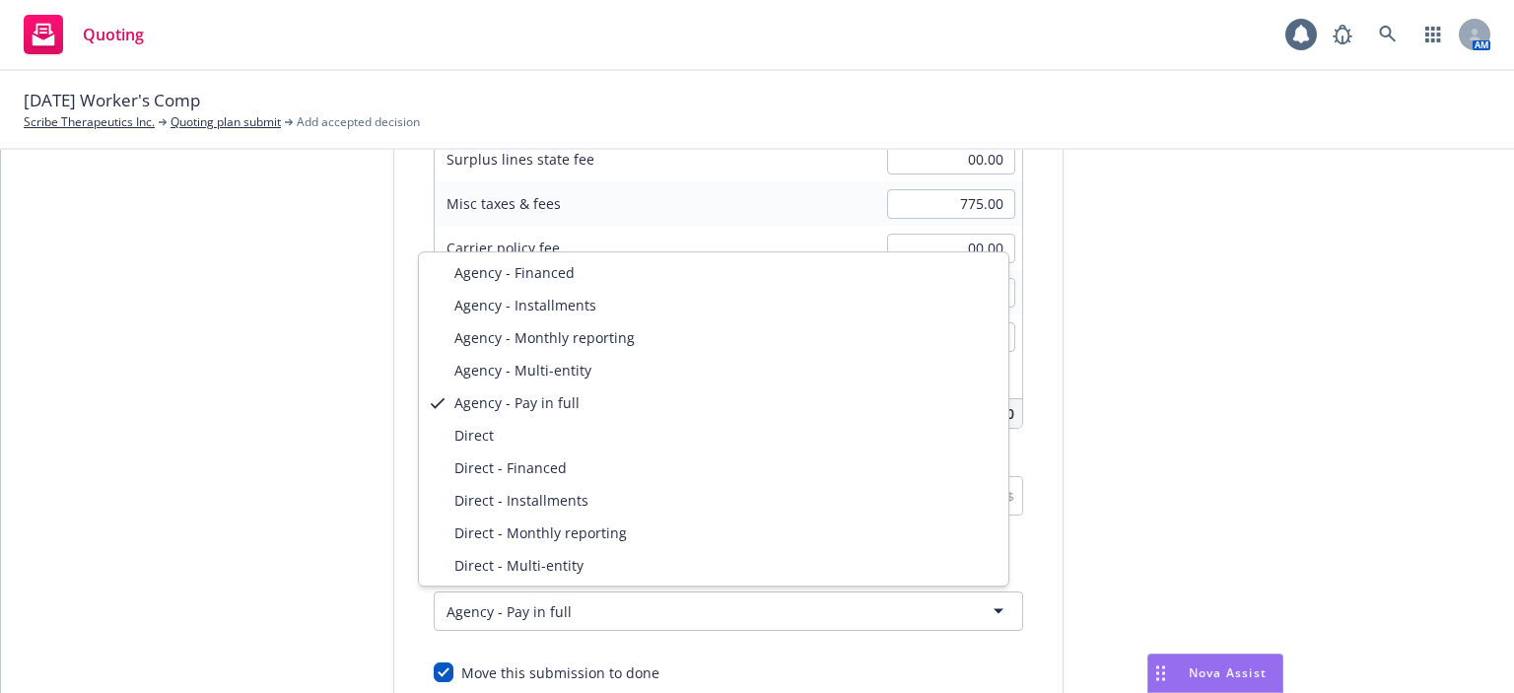
click at [467, 618] on html "Quoting 1 AM 10/1/2025 Worker's Comp Scribe Therapeutics Inc. Quoting plan subm…" at bounding box center [757, 346] width 1514 height 693
select select "DIRECT"
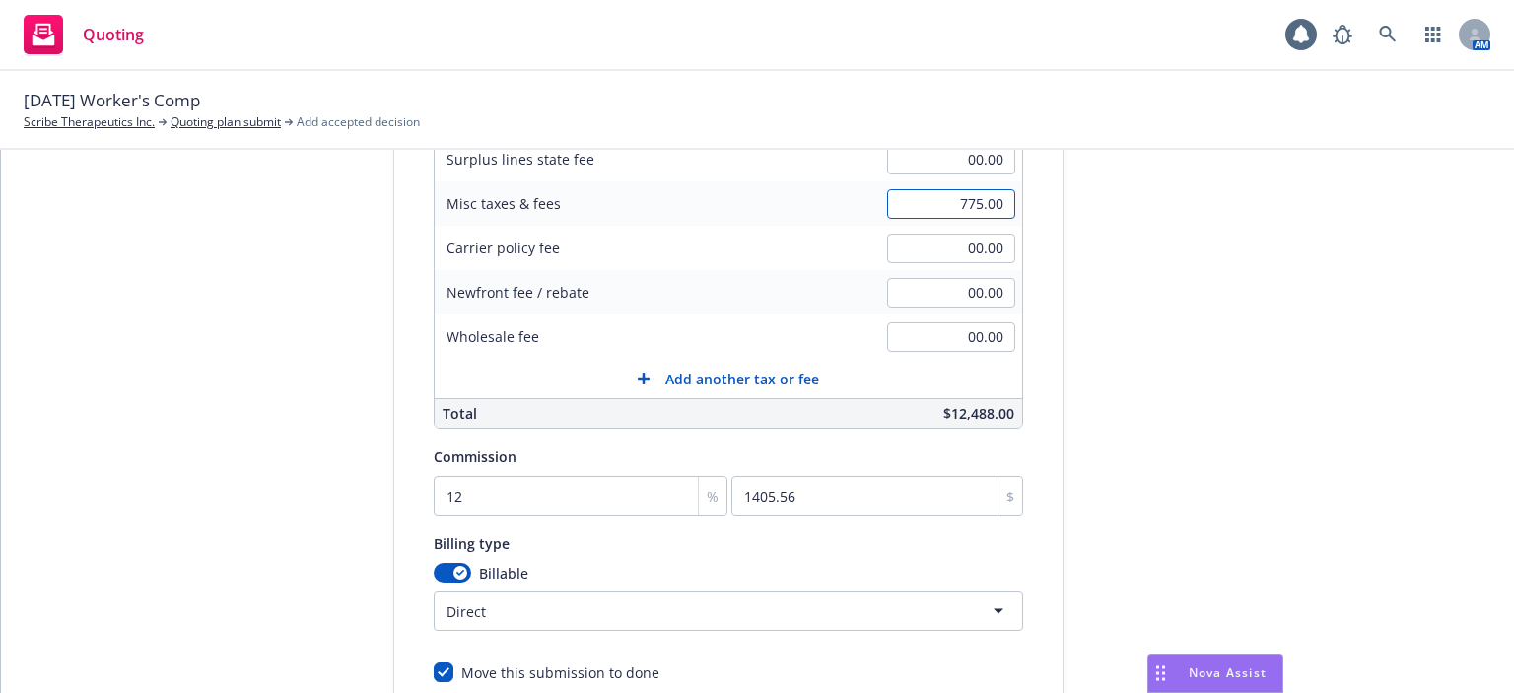
click at [935, 195] on input "775.00" at bounding box center [951, 204] width 128 height 30
type input "4,450.00"
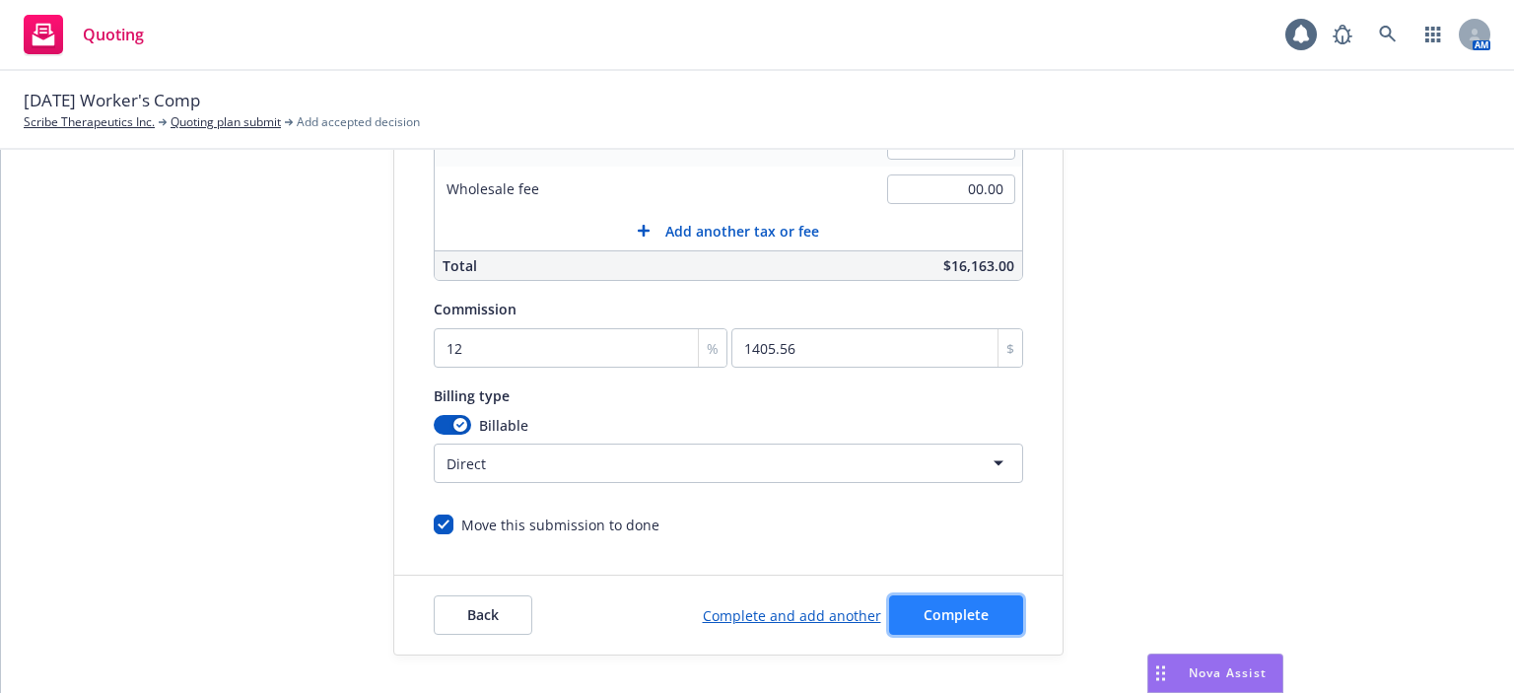
click at [931, 609] on span "Complete" at bounding box center [956, 614] width 65 height 19
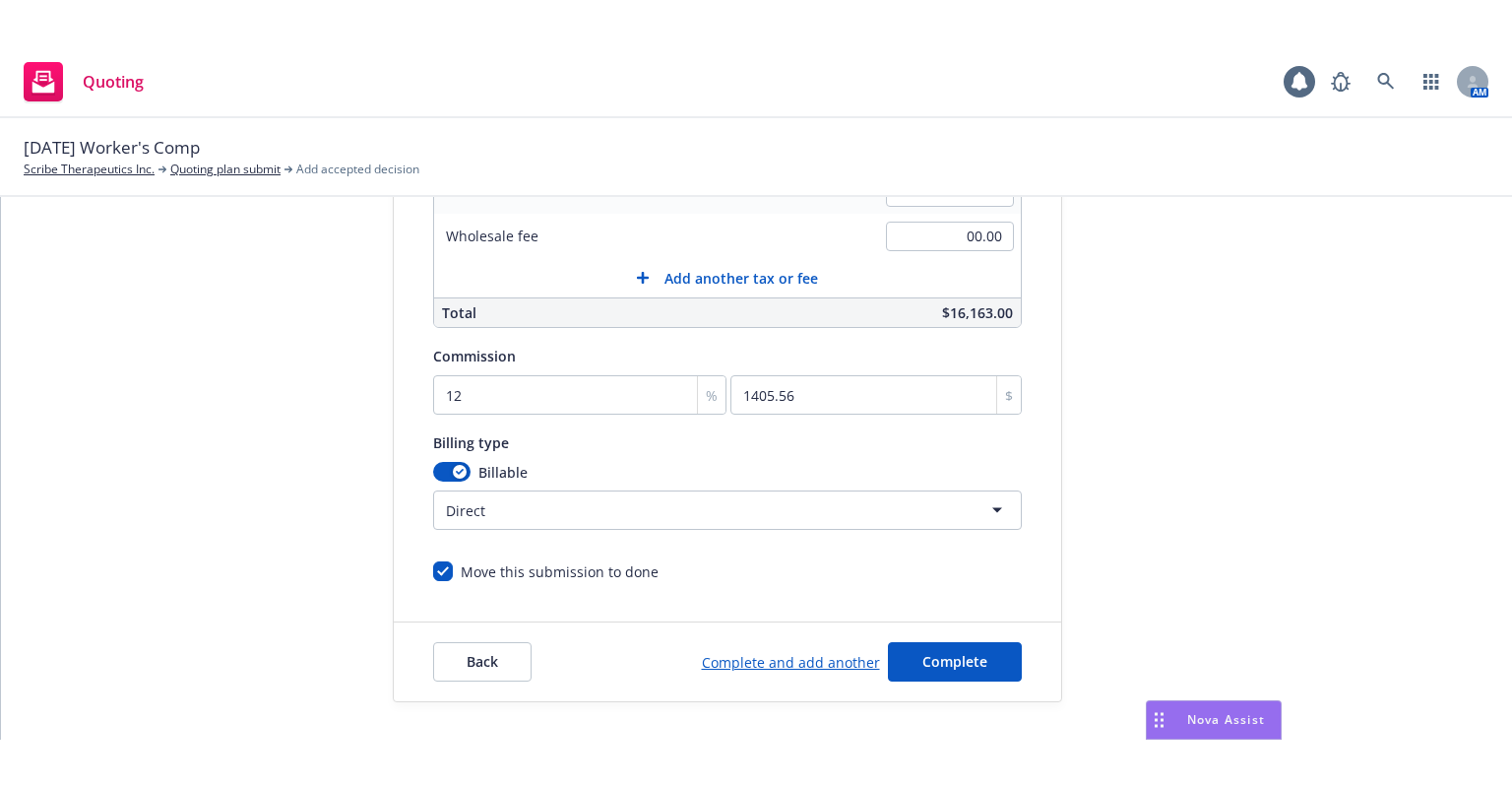
scroll to position [0, 0]
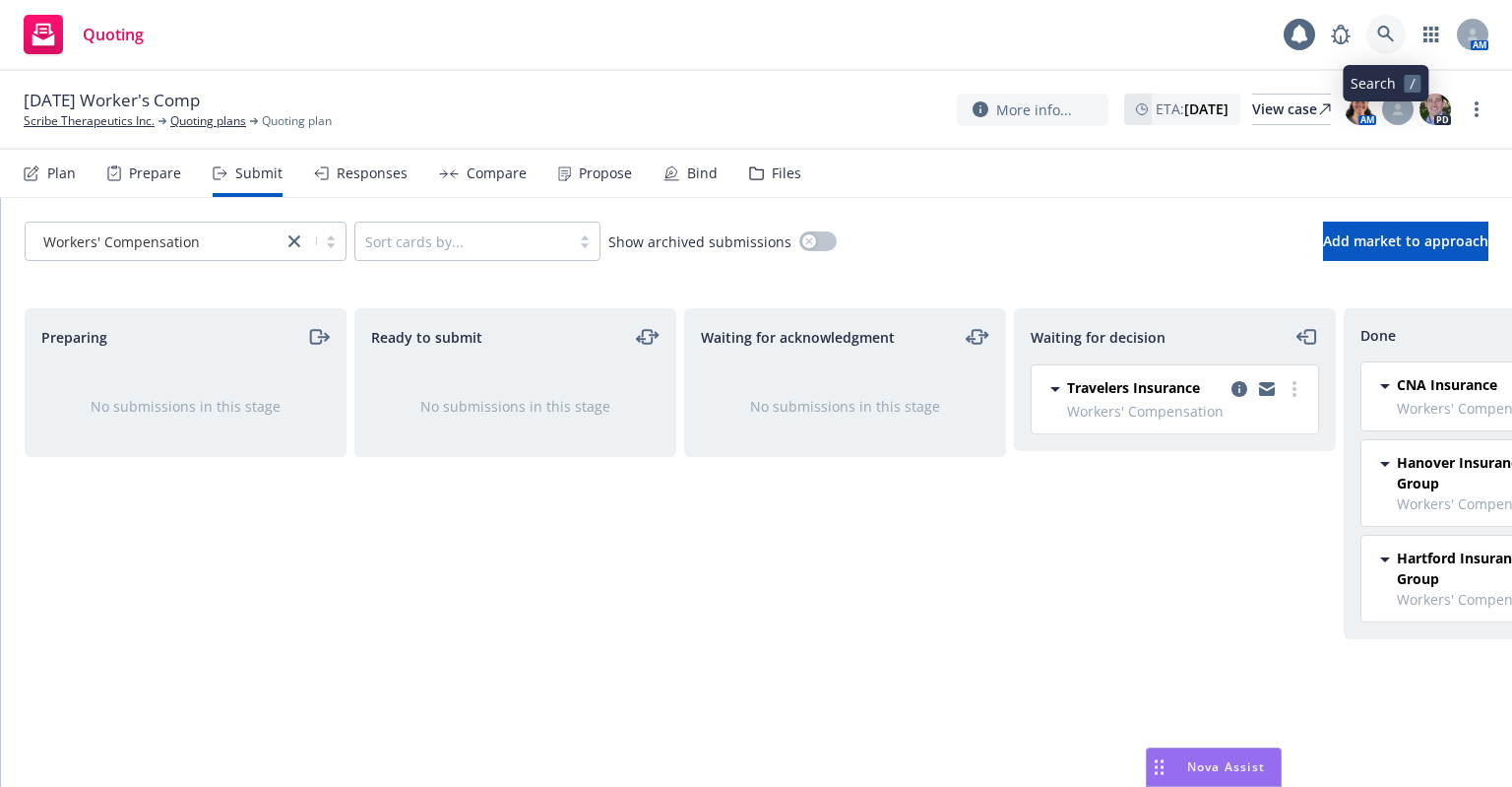
click at [1396, 41] on link at bounding box center [1386, 34] width 39 height 39
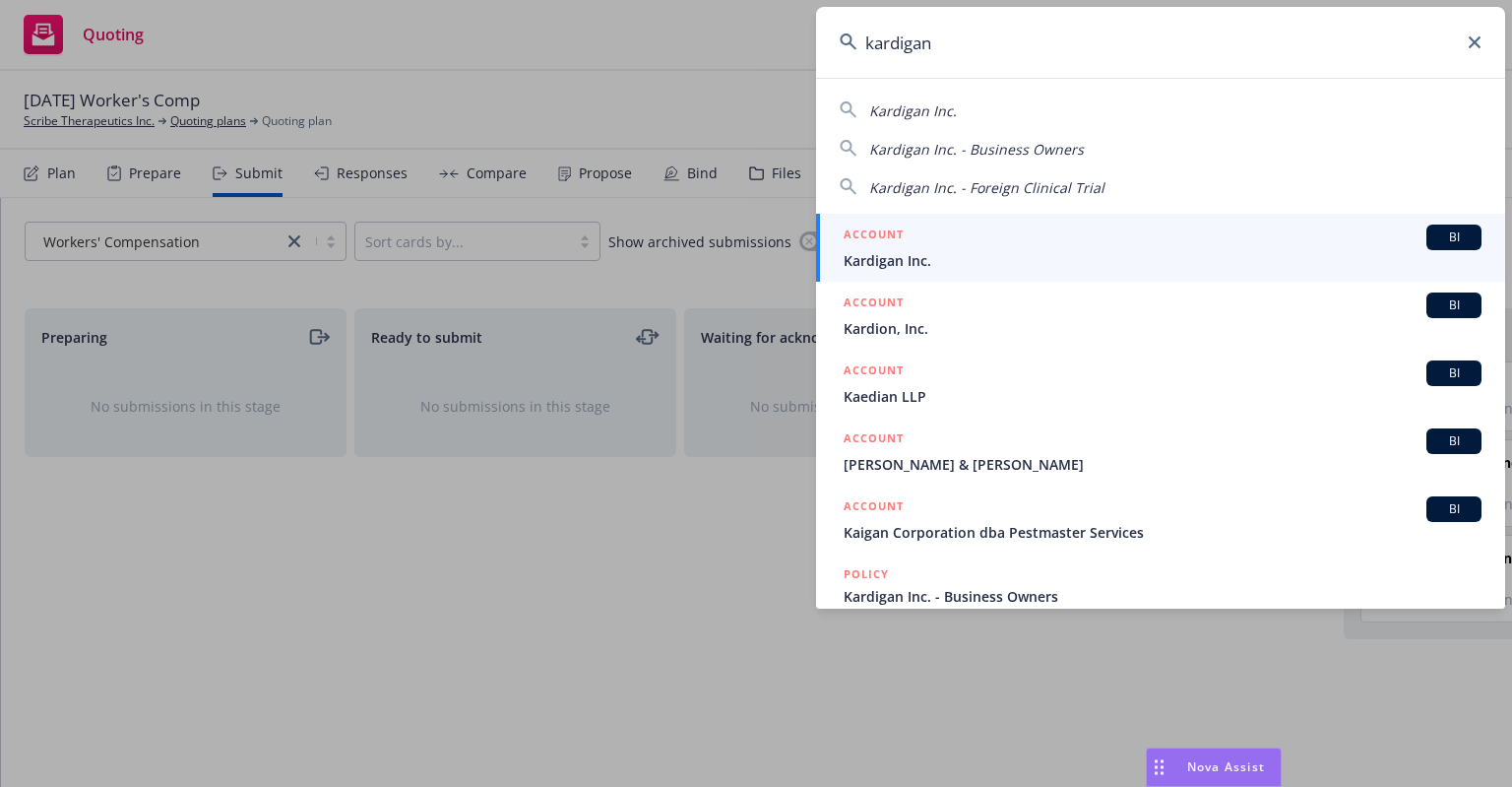
type input "kardigan"
click at [1120, 242] on div "ACCOUNT BI" at bounding box center [1162, 238] width 638 height 26
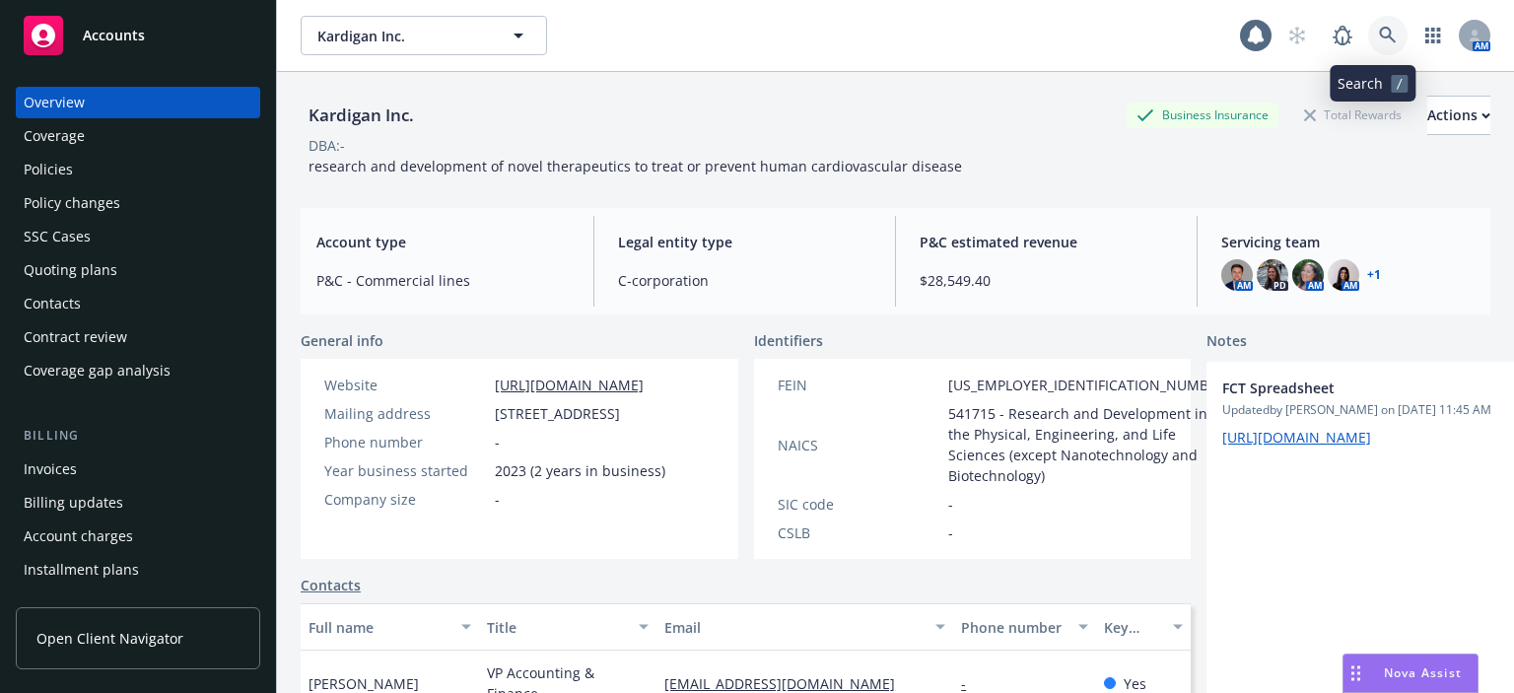
click at [1370, 46] on link at bounding box center [1388, 35] width 39 height 39
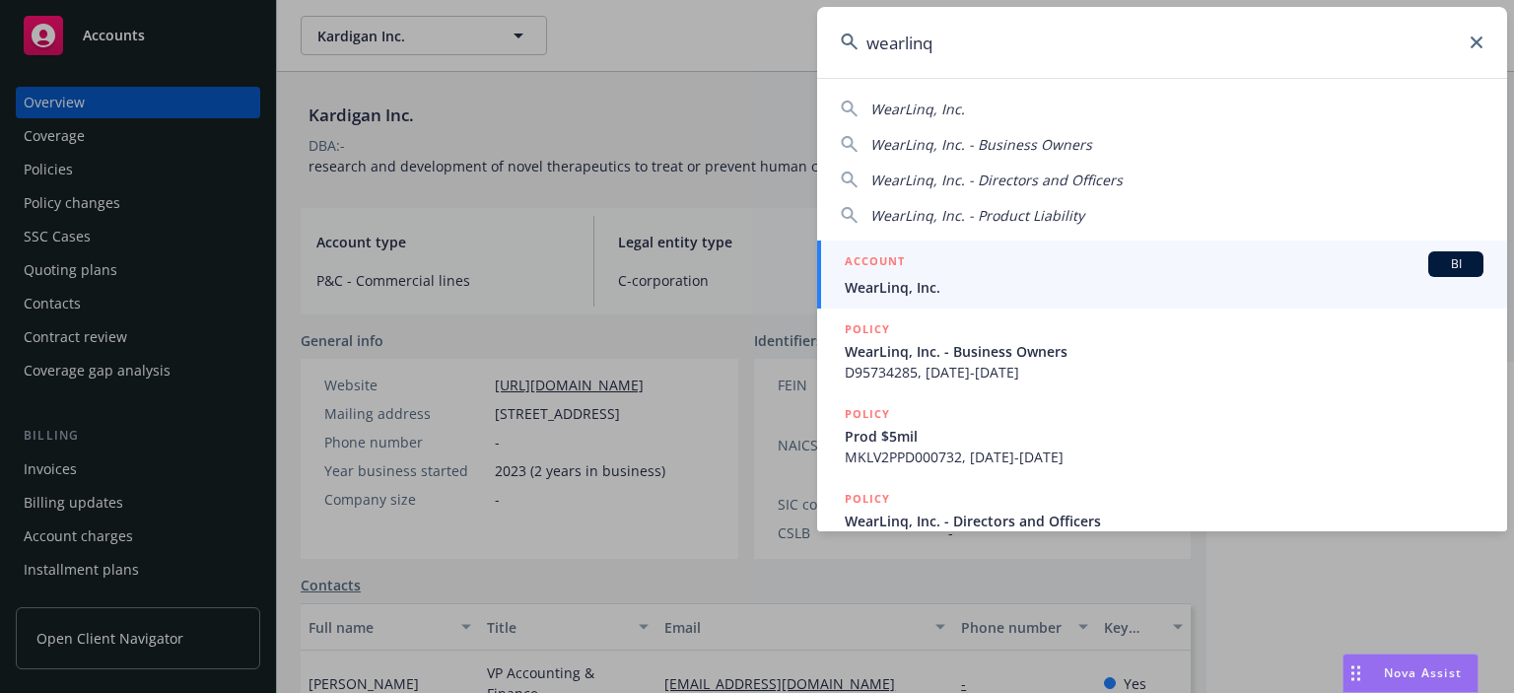
type input "wearlinq"
click at [911, 280] on span "WearLinq, Inc." at bounding box center [1164, 287] width 639 height 21
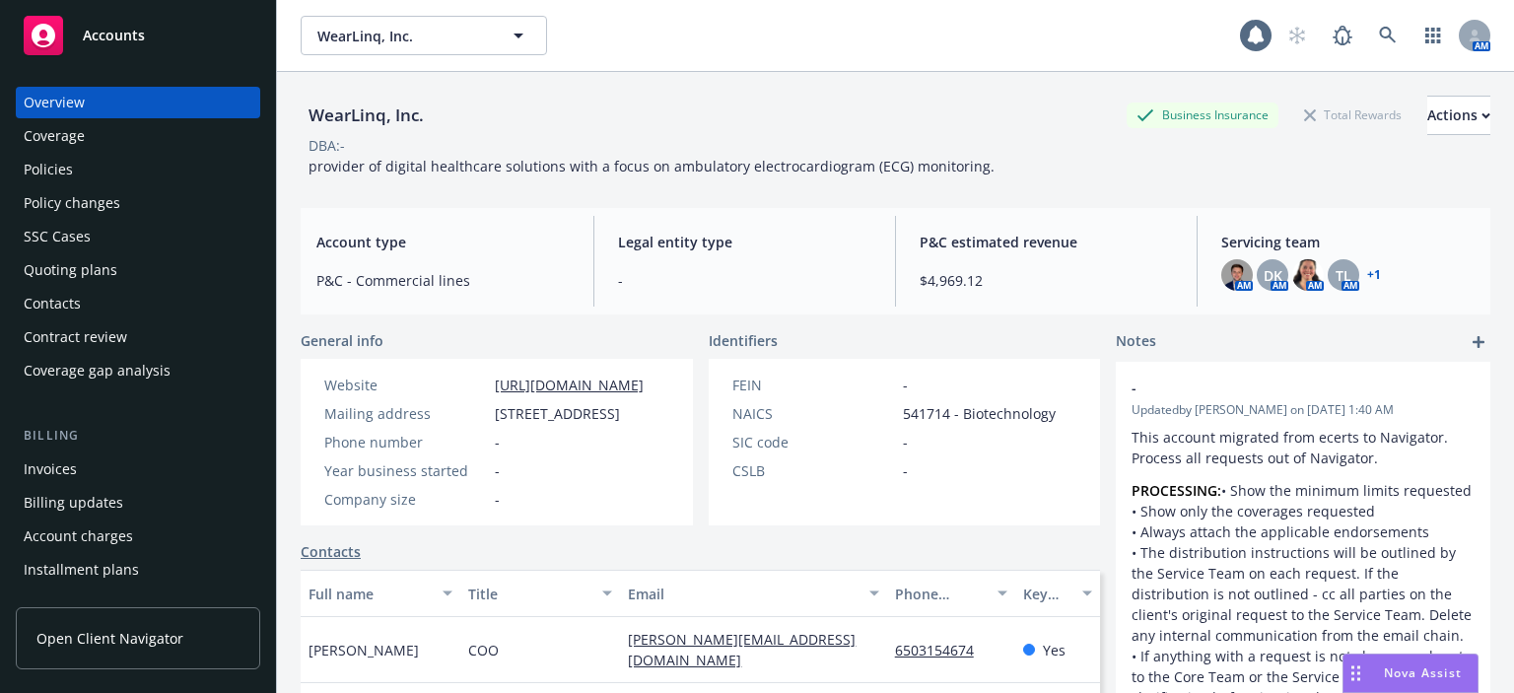
click at [145, 173] on div "Policies" at bounding box center [138, 170] width 229 height 32
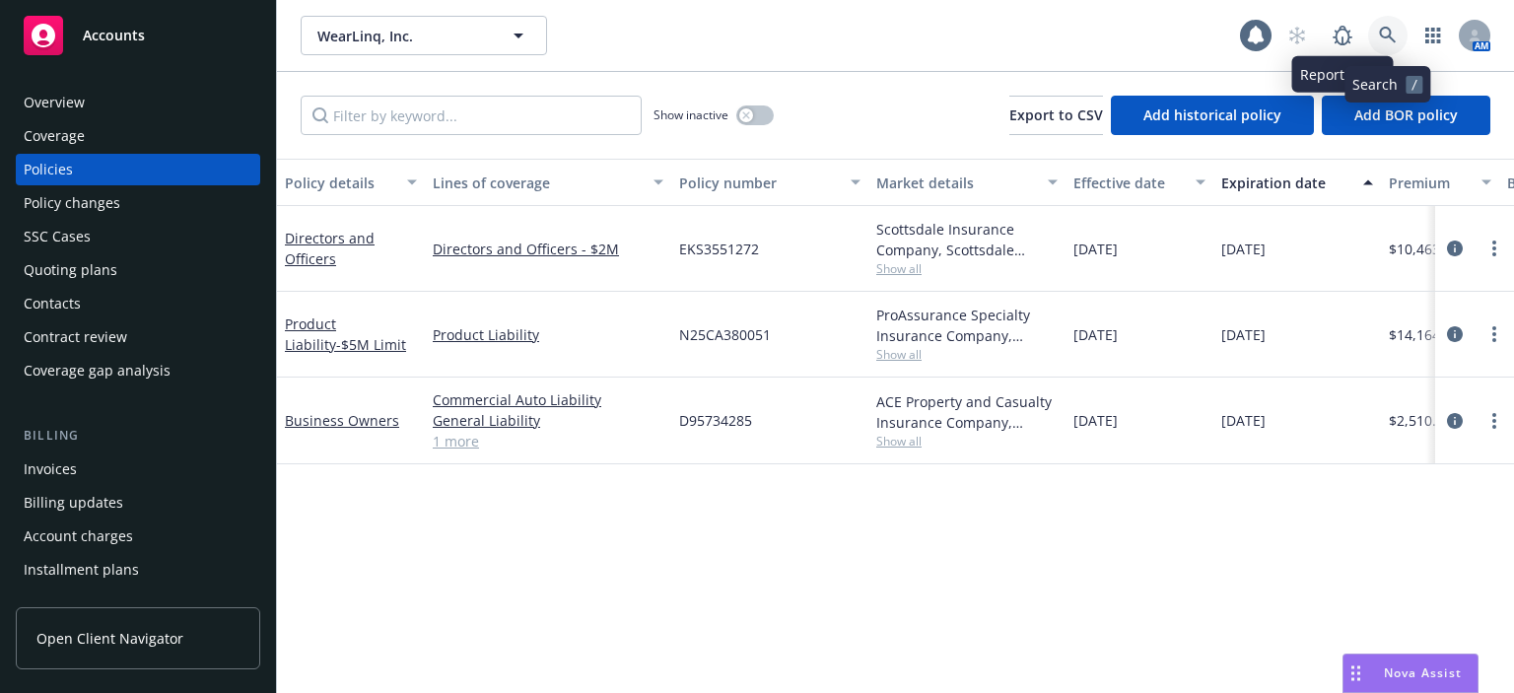
click at [1392, 50] on link at bounding box center [1388, 35] width 39 height 39
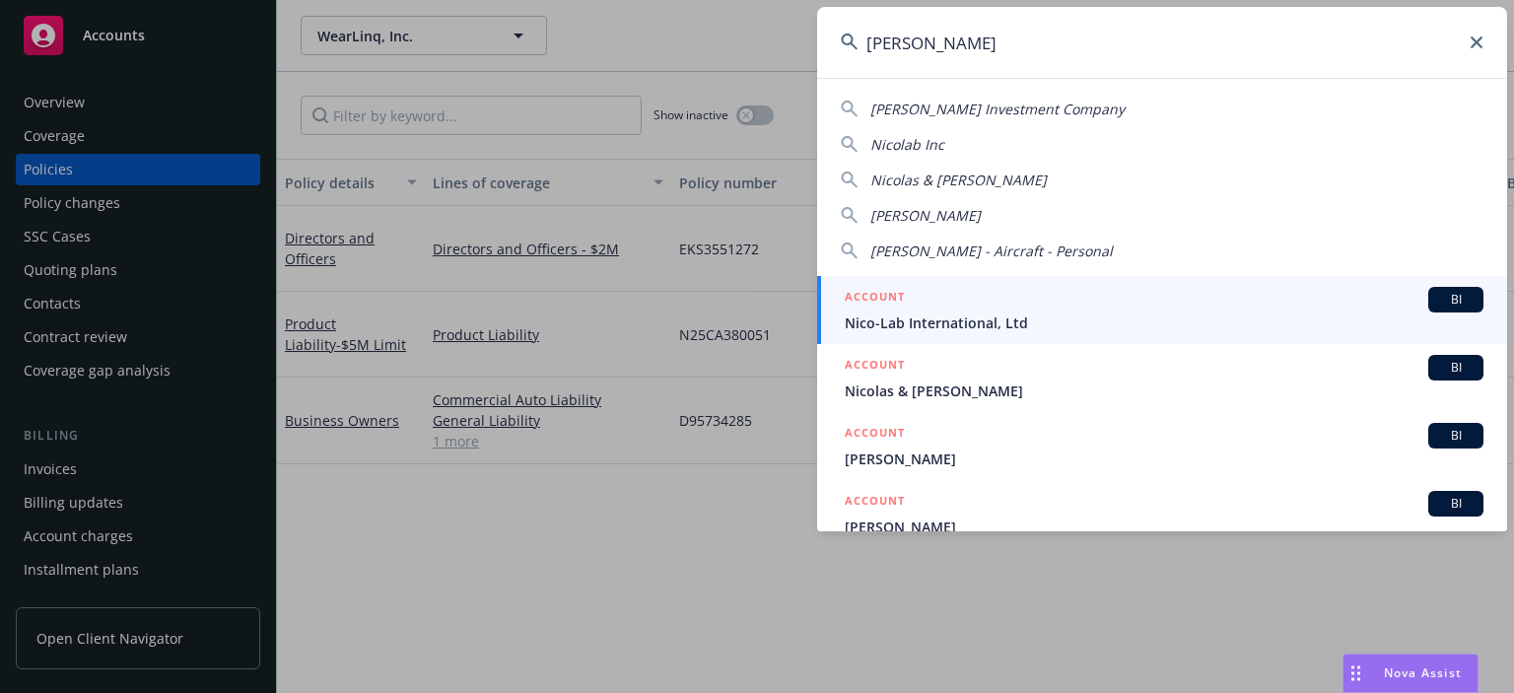
type input "[PERSON_NAME]"
click at [984, 305] on div "ACCOUNT BI" at bounding box center [1164, 300] width 639 height 26
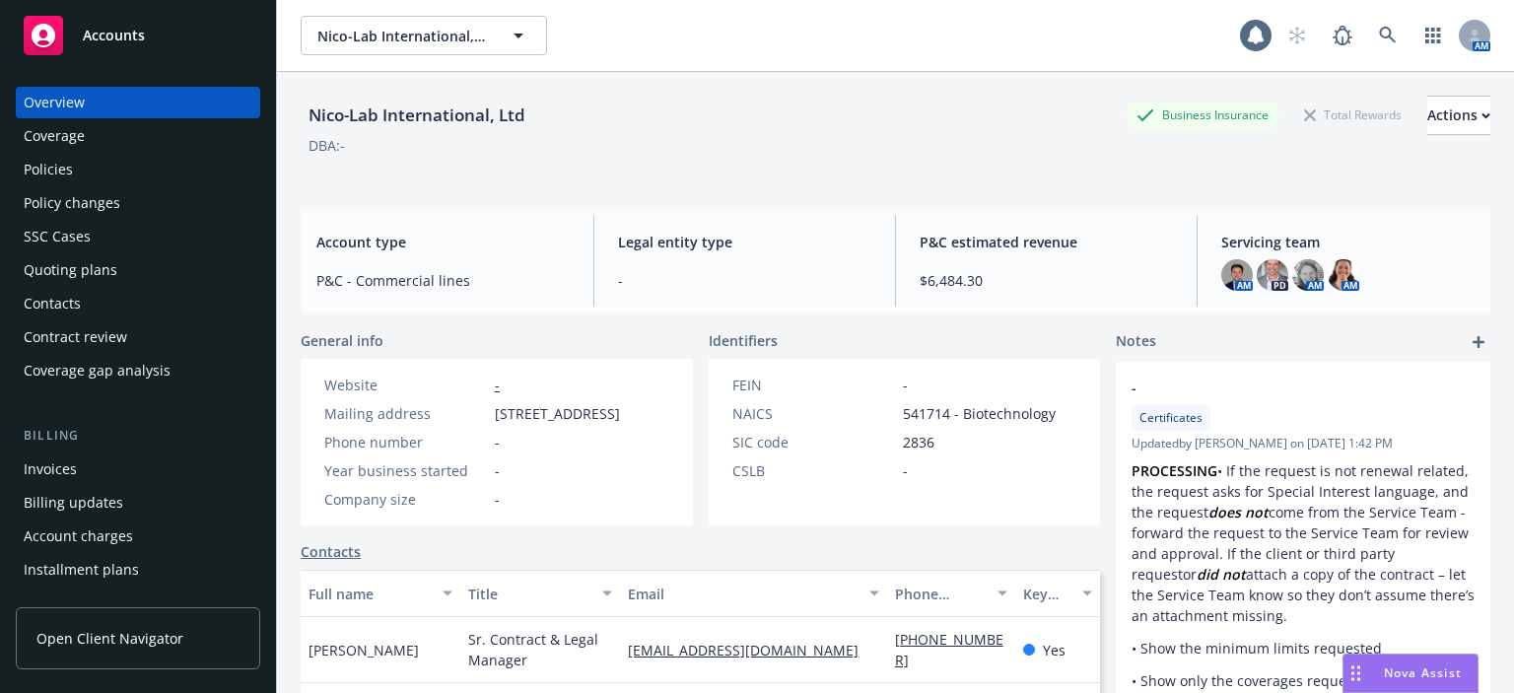
click at [126, 173] on div "Policies" at bounding box center [138, 170] width 229 height 32
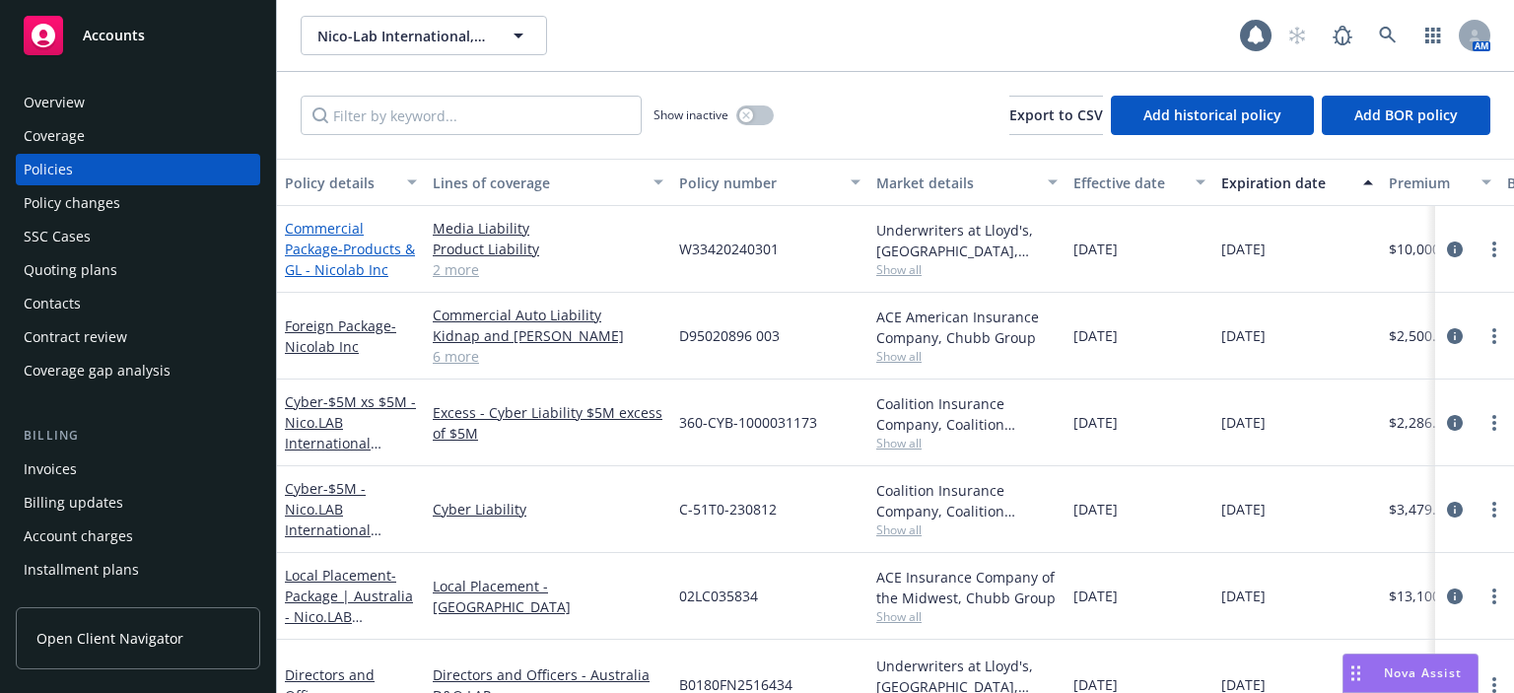
click at [323, 233] on link "Commercial Package - Products & GL - Nicolab Inc" at bounding box center [350, 249] width 130 height 60
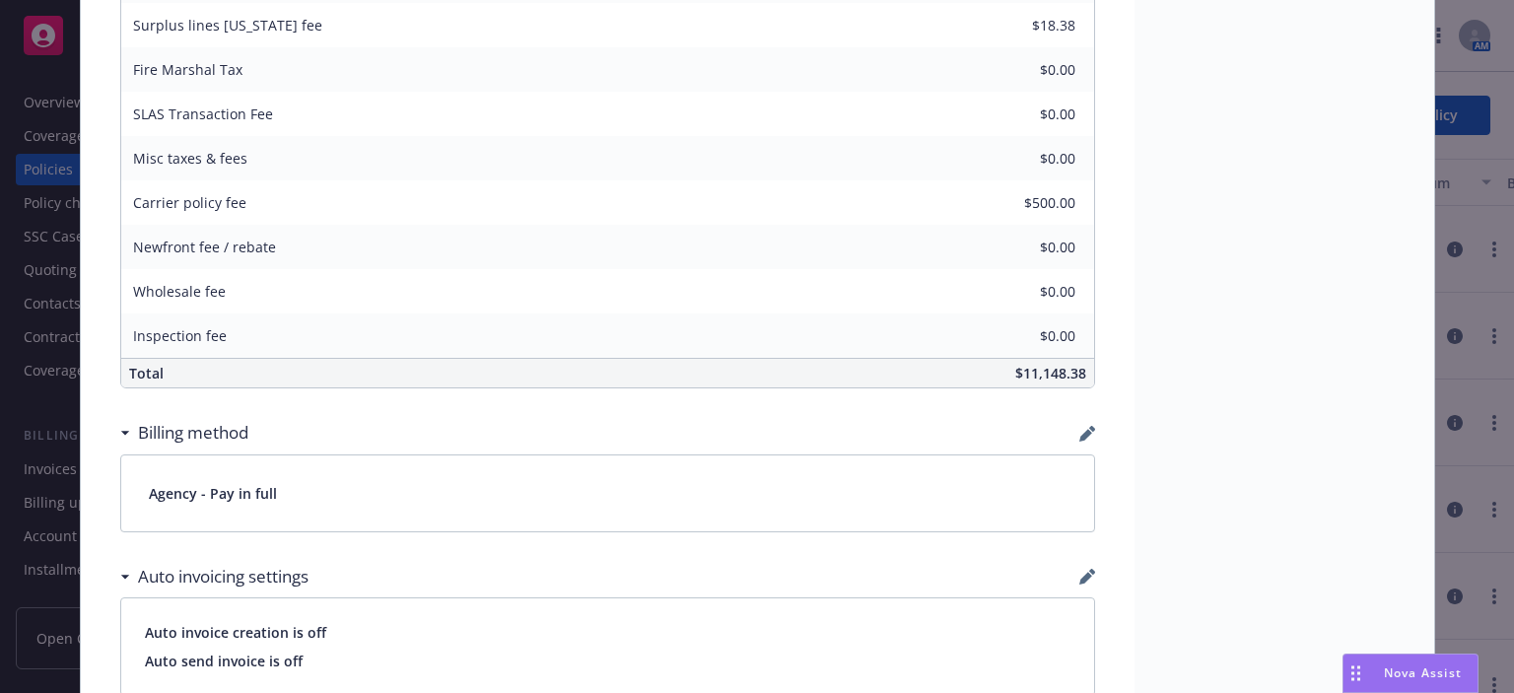
scroll to position [394, 0]
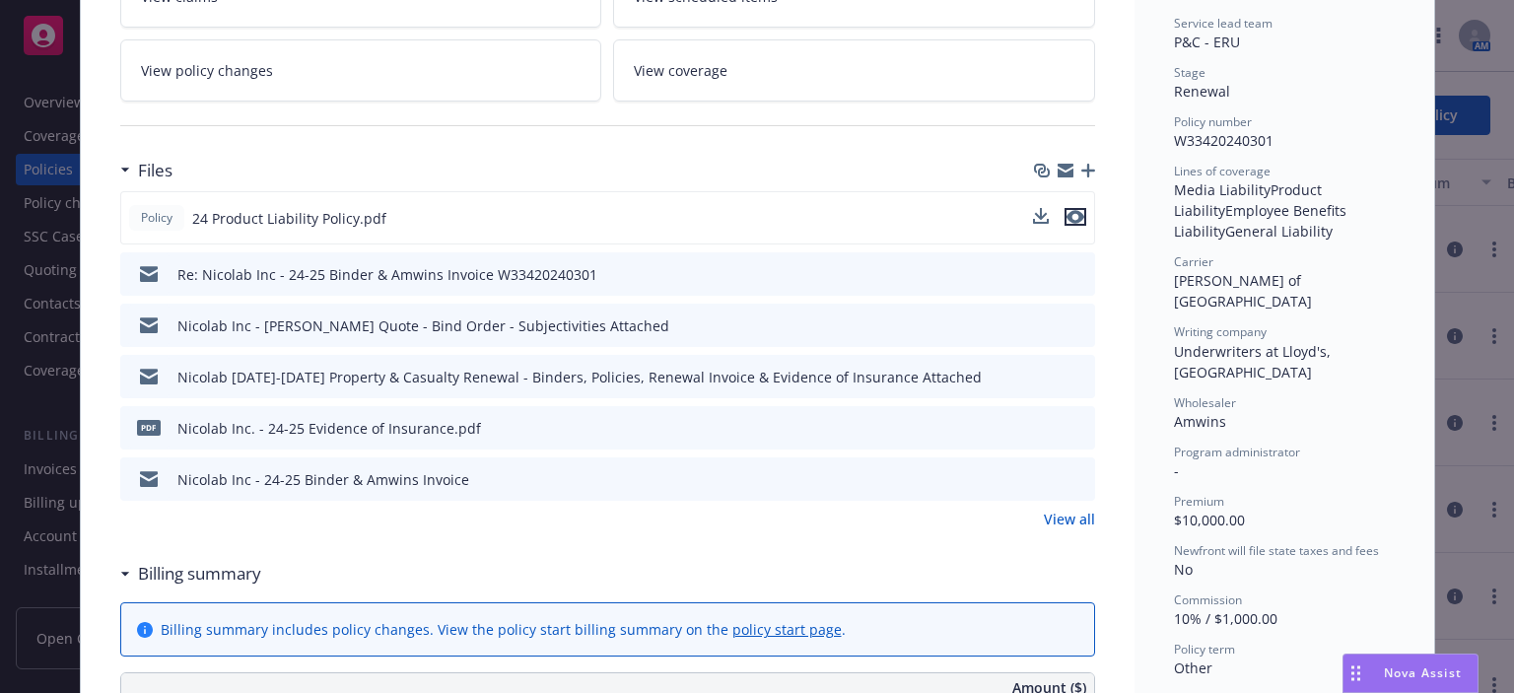
click at [1071, 214] on icon "preview file" at bounding box center [1076, 217] width 18 height 14
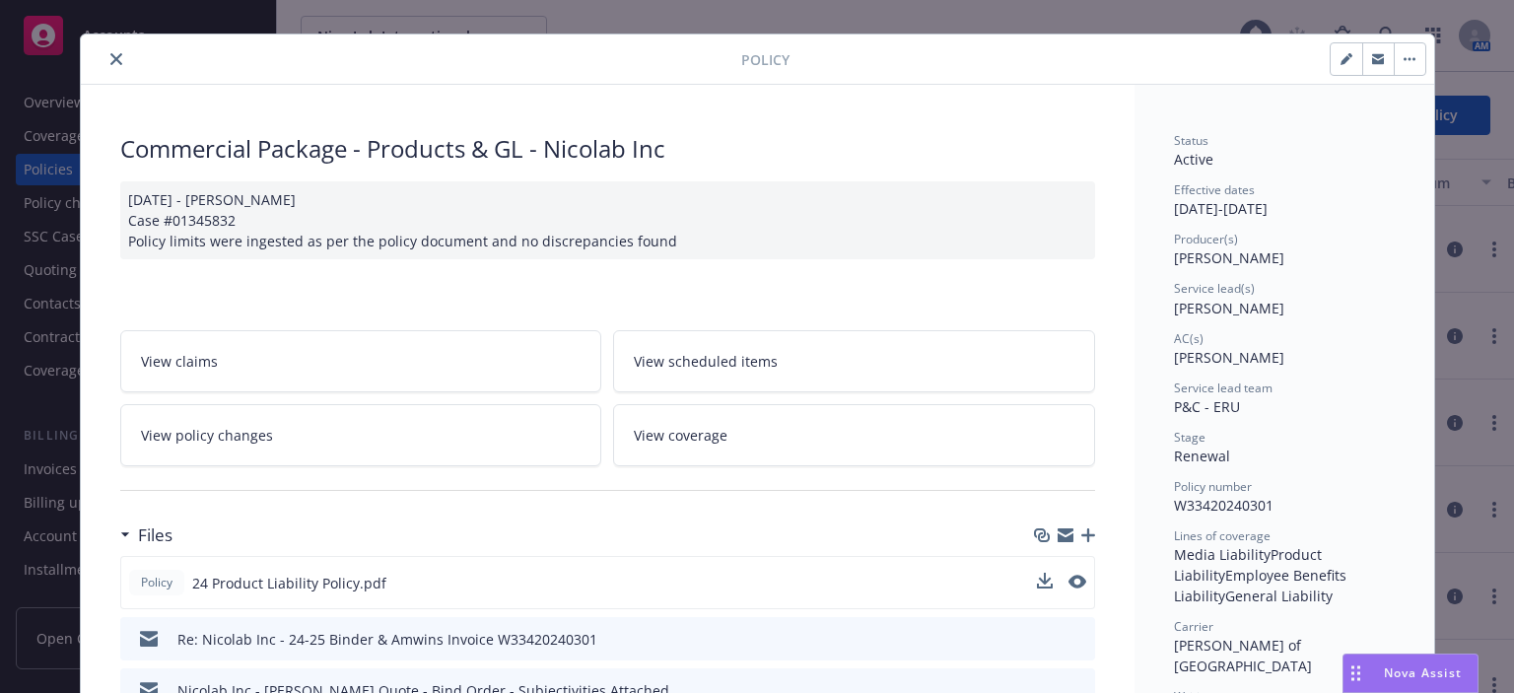
scroll to position [0, 0]
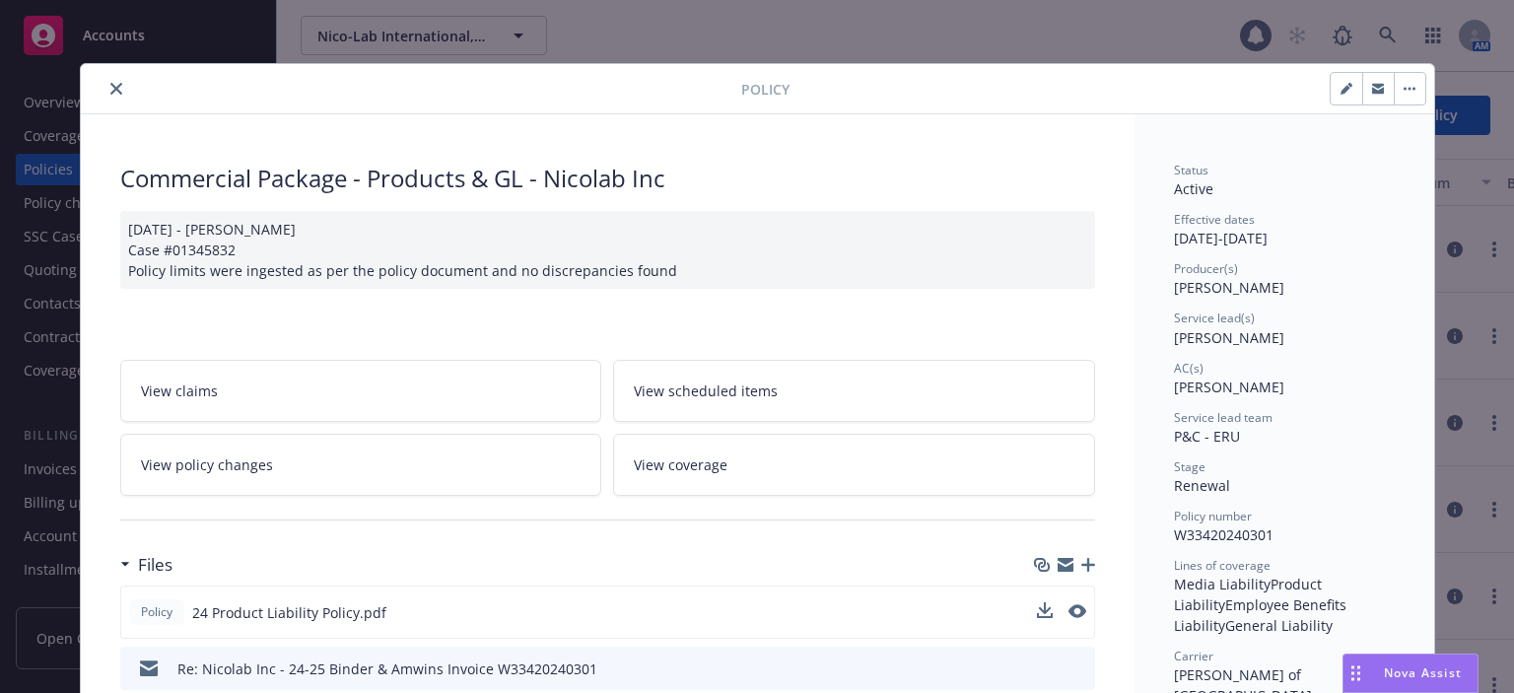
click at [110, 86] on icon "close" at bounding box center [116, 89] width 12 height 12
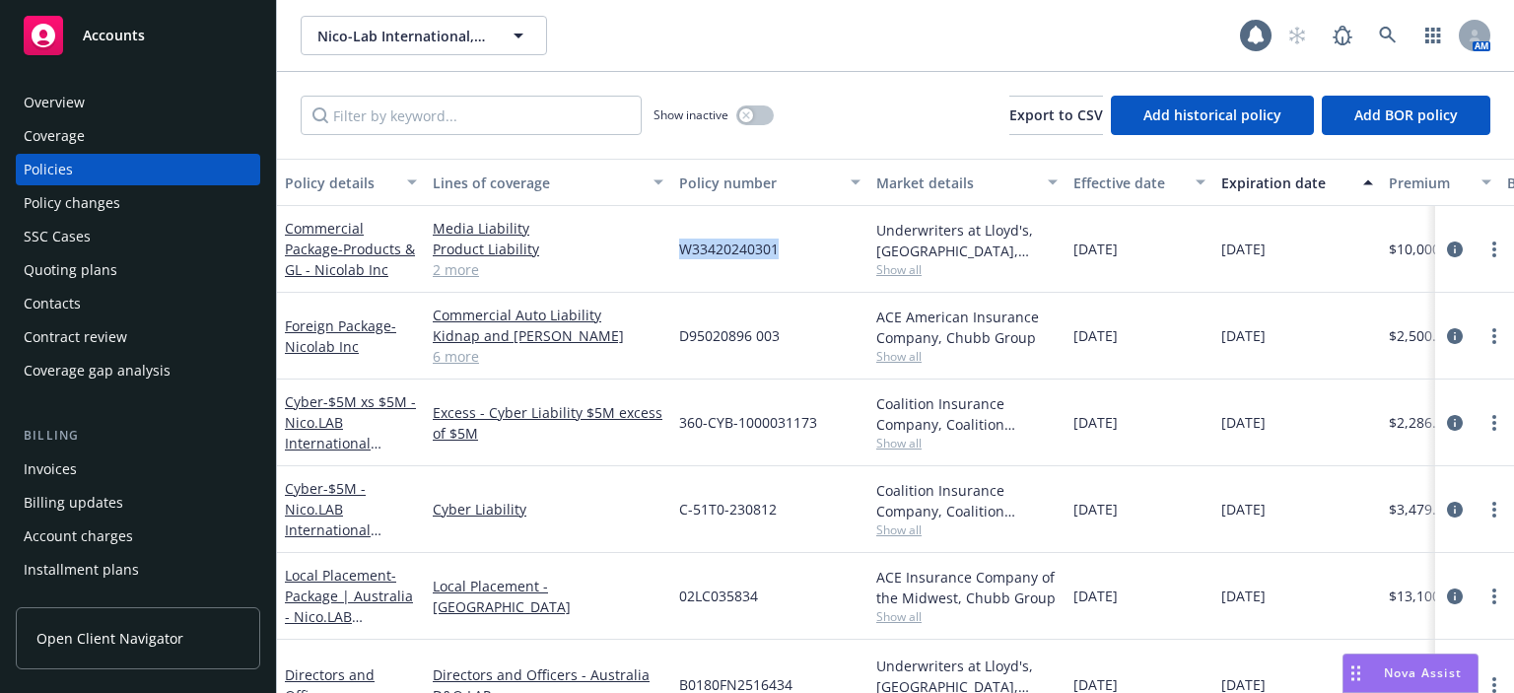
drag, startPoint x: 781, startPoint y: 246, endPoint x: 680, endPoint y: 246, distance: 100.6
click at [680, 246] on div "W33420240301" at bounding box center [769, 249] width 197 height 87
copy span "W33420240301"
drag, startPoint x: 779, startPoint y: 330, endPoint x: 677, endPoint y: 345, distance: 102.6
click at [677, 345] on div "D95020896 003" at bounding box center [769, 336] width 197 height 87
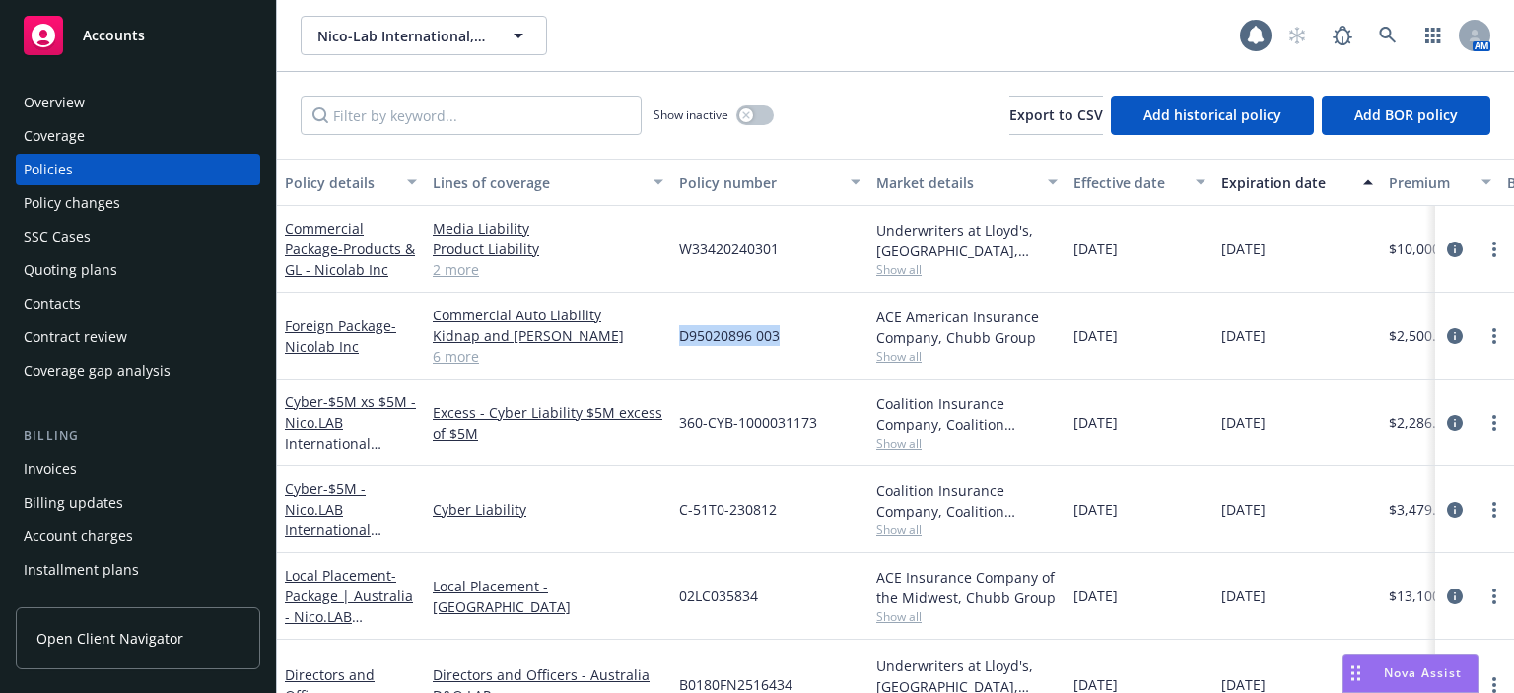
copy span "D95020896 003"
click at [307, 243] on link "Commercial Package - Products & GL - Nicolab Inc" at bounding box center [350, 249] width 130 height 60
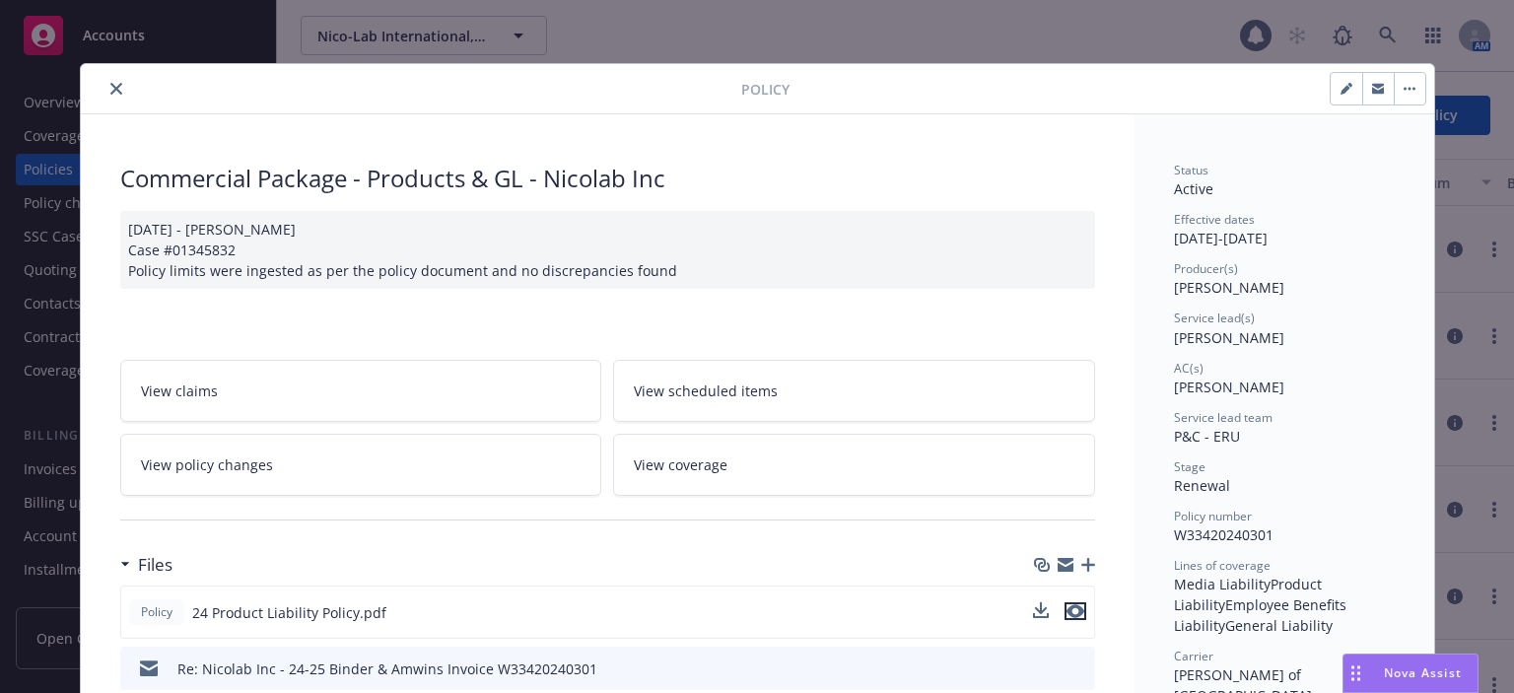
click at [1072, 613] on icon "preview file" at bounding box center [1076, 611] width 18 height 14
click at [110, 85] on icon "close" at bounding box center [116, 89] width 12 height 12
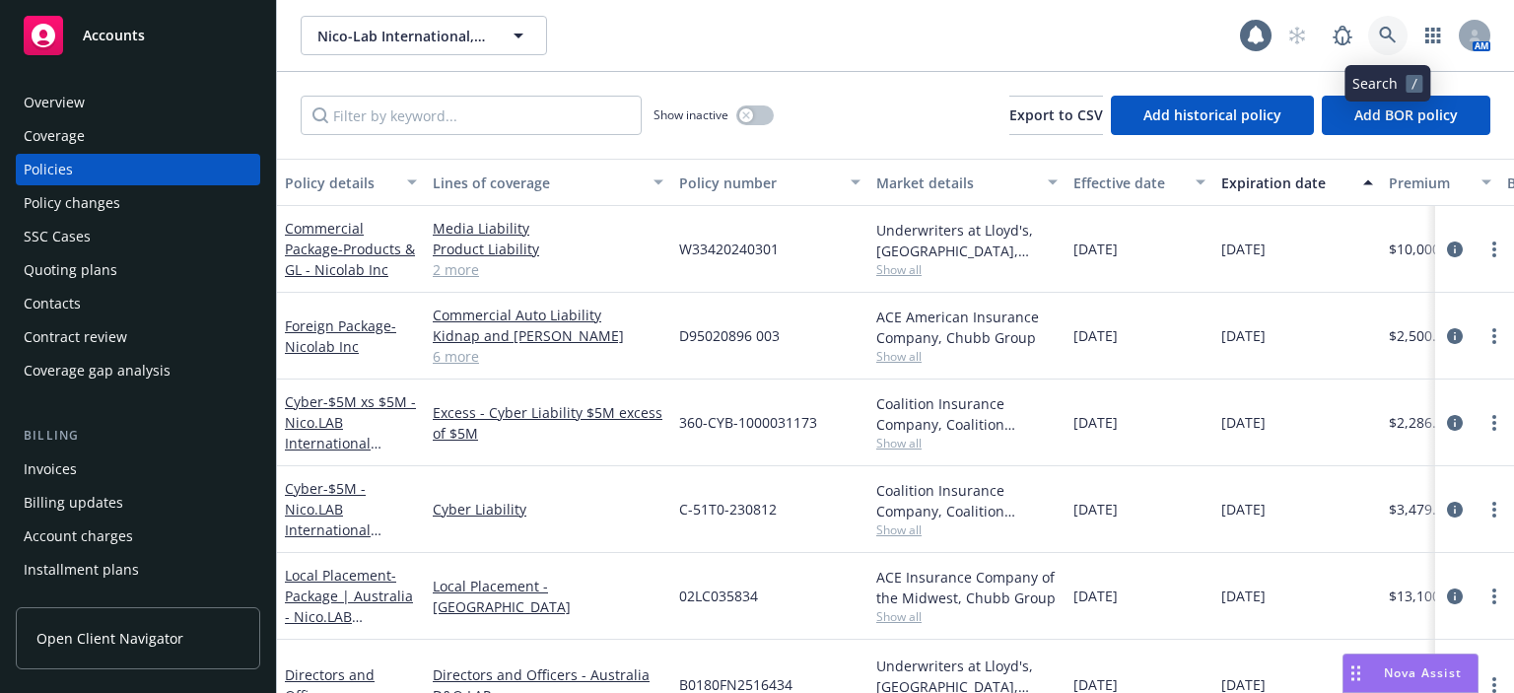
click at [1383, 29] on icon at bounding box center [1387, 35] width 17 height 17
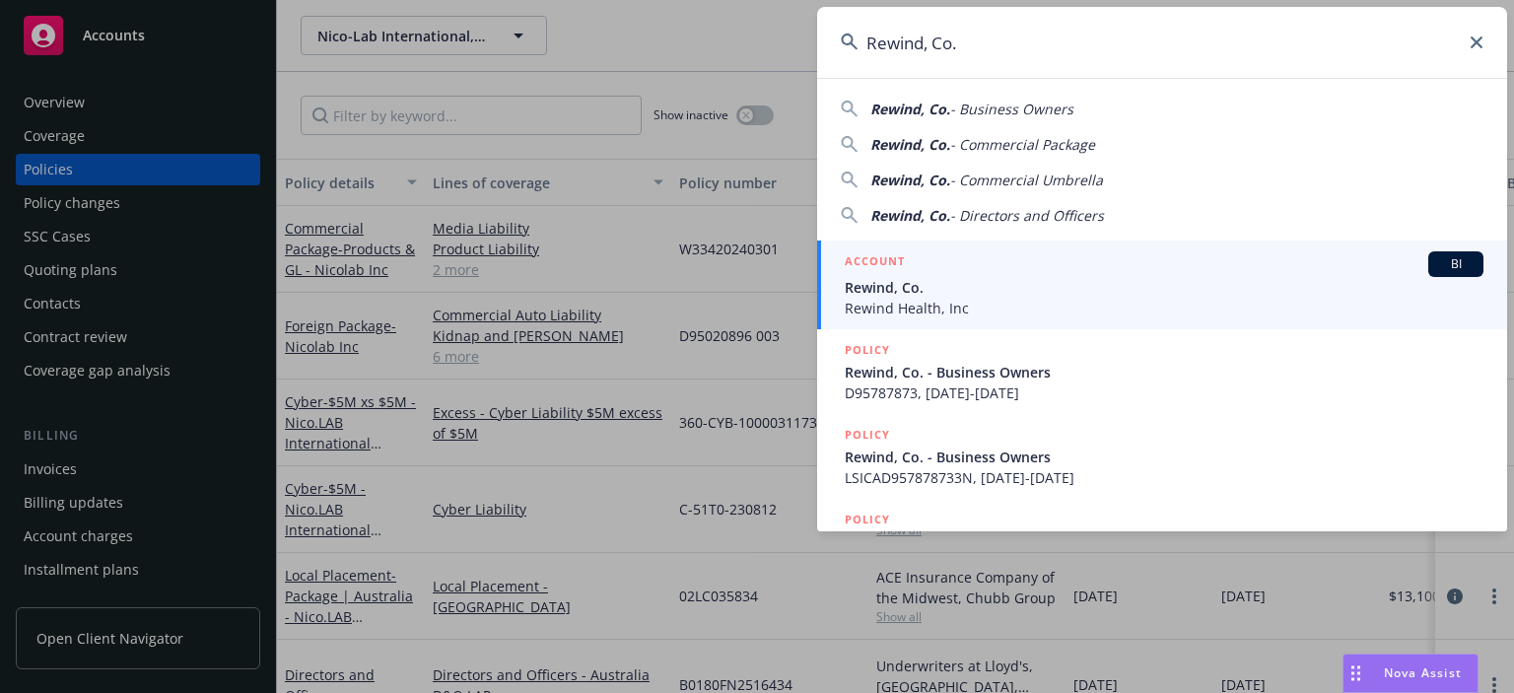
type input "Rewind, Co."
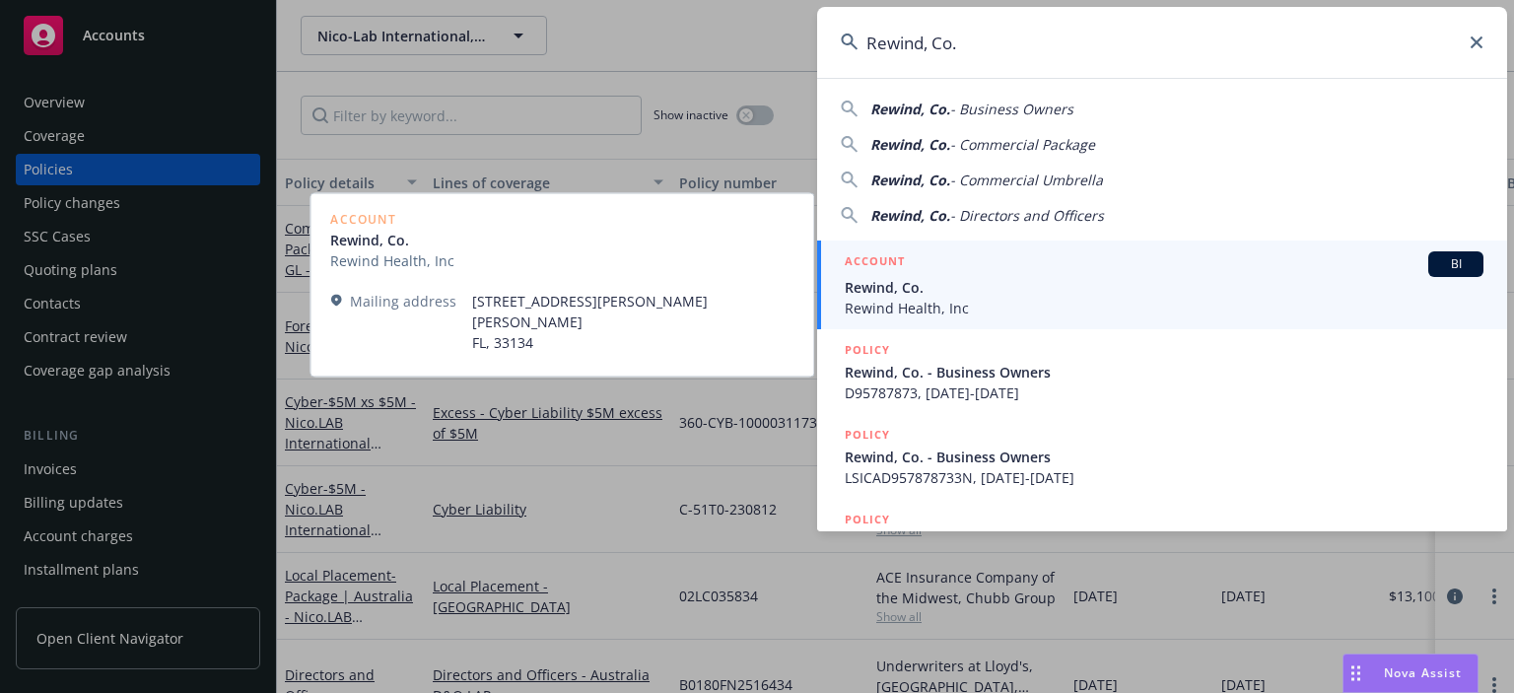
click at [970, 298] on span "Rewind Health, Inc" at bounding box center [1164, 308] width 639 height 21
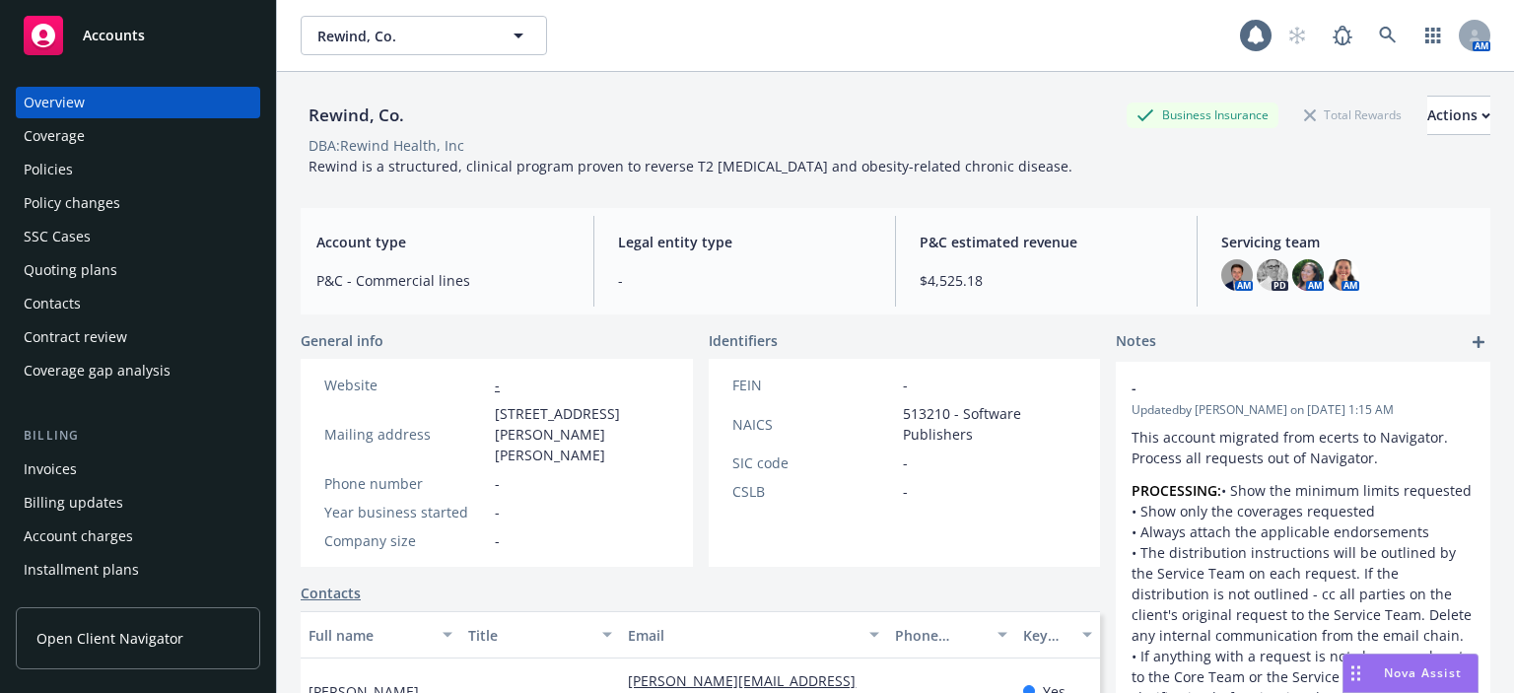
click at [115, 468] on div "Invoices" at bounding box center [138, 470] width 229 height 32
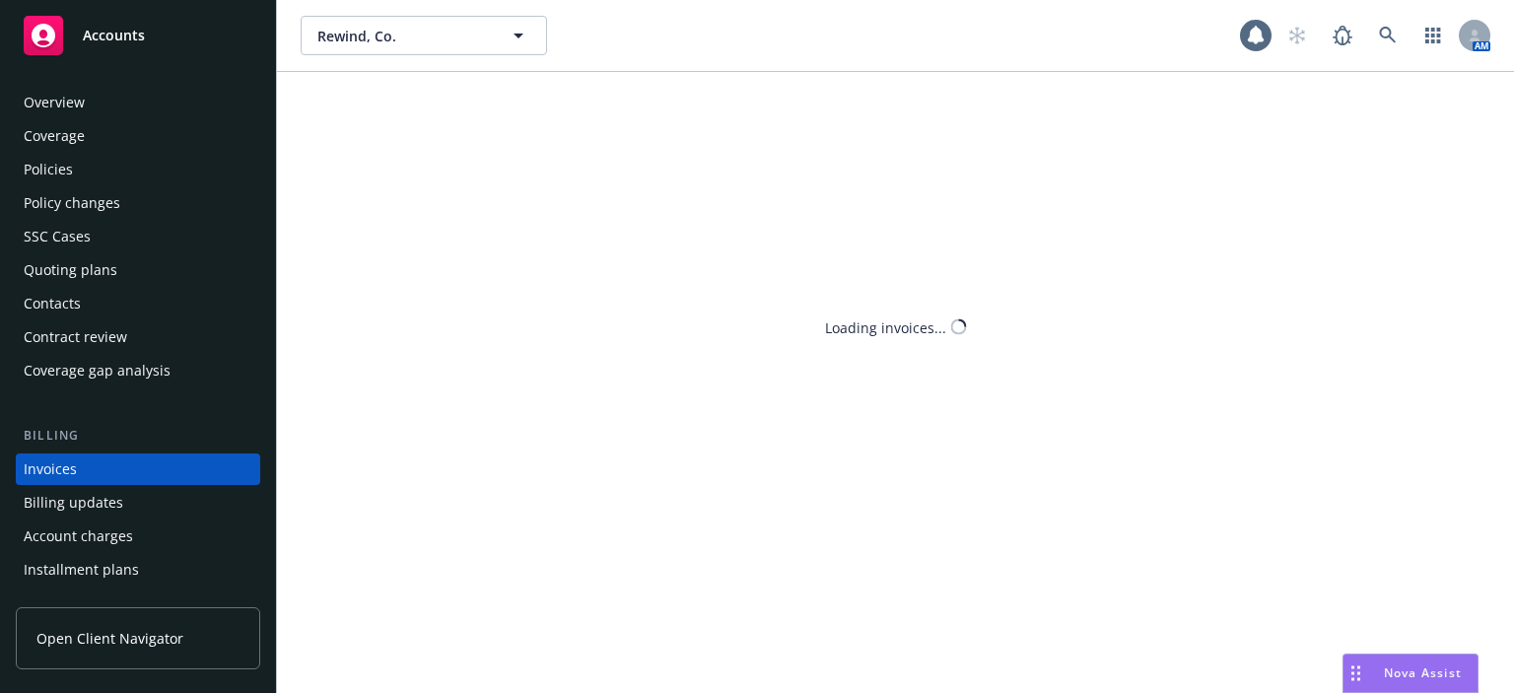
scroll to position [91, 0]
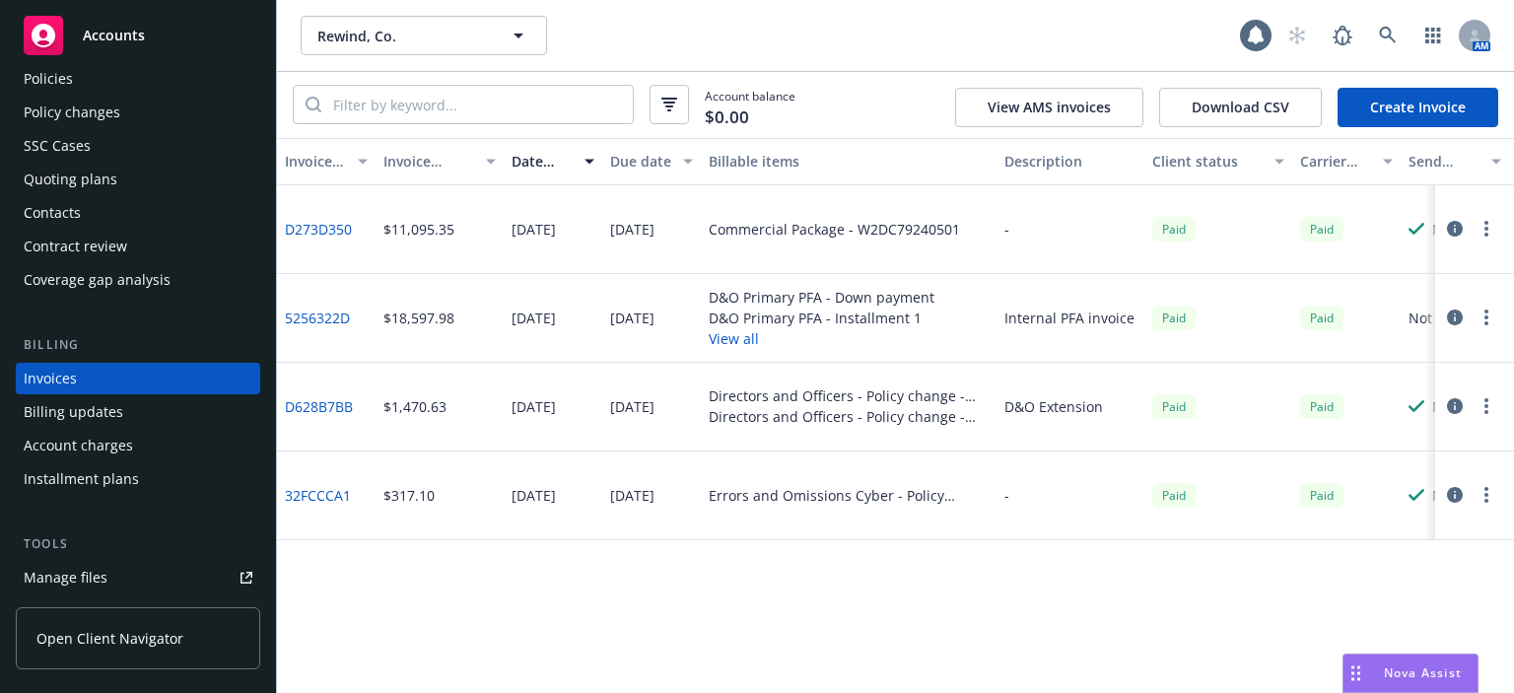
click at [94, 181] on div "Quoting plans" at bounding box center [71, 180] width 94 height 32
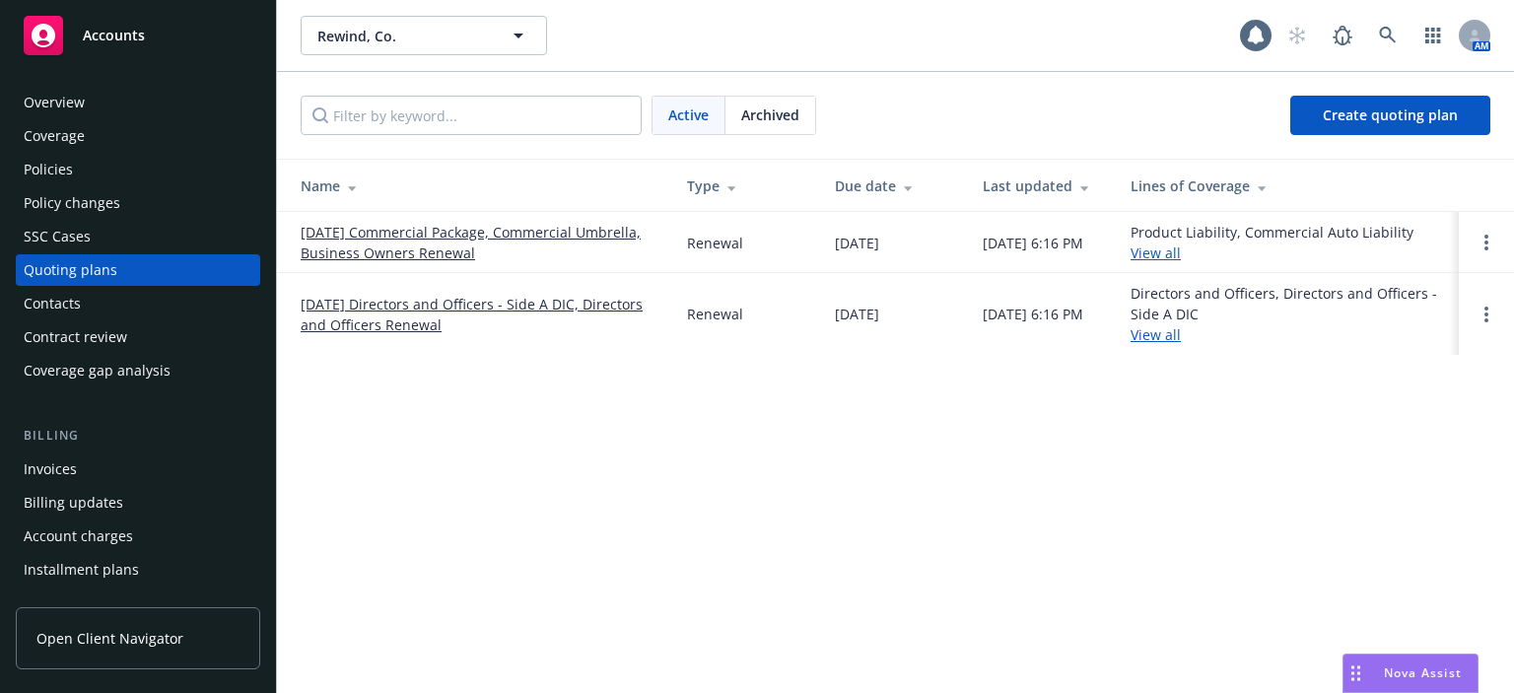
click at [171, 104] on div "Overview" at bounding box center [138, 103] width 229 height 32
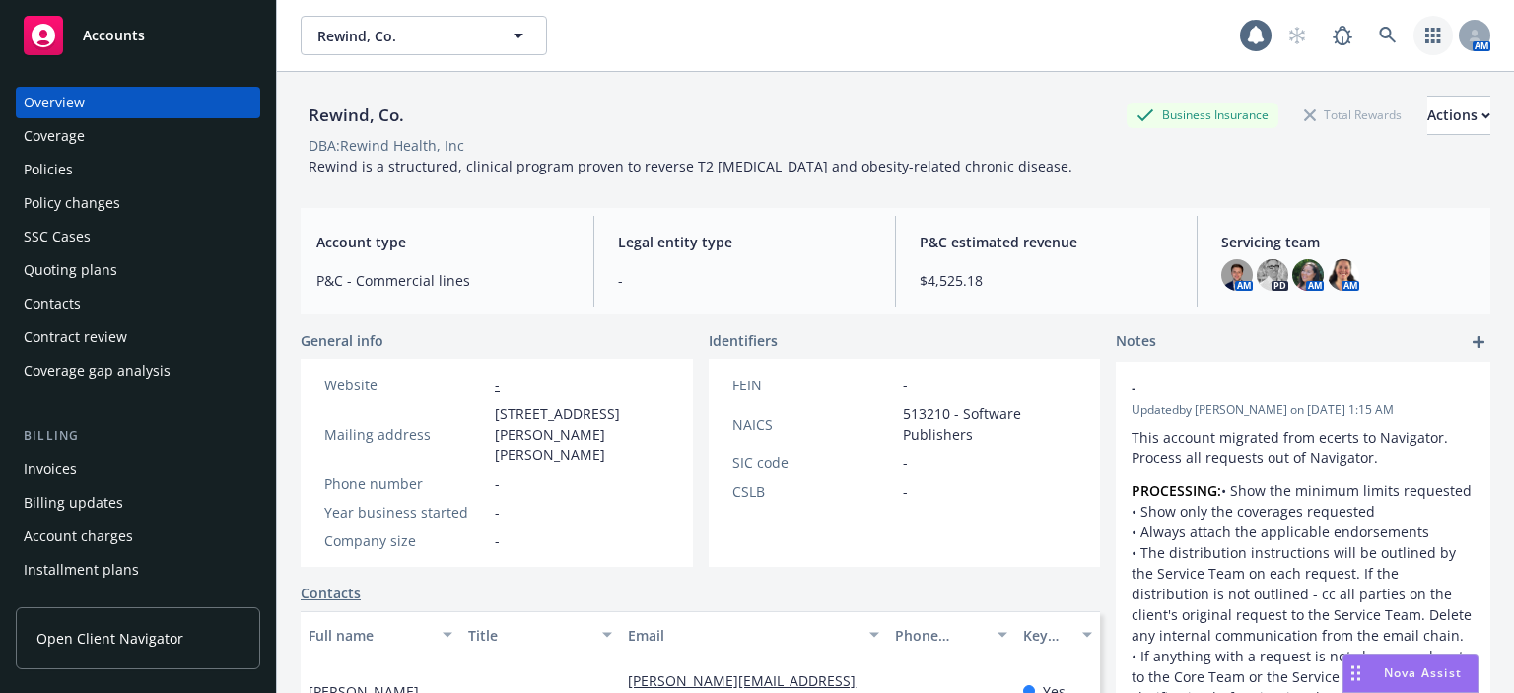
click at [1426, 30] on icon "button" at bounding box center [1433, 36] width 15 height 16
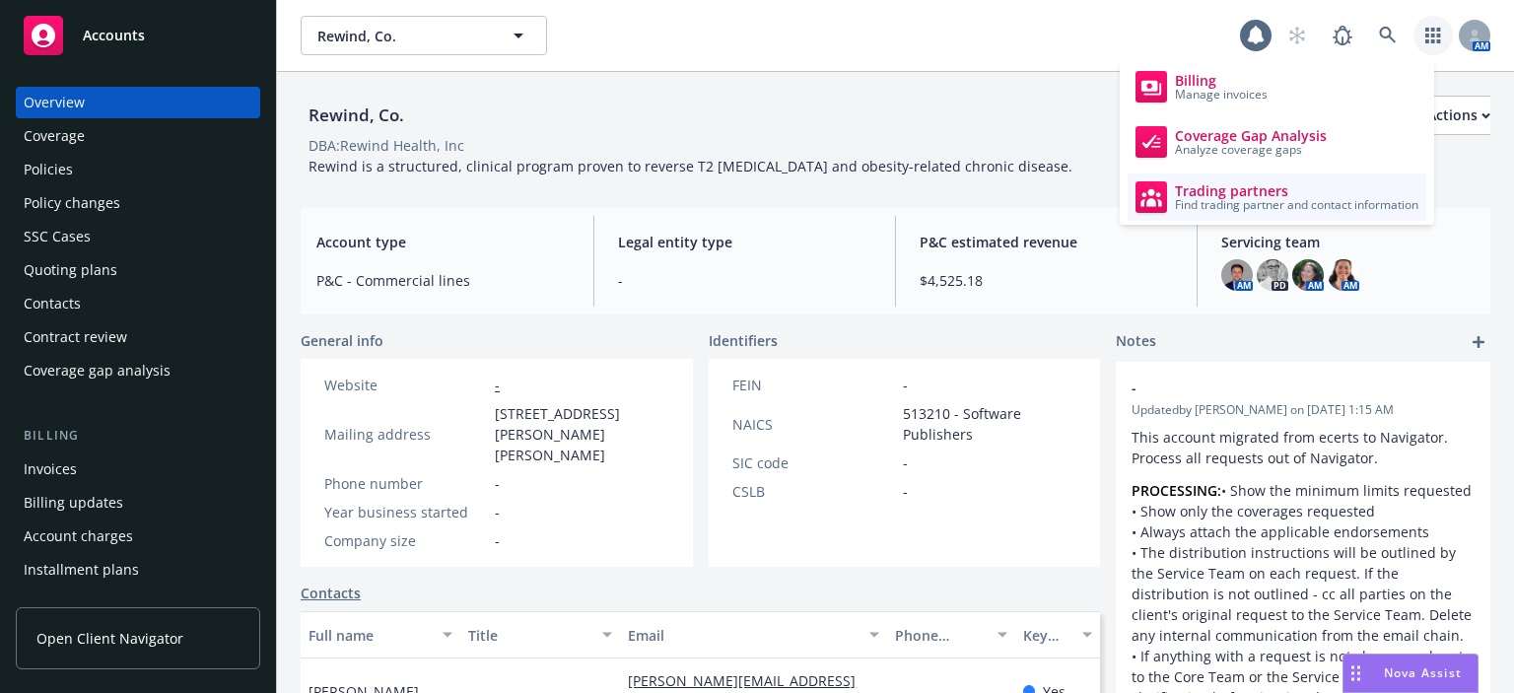
click at [1215, 184] on span "Trading partners" at bounding box center [1297, 191] width 244 height 16
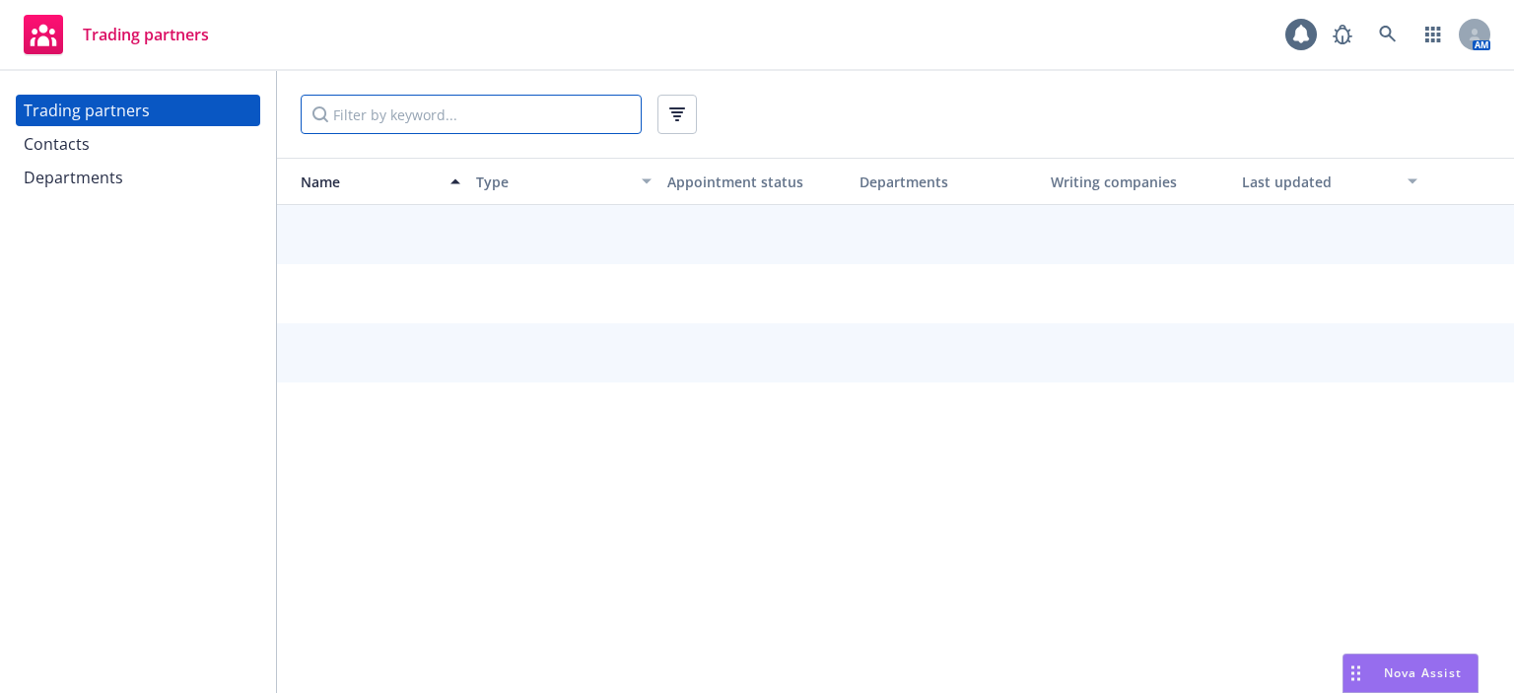
click at [424, 128] on input "Filter by keyword..." at bounding box center [471, 114] width 341 height 39
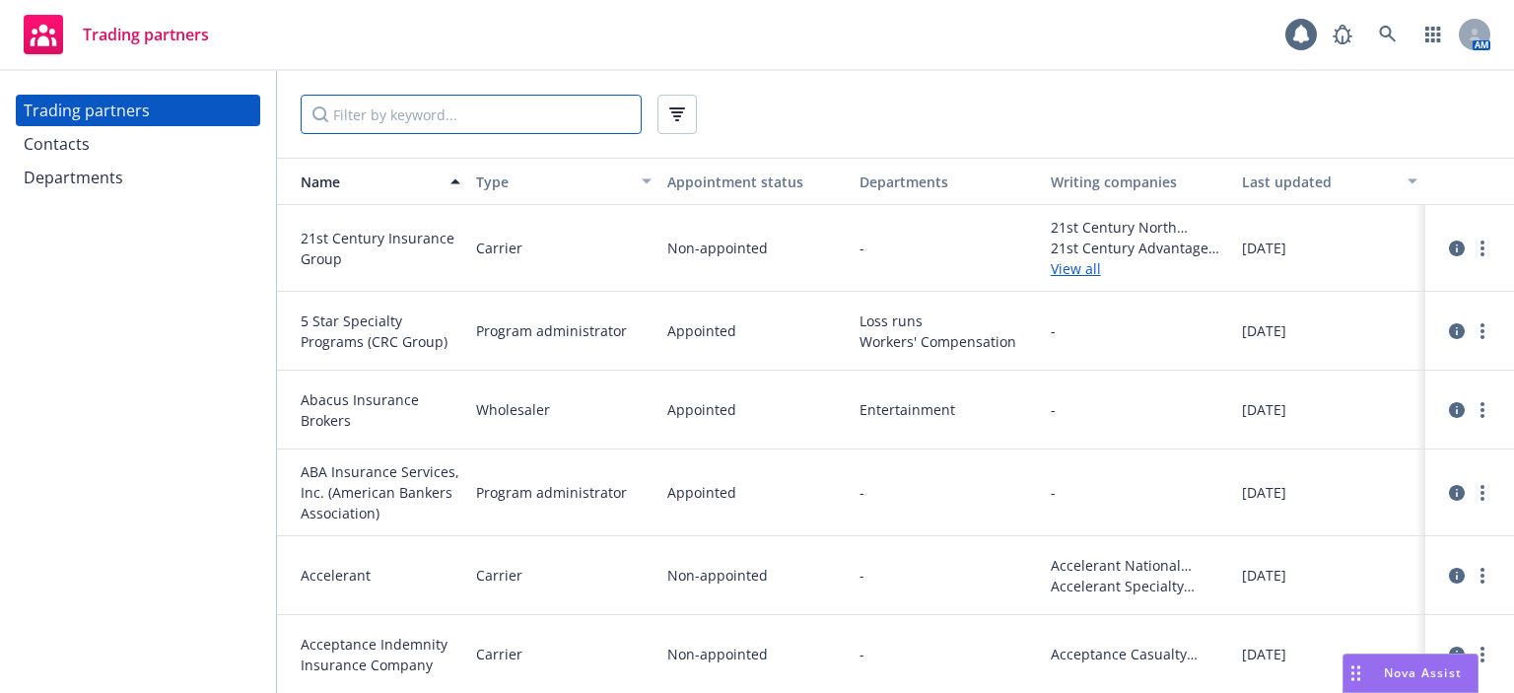
paste input "AFCO Direct Insurance Premium Finance"
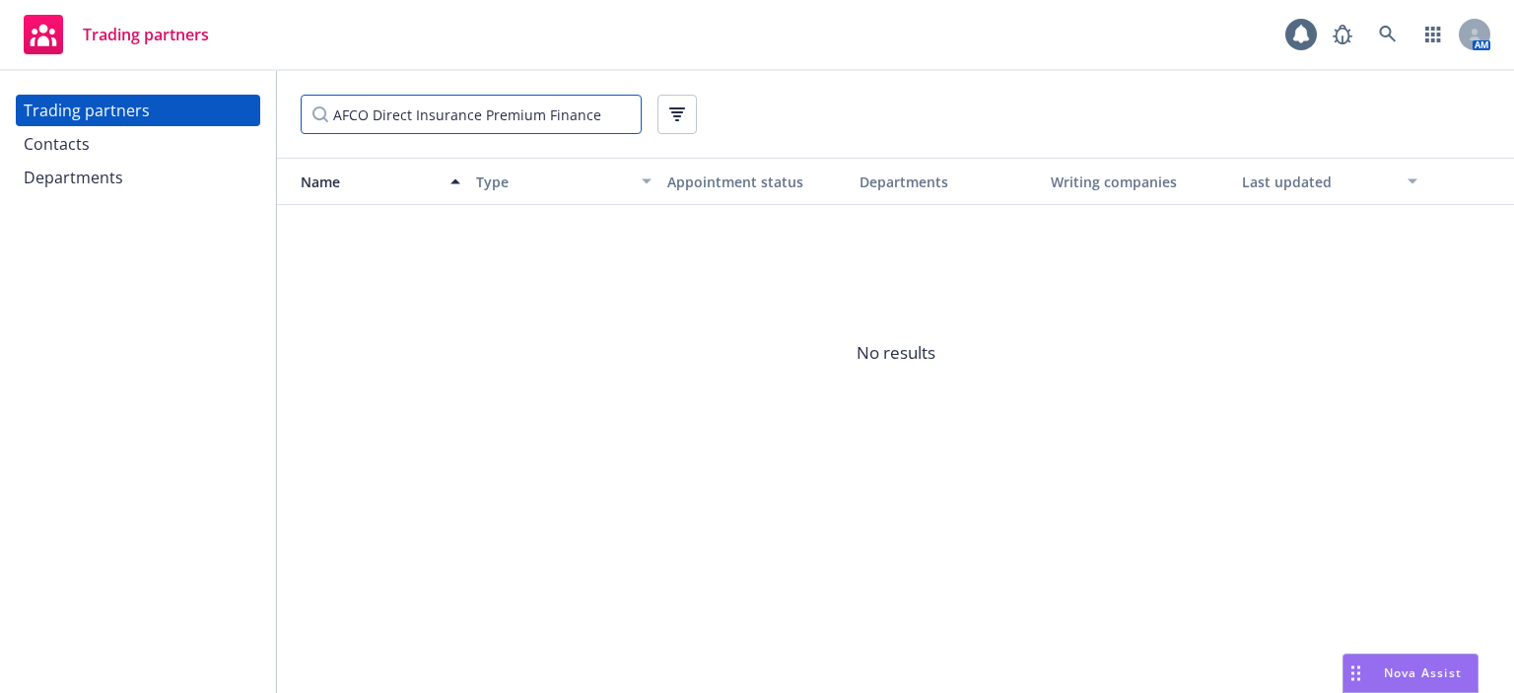
drag, startPoint x: 378, startPoint y: 112, endPoint x: 796, endPoint y: 97, distance: 418.3
click at [794, 111] on div "AFCO Direct Insurance Premium Finance" at bounding box center [896, 114] width 1190 height 39
type input "AFCO"
